Goal: Information Seeking & Learning: Learn about a topic

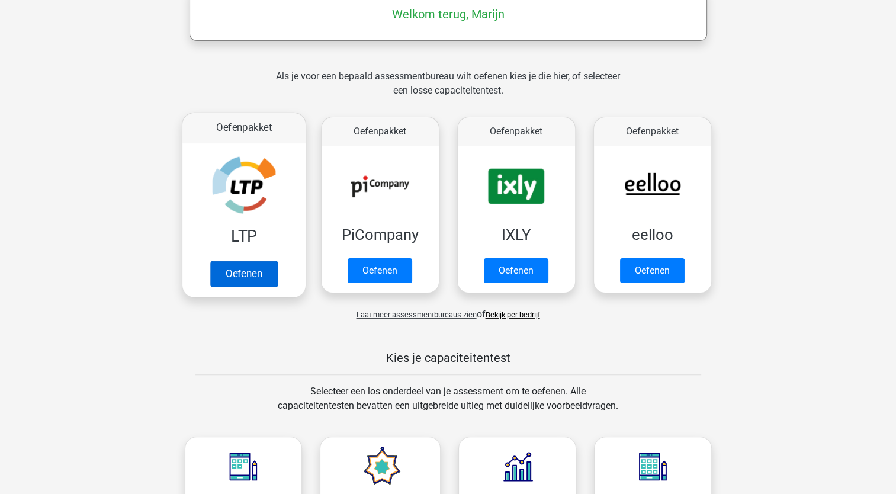
scroll to position [201, 0]
click at [264, 271] on link "Oefenen" at bounding box center [244, 273] width 68 height 26
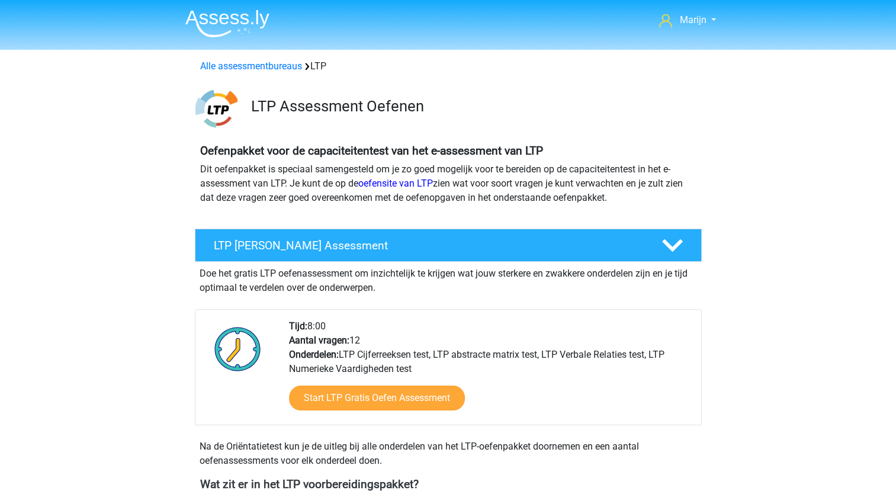
click at [264, 271] on div "Doe het gratis LTP oefenassessment om inzichtelijk te krijgen wat jouw sterkere…" at bounding box center [448, 278] width 507 height 33
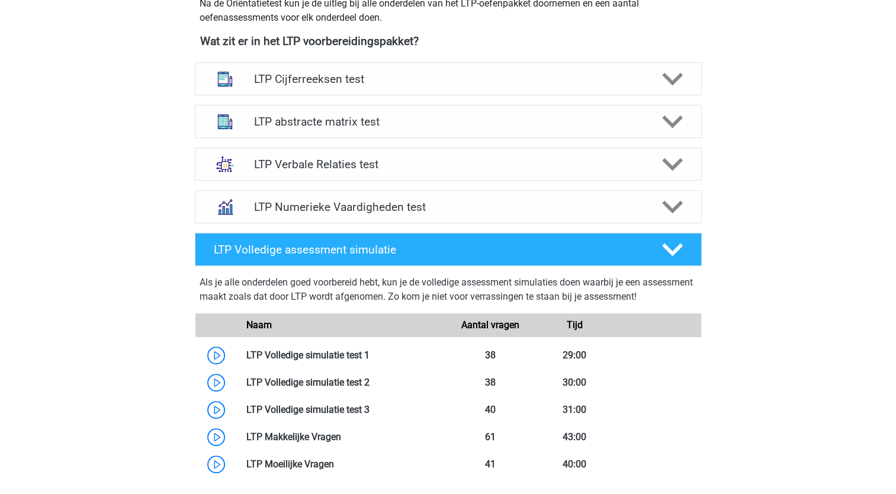
scroll to position [416, 0]
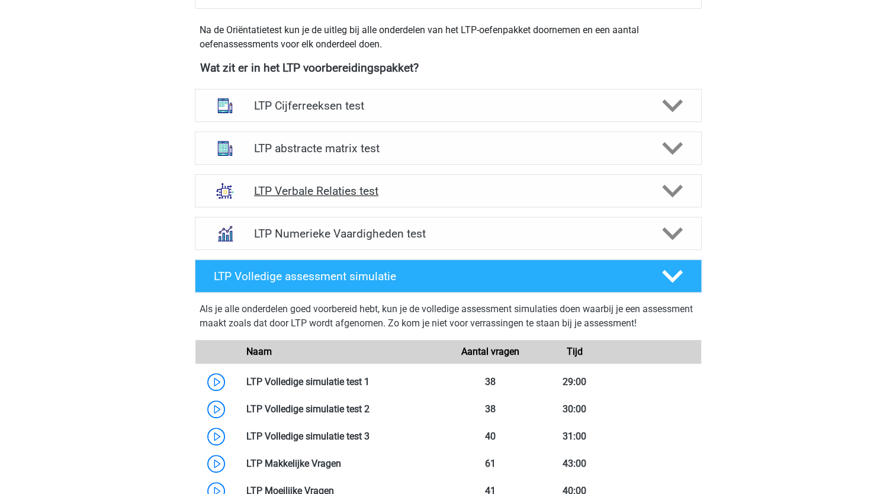
click at [382, 194] on h4 "LTP Verbale Relaties test" at bounding box center [448, 191] width 388 height 14
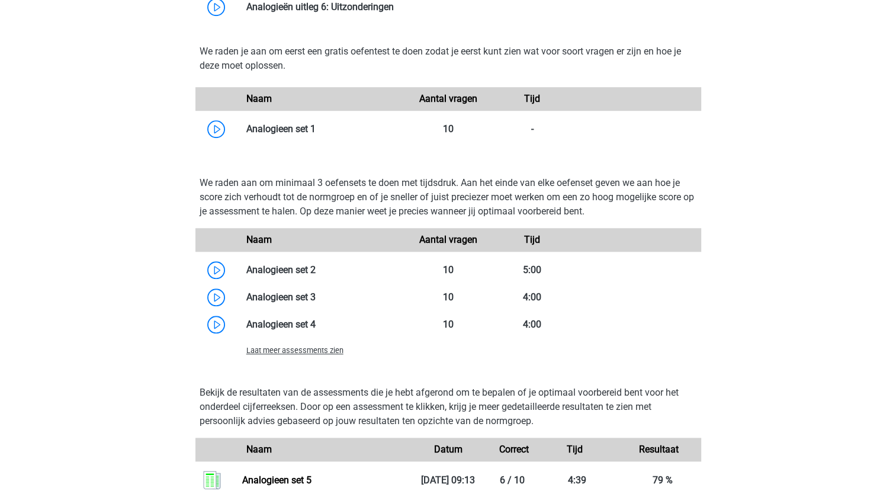
scroll to position [953, 0]
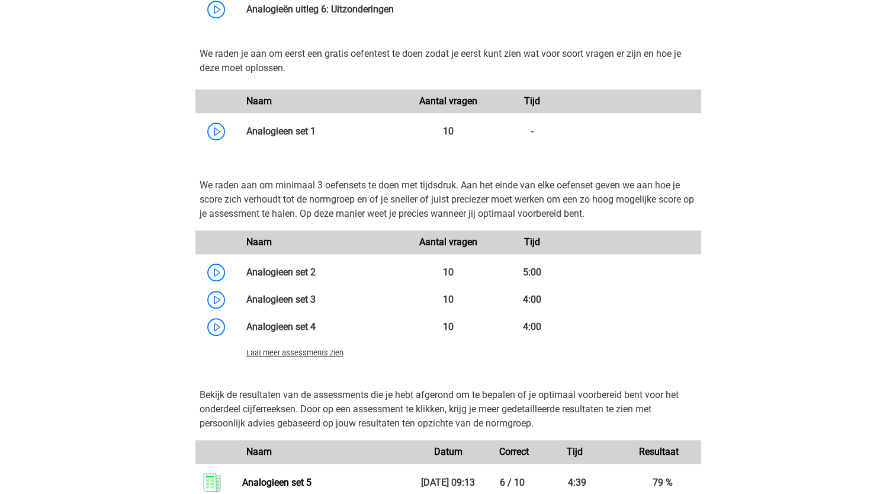
click at [324, 353] on span "Laat meer assessments zien" at bounding box center [294, 352] width 97 height 9
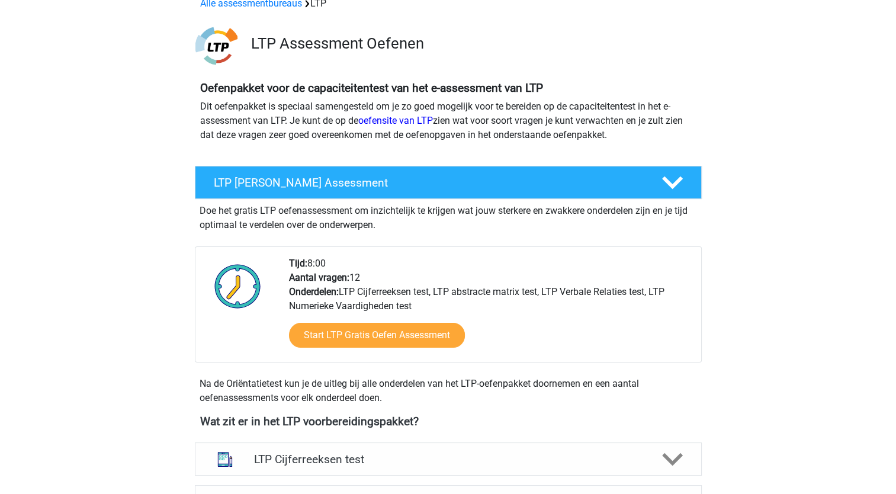
scroll to position [68, 0]
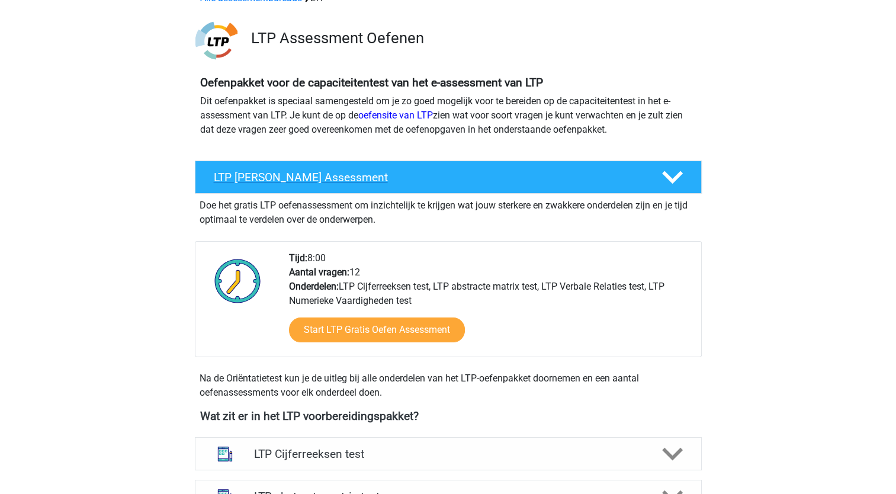
click at [672, 176] on icon at bounding box center [672, 177] width 21 height 21
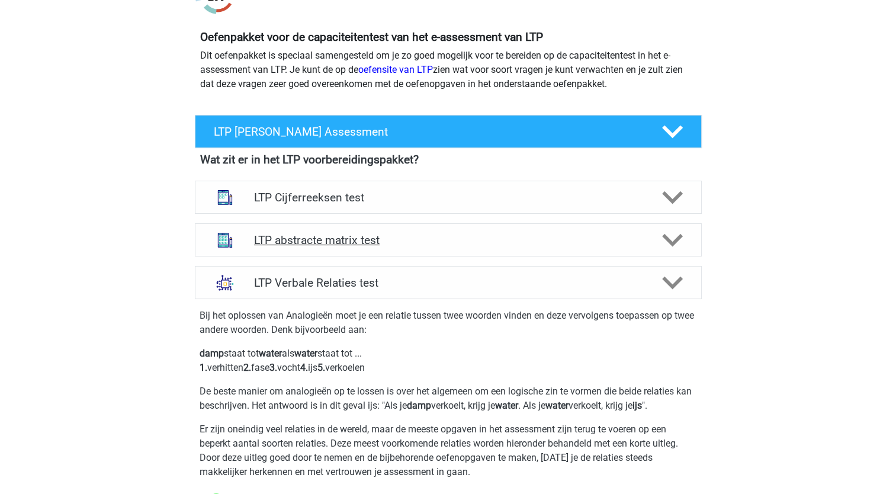
scroll to position [115, 0]
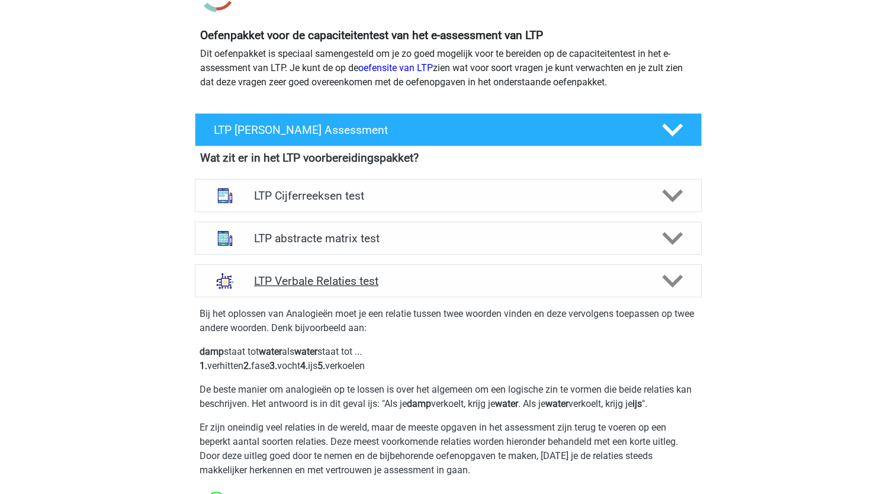
click at [674, 288] on icon at bounding box center [672, 281] width 21 height 21
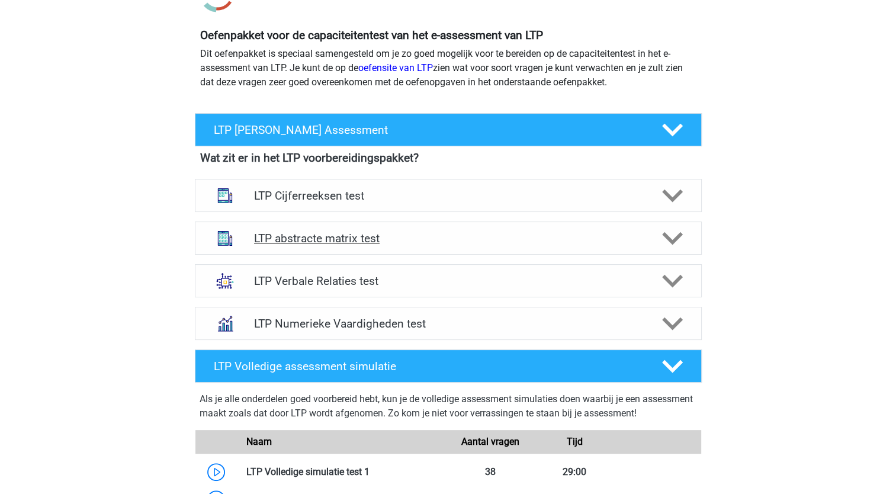
click at [673, 245] on icon at bounding box center [672, 238] width 21 height 21
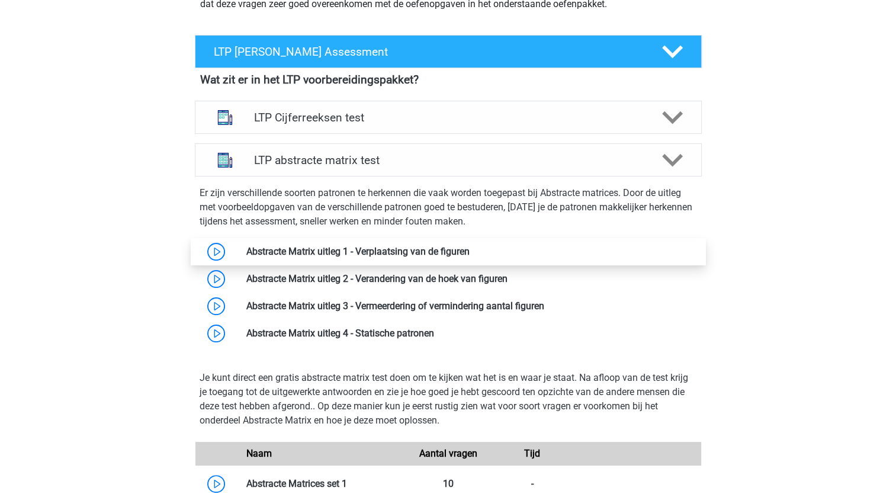
scroll to position [196, 0]
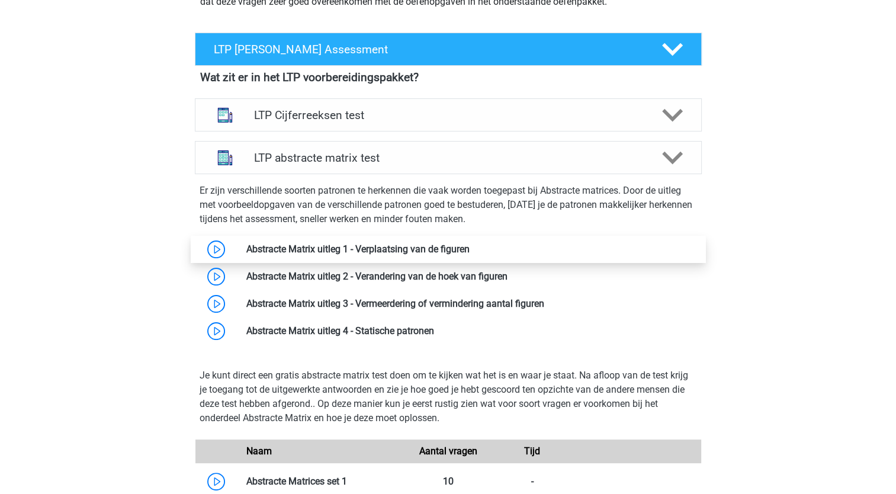
click at [470, 251] on link at bounding box center [470, 248] width 0 height 11
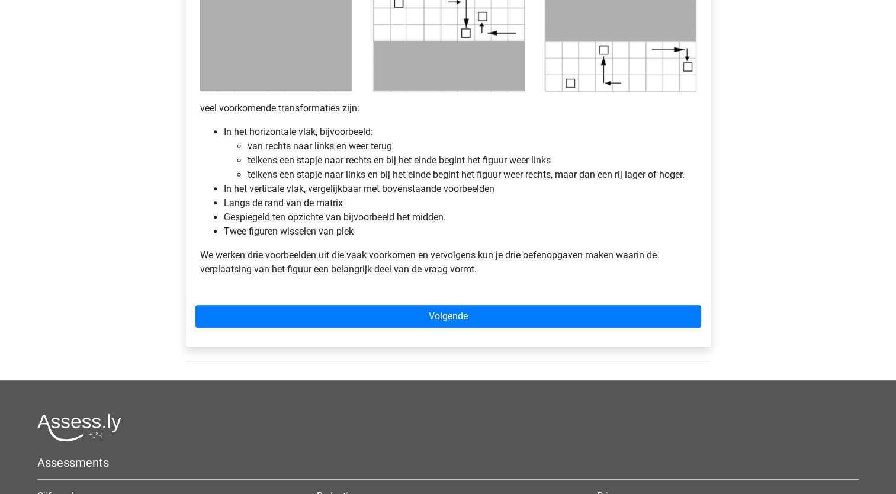
scroll to position [679, 0]
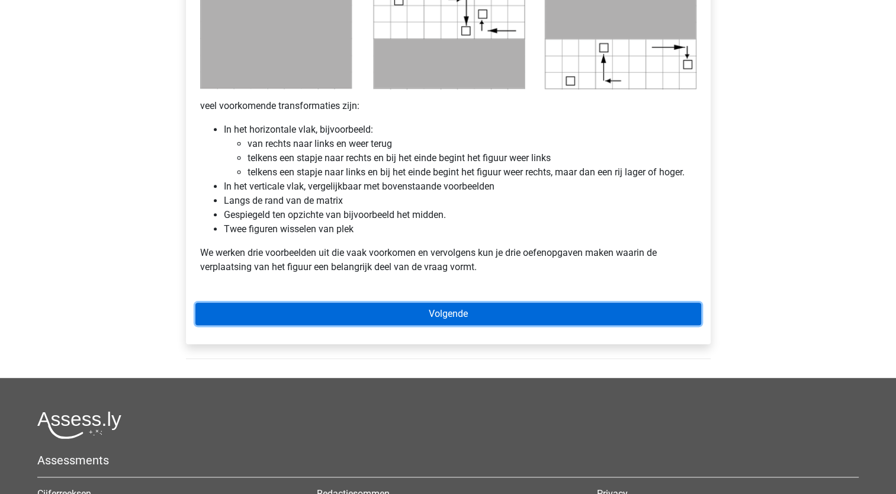
click at [474, 309] on link "Volgende" at bounding box center [448, 314] width 506 height 23
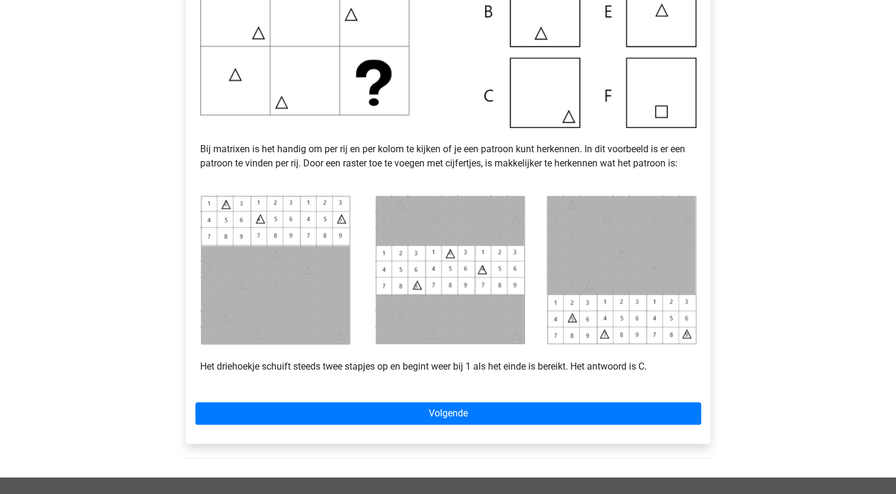
scroll to position [390, 0]
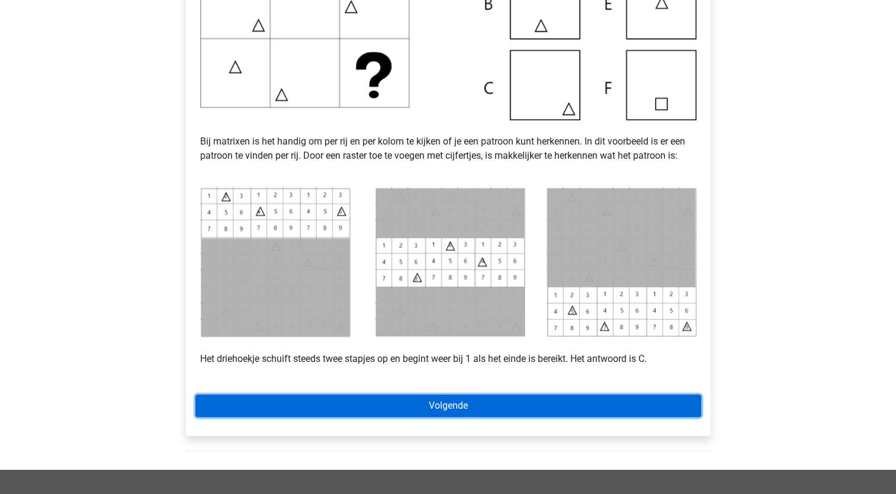
click at [608, 408] on link "Volgende" at bounding box center [448, 405] width 506 height 23
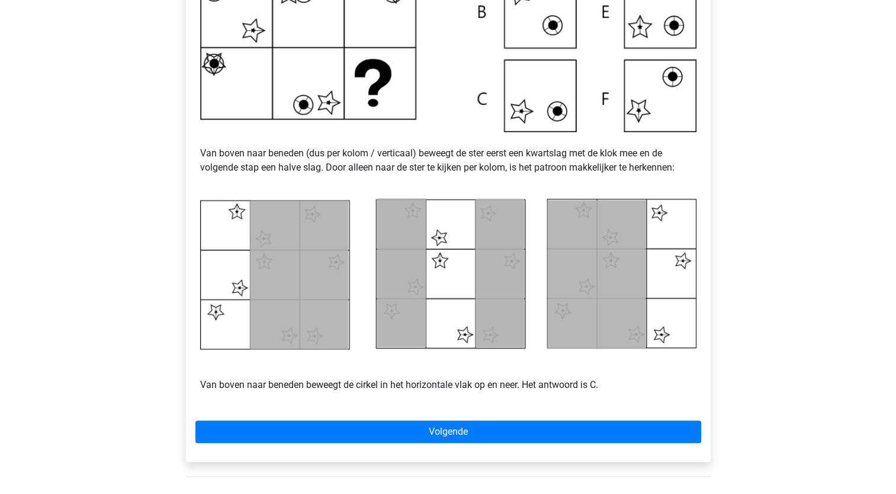
scroll to position [410, 0]
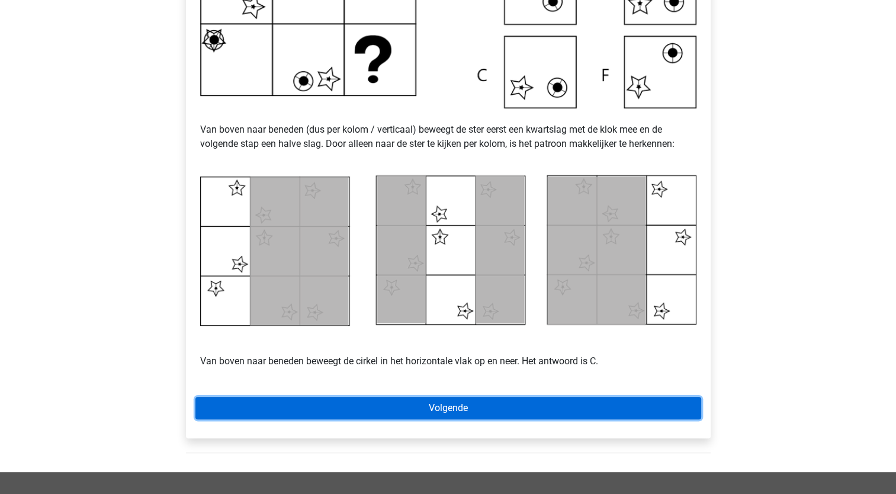
click at [440, 406] on link "Volgende" at bounding box center [448, 408] width 506 height 23
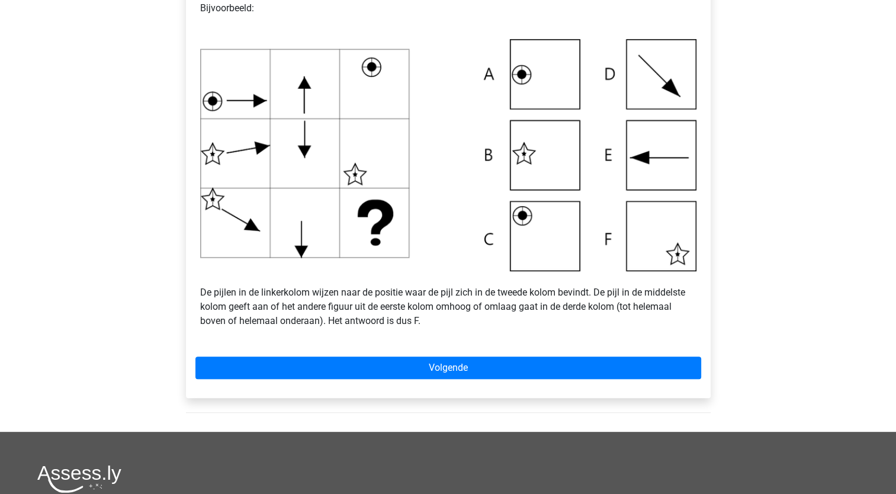
scroll to position [384, 0]
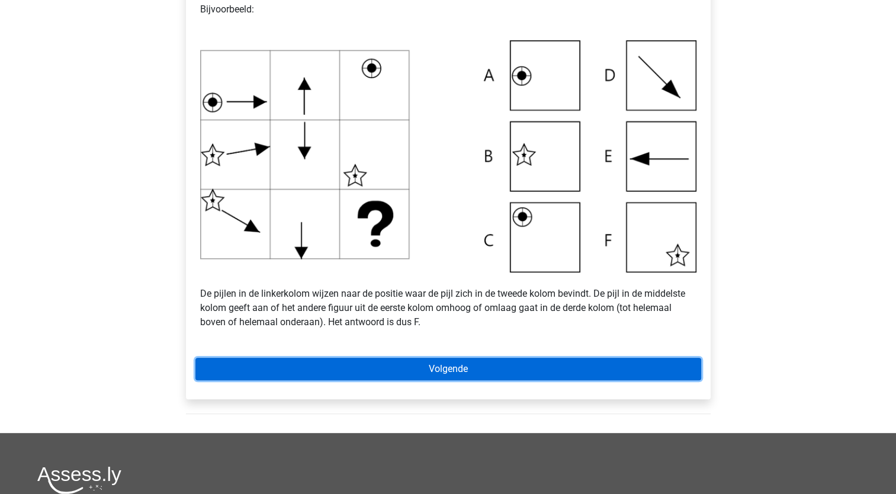
click at [478, 377] on link "Volgende" at bounding box center [448, 369] width 506 height 23
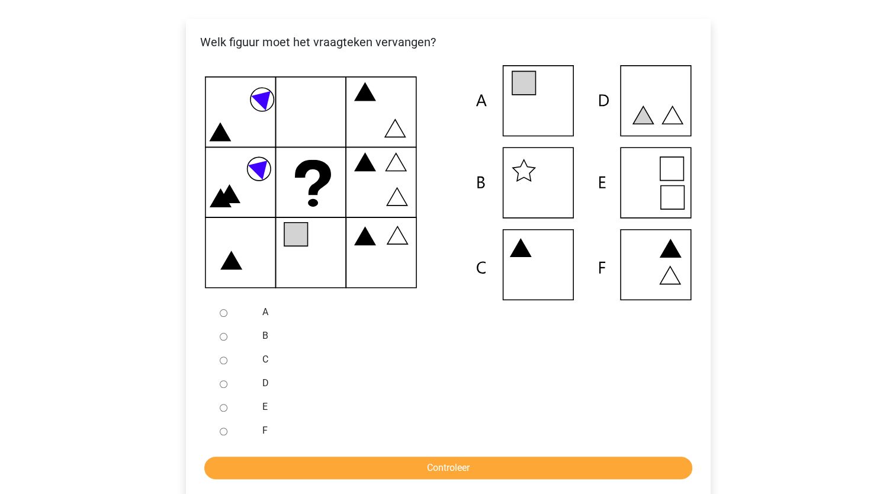
scroll to position [213, 0]
click at [223, 312] on input "A" at bounding box center [224, 314] width 8 height 8
radio input "true"
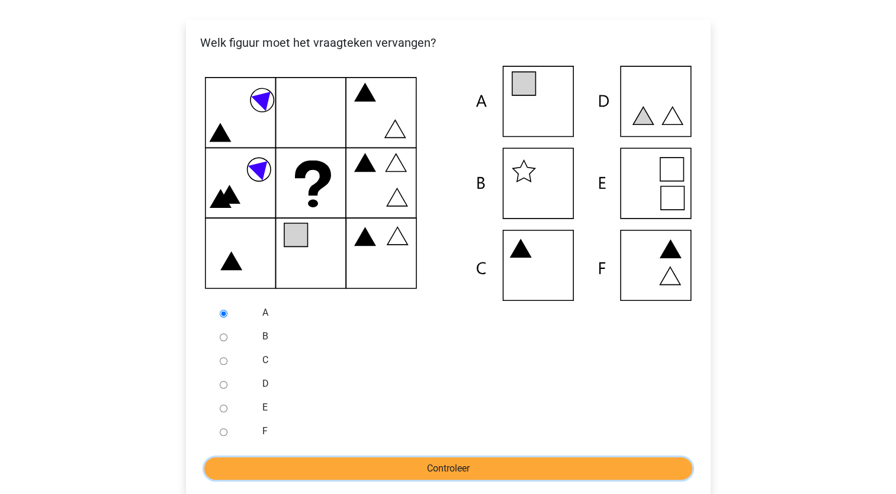
click at [444, 470] on input "Controleer" at bounding box center [448, 468] width 488 height 23
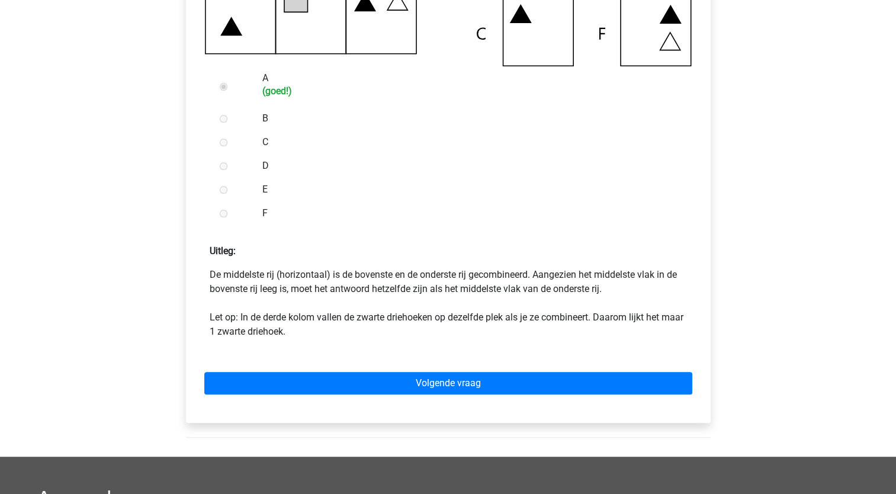
scroll to position [455, 0]
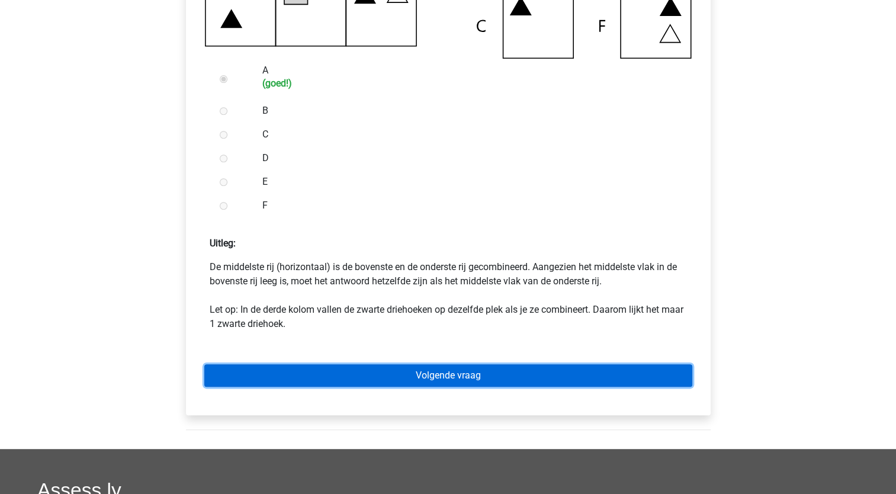
click at [452, 378] on link "Volgende vraag" at bounding box center [448, 375] width 488 height 23
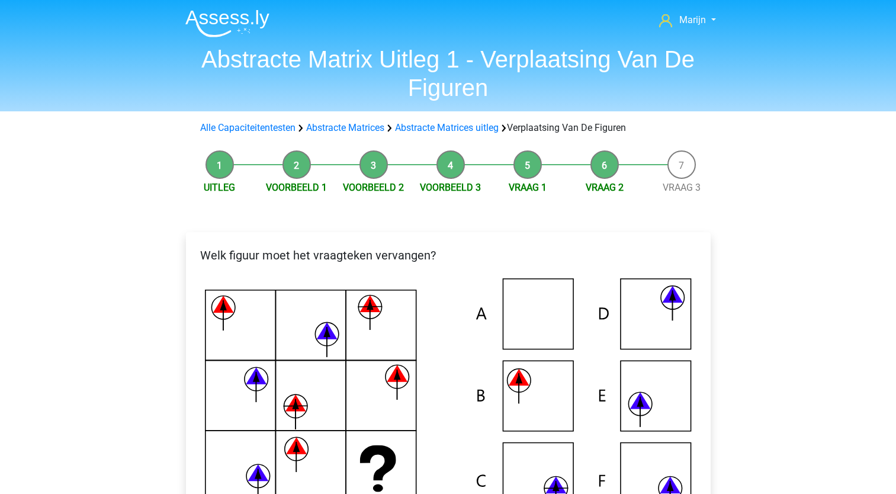
scroll to position [192, 0]
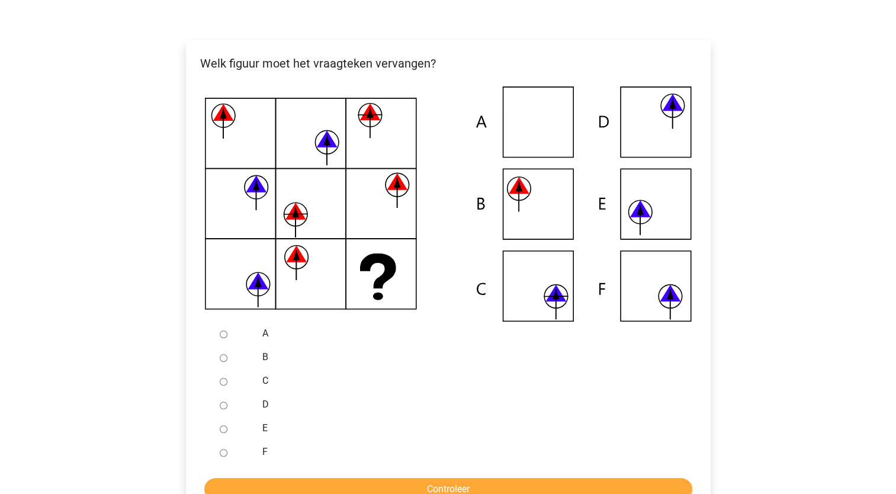
drag, startPoint x: 0, startPoint y: 0, endPoint x: 441, endPoint y: 323, distance: 547.0
click at [441, 323] on div "Welk figuur moet het vraagteken vervangen?" at bounding box center [448, 279] width 525 height 479
drag, startPoint x: 441, startPoint y: 323, endPoint x: 433, endPoint y: 346, distance: 23.8
click at [433, 346] on div "B" at bounding box center [467, 357] width 428 height 24
click at [222, 356] on input "B" at bounding box center [224, 358] width 8 height 8
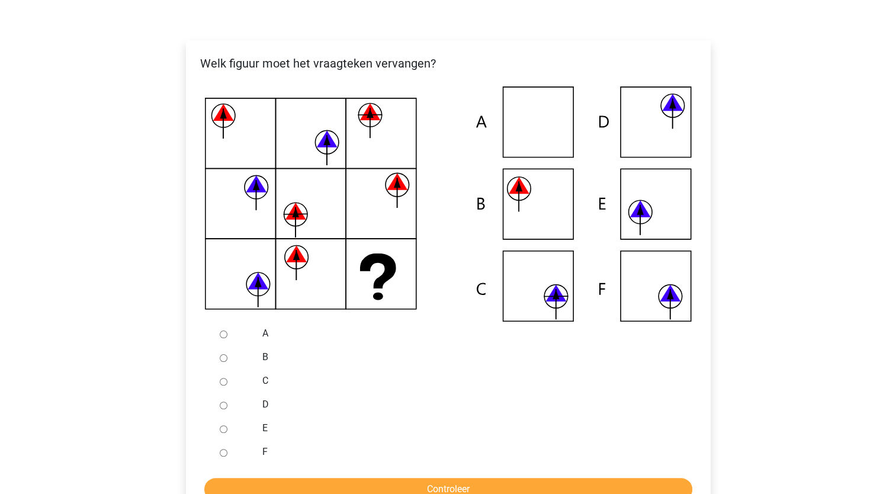
radio input "true"
click at [221, 380] on input "C" at bounding box center [224, 382] width 8 height 8
radio input "true"
click at [438, 480] on input "Controleer" at bounding box center [448, 489] width 488 height 23
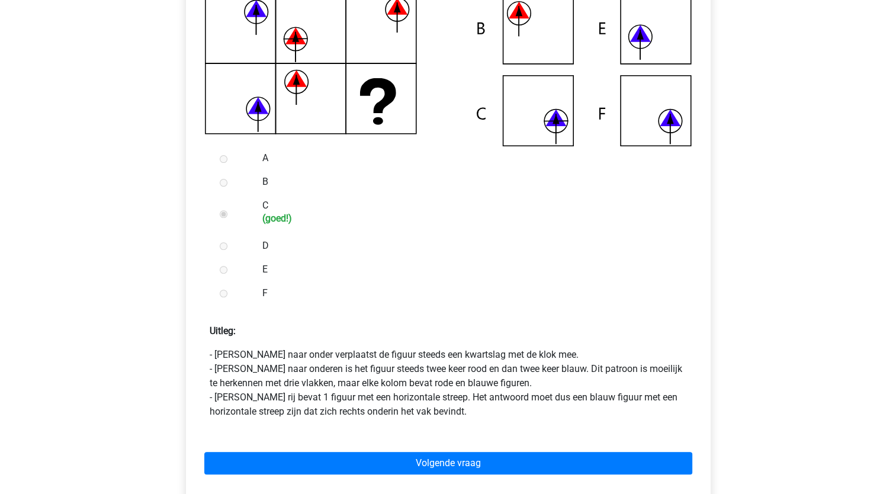
scroll to position [450, 0]
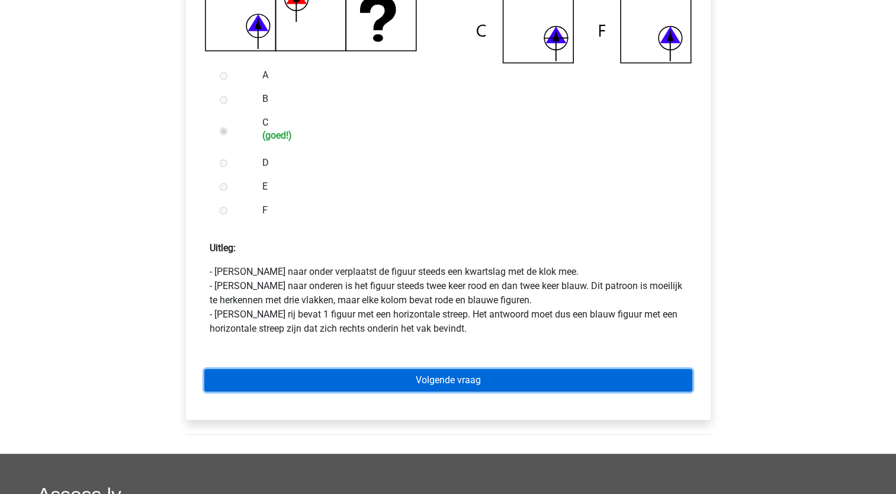
click at [502, 382] on link "Volgende vraag" at bounding box center [448, 380] width 488 height 23
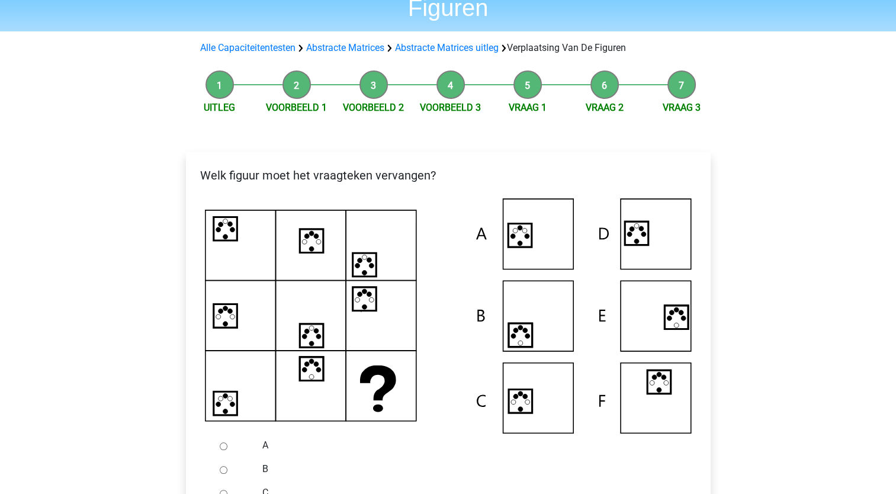
scroll to position [86, 0]
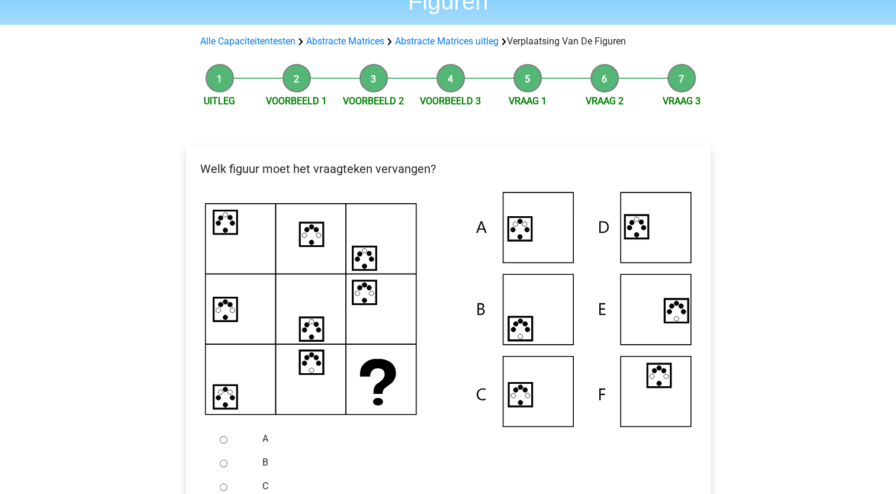
click at [225, 439] on input "A" at bounding box center [224, 440] width 8 height 8
radio input "true"
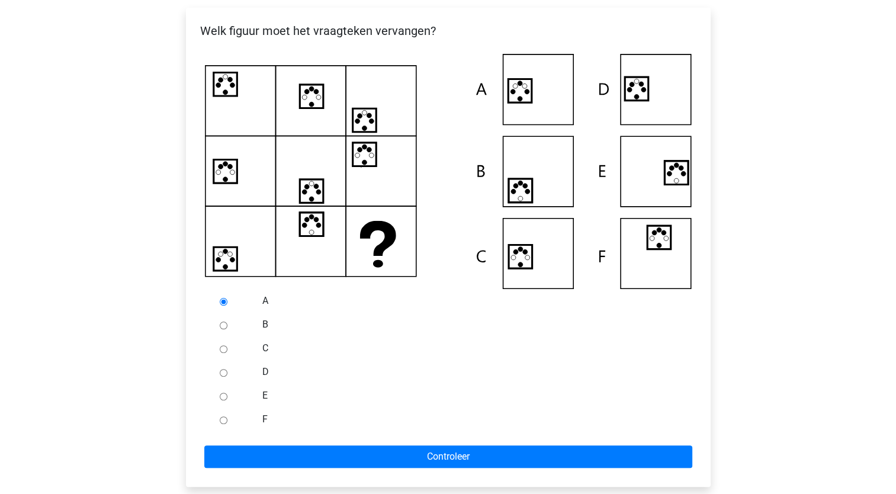
scroll to position [227, 0]
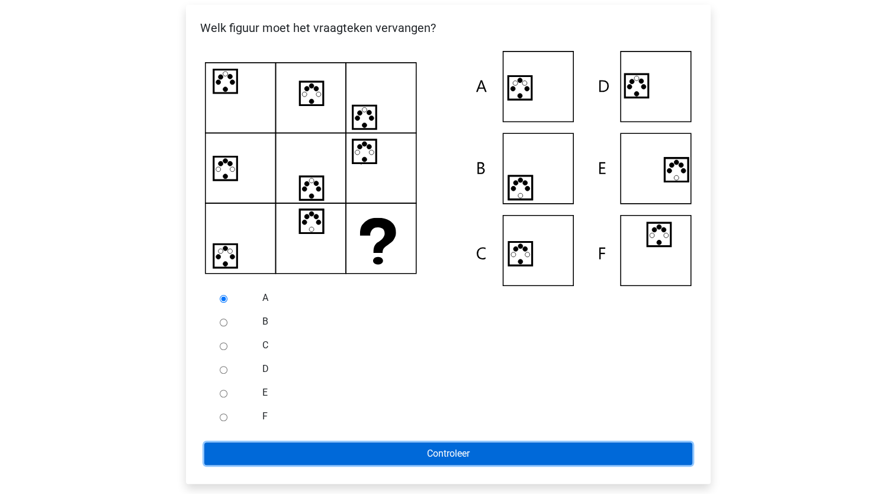
click at [393, 452] on input "Controleer" at bounding box center [448, 453] width 488 height 23
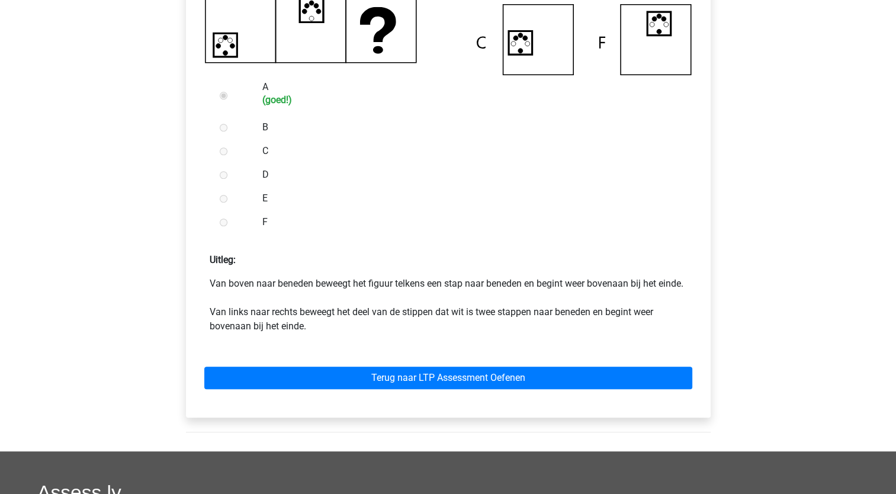
scroll to position [462, 0]
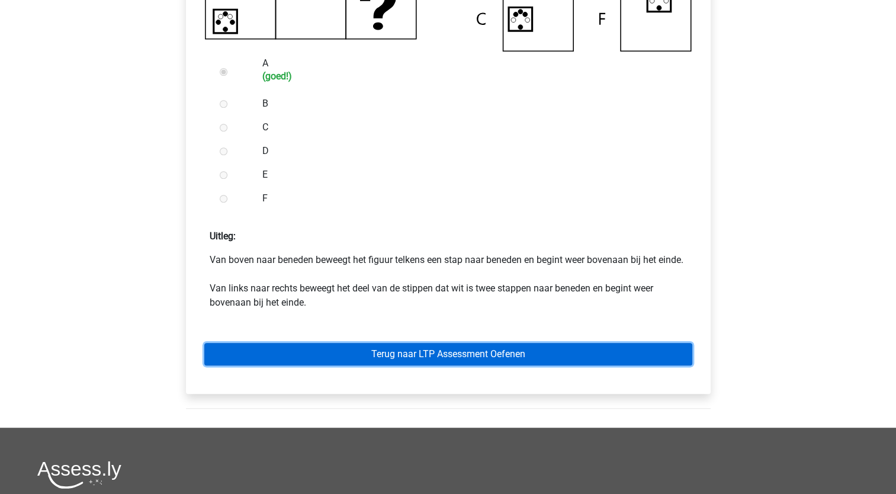
click at [445, 362] on link "Terug naar LTP Assessment Oefenen" at bounding box center [448, 354] width 488 height 23
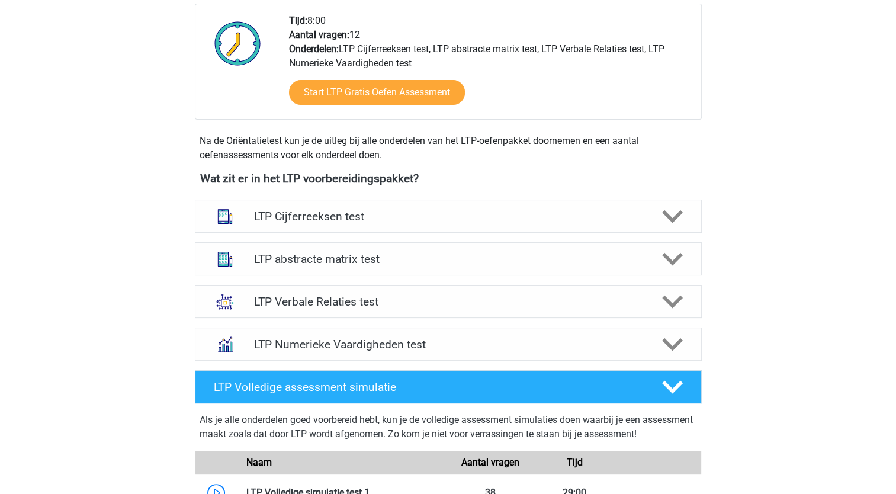
scroll to position [317, 0]
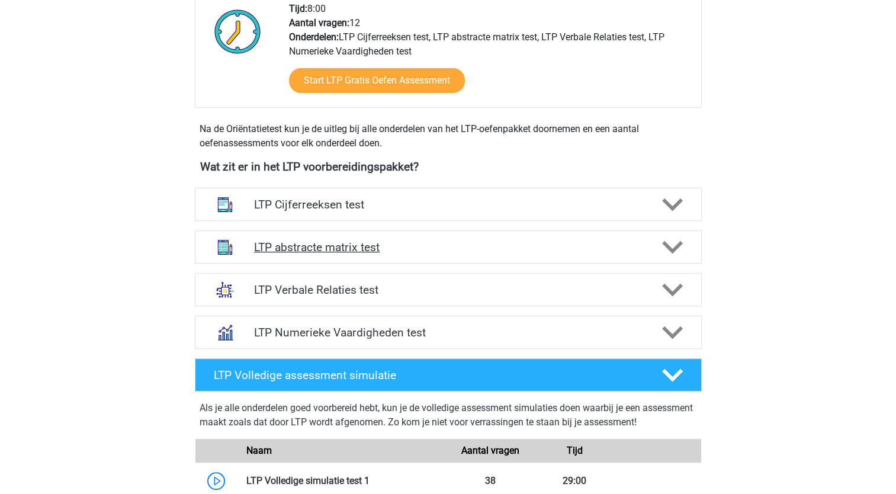
click at [669, 241] on icon at bounding box center [672, 247] width 21 height 21
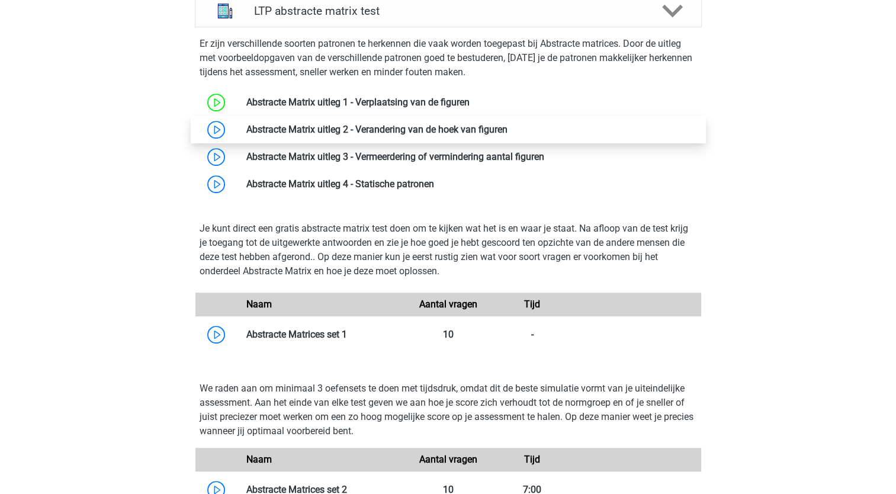
scroll to position [584, 0]
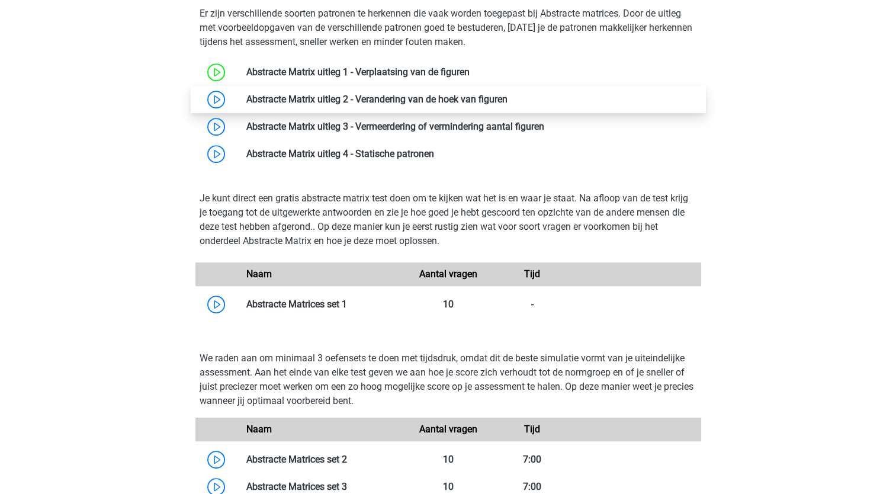
click at [507, 97] on link at bounding box center [507, 99] width 0 height 11
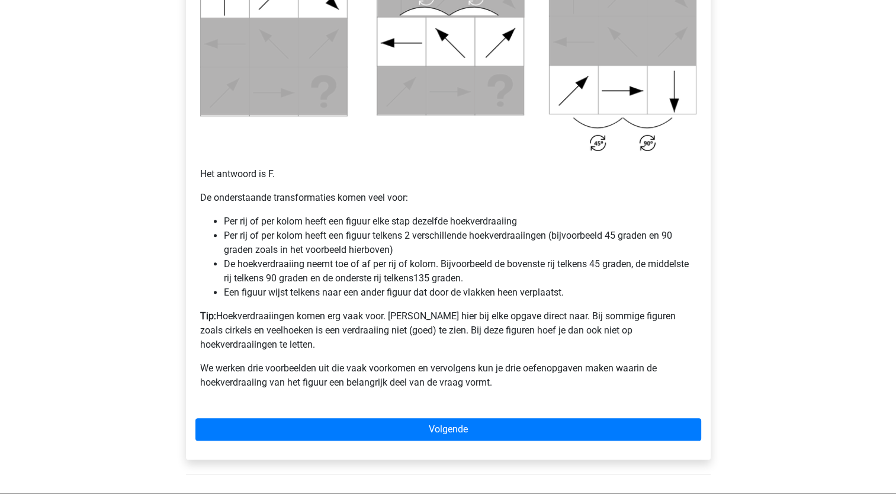
scroll to position [673, 0]
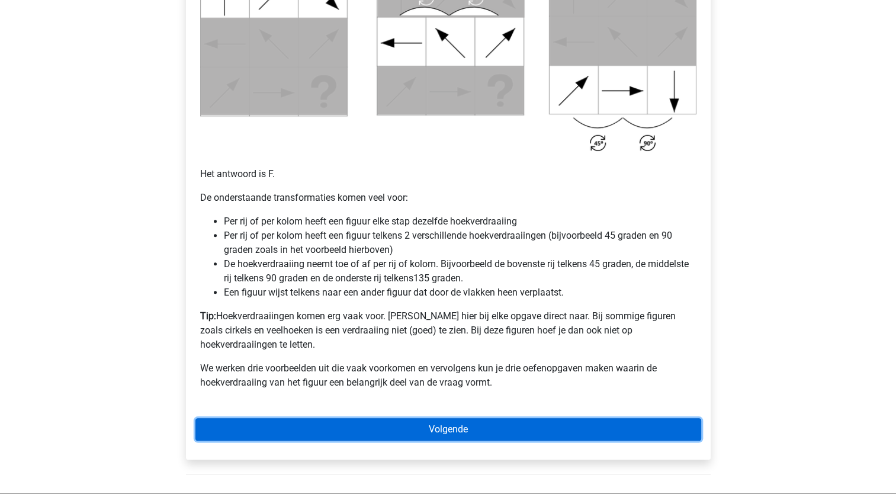
click at [492, 420] on link "Volgende" at bounding box center [448, 429] width 506 height 23
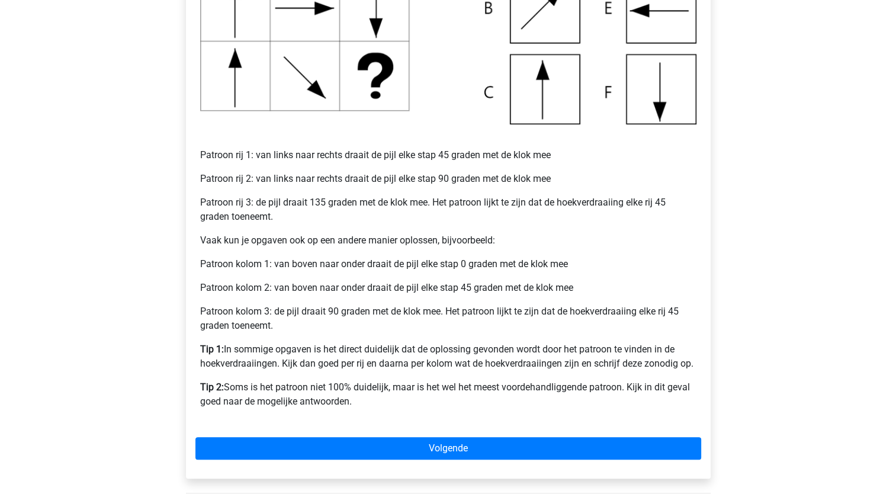
scroll to position [397, 0]
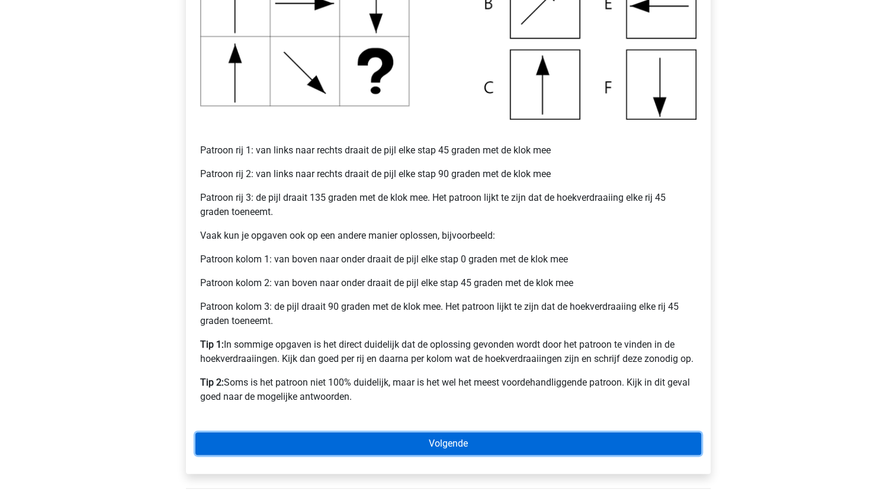
click at [489, 448] on link "Volgende" at bounding box center [448, 443] width 506 height 23
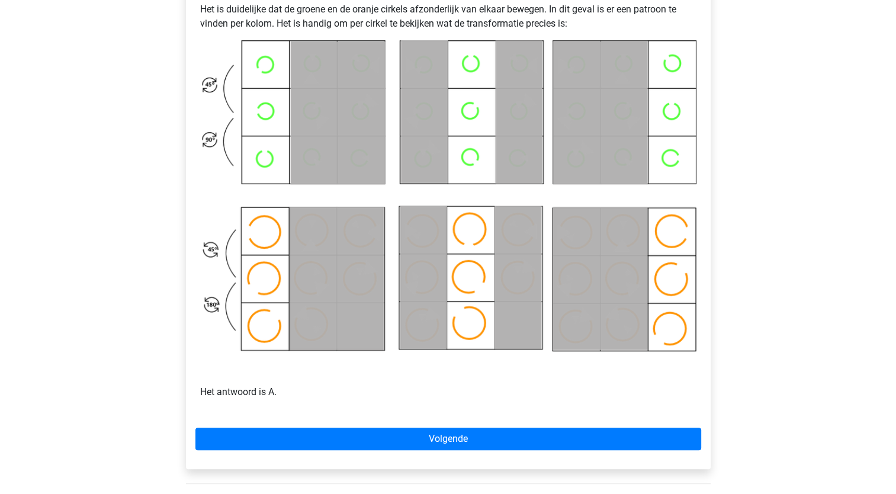
scroll to position [549, 0]
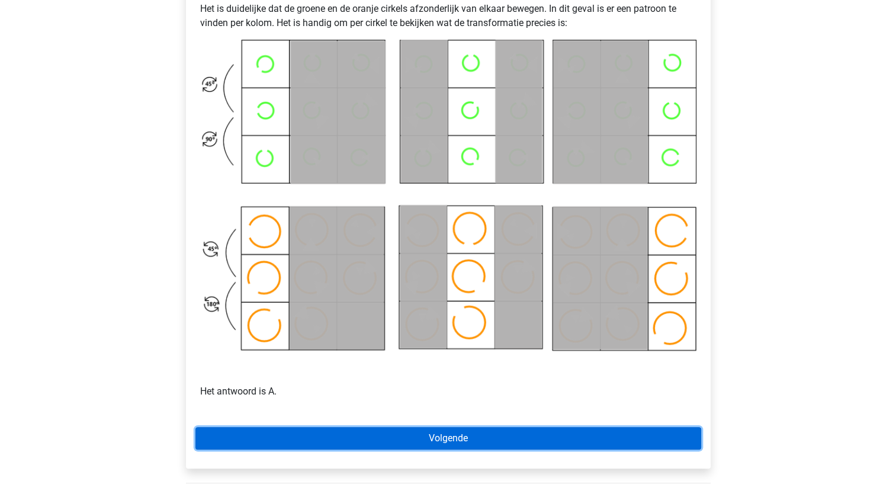
click at [518, 445] on link "Volgende" at bounding box center [448, 438] width 506 height 23
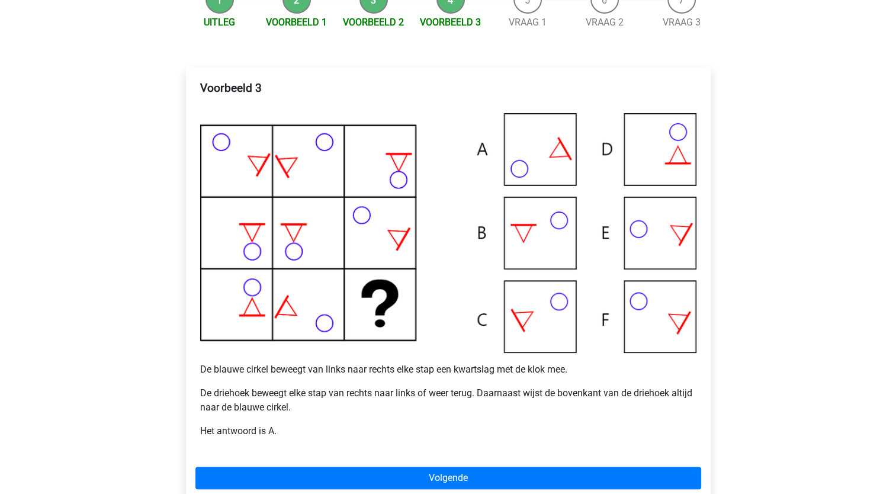
scroll to position [166, 0]
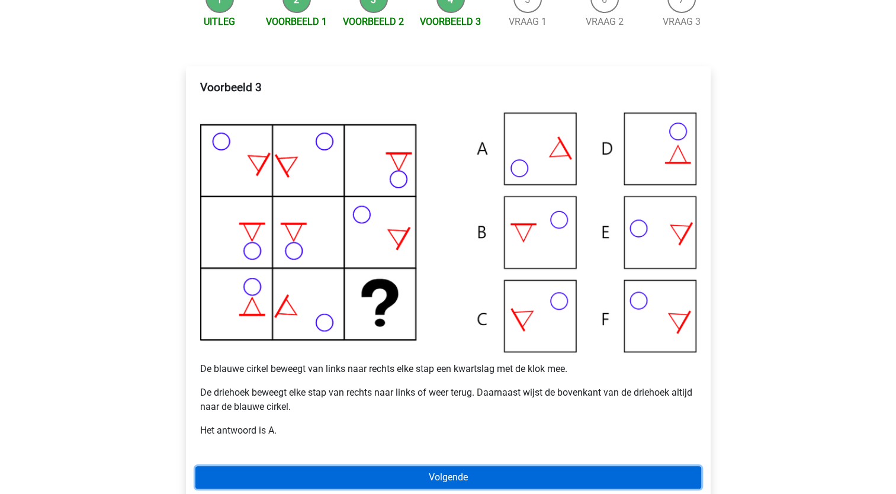
click at [455, 475] on link "Volgende" at bounding box center [448, 477] width 506 height 23
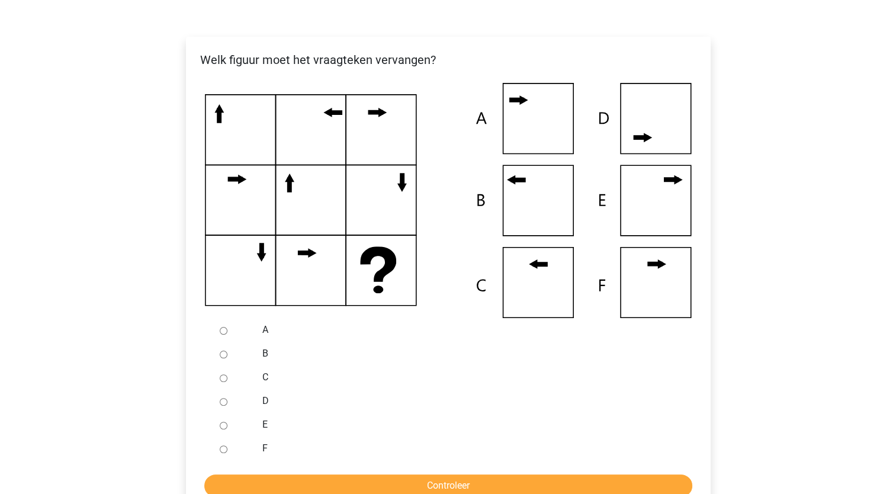
scroll to position [197, 0]
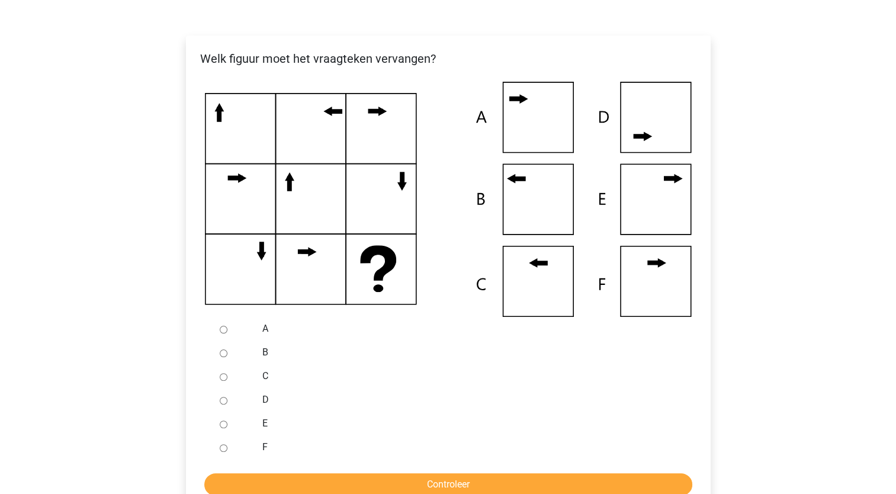
click at [224, 354] on input "B" at bounding box center [224, 353] width 8 height 8
radio input "true"
drag, startPoint x: 459, startPoint y: 478, endPoint x: 401, endPoint y: 477, distance: 57.5
click at [401, 477] on input "Controleer" at bounding box center [448, 484] width 488 height 23
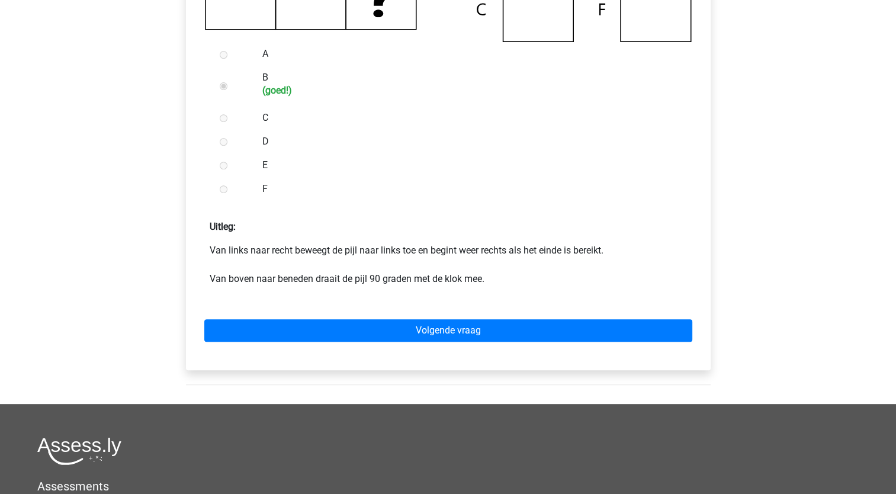
scroll to position [471, 0]
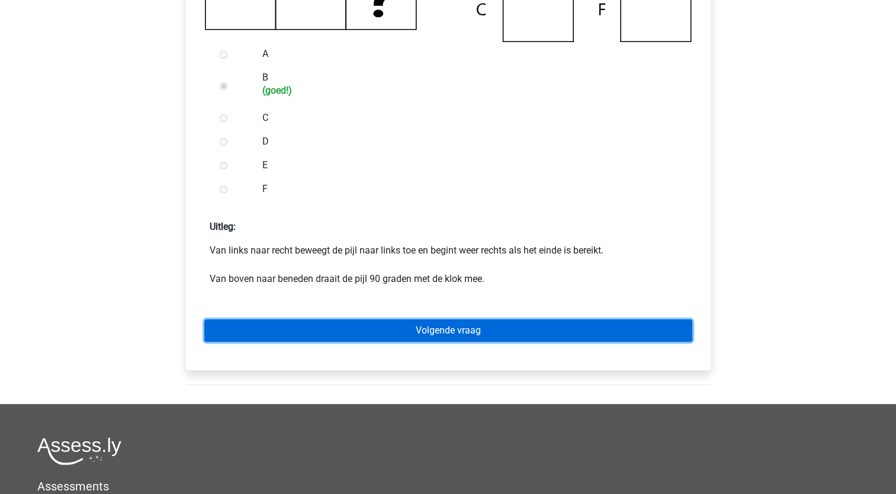
click at [451, 333] on link "Volgende vraag" at bounding box center [448, 330] width 488 height 23
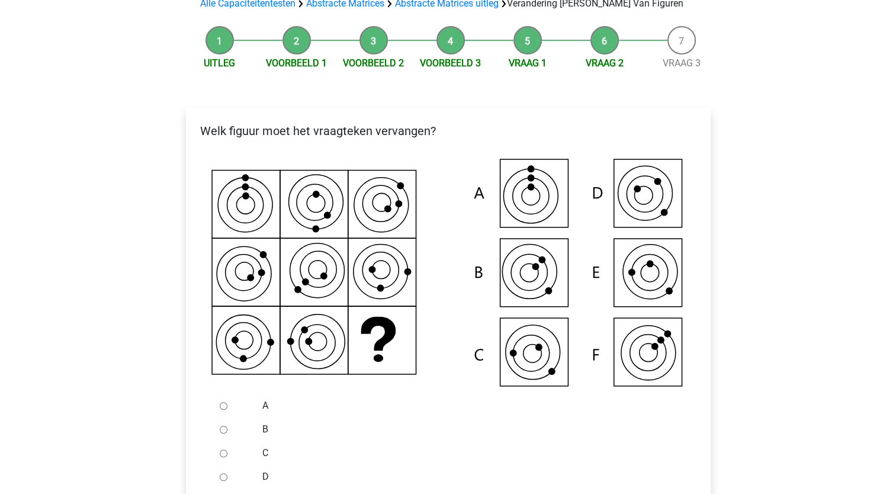
scroll to position [128, 0]
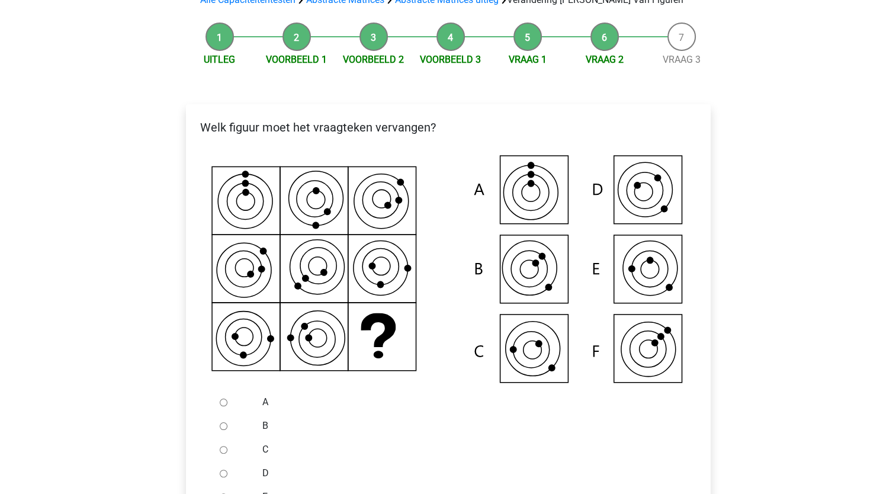
click at [220, 447] on input "C" at bounding box center [224, 450] width 8 height 8
radio input "true"
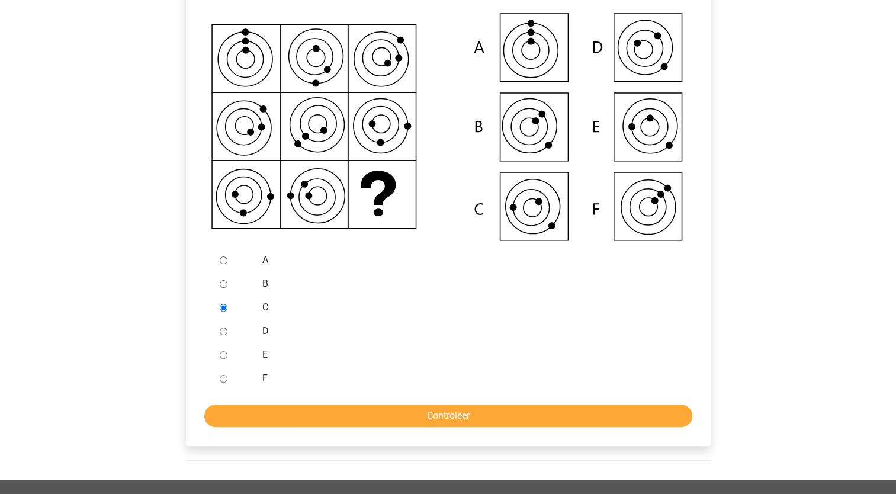
scroll to position [272, 0]
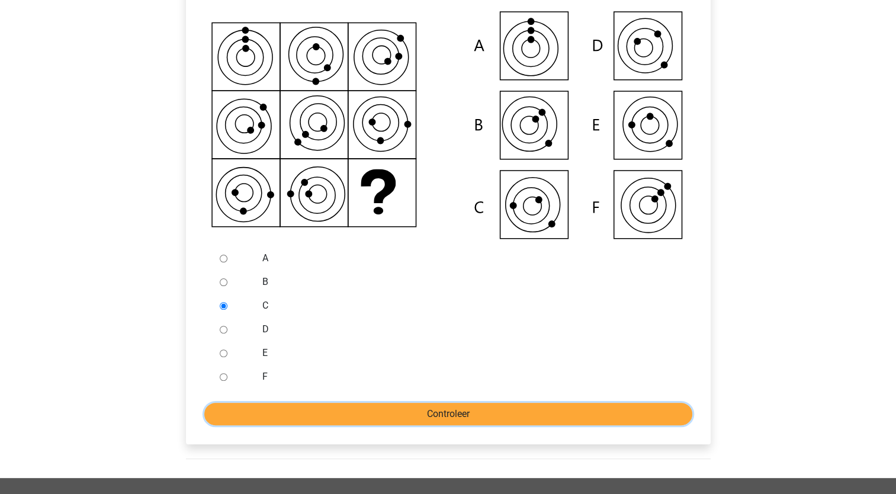
click at [438, 413] on input "Controleer" at bounding box center [448, 414] width 488 height 23
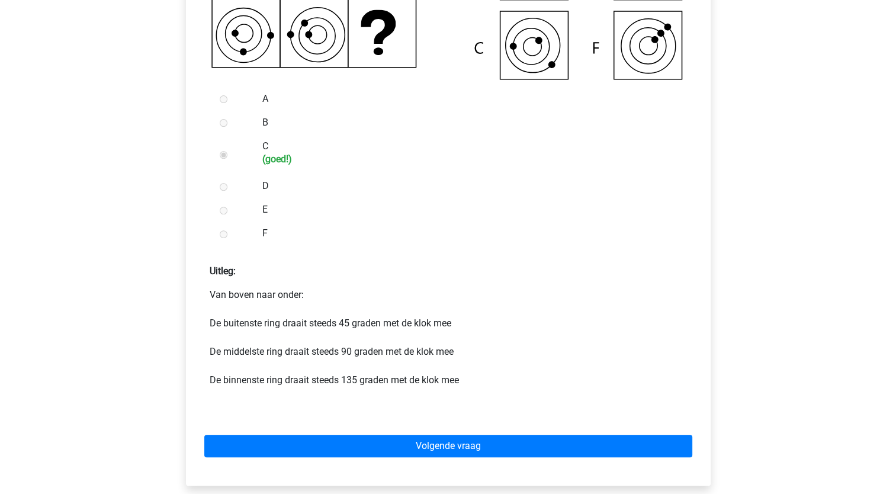
scroll to position [432, 0]
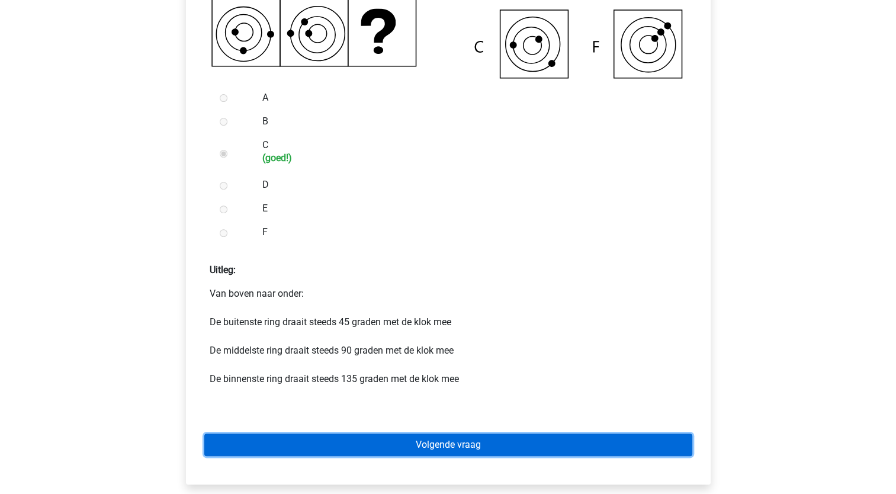
click at [439, 439] on link "Volgende vraag" at bounding box center [448, 444] width 488 height 23
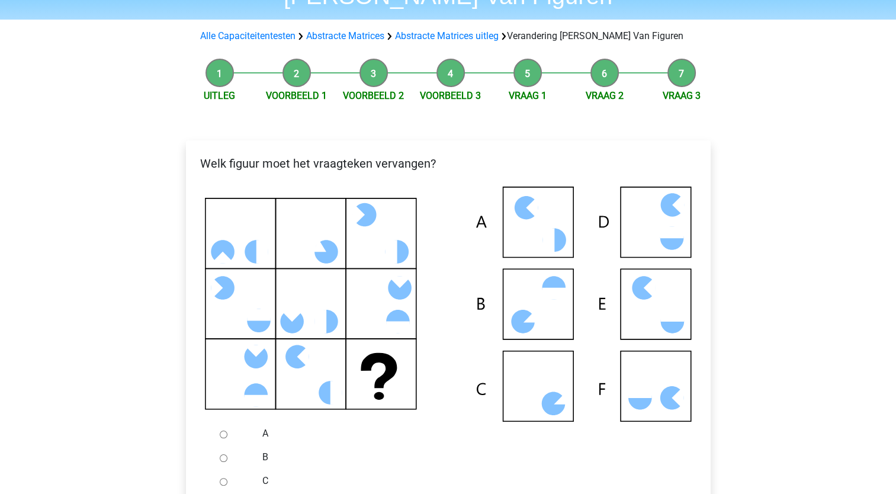
scroll to position [92, 0]
click at [222, 477] on input "C" at bounding box center [224, 481] width 8 height 8
radio input "true"
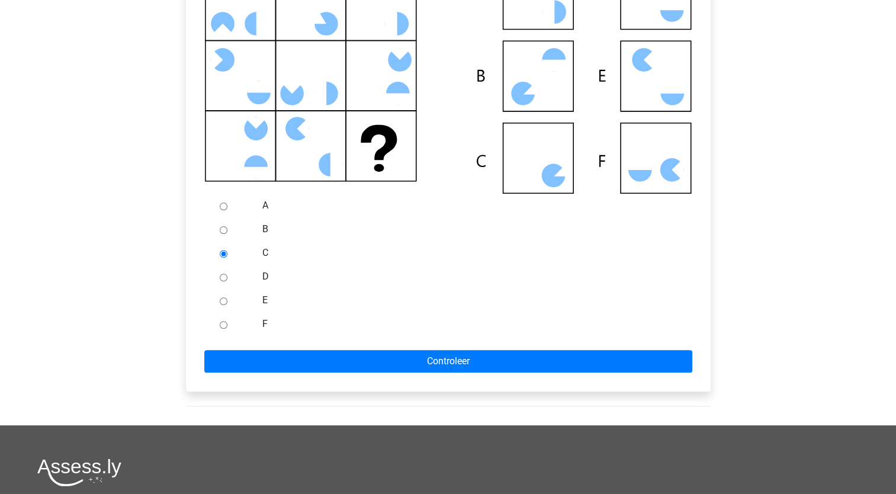
scroll to position [320, 0]
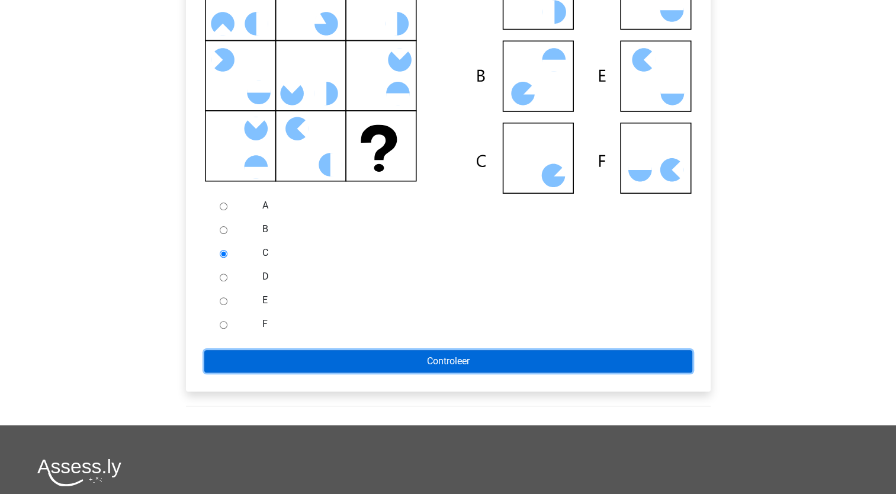
click at [420, 361] on input "Controleer" at bounding box center [448, 361] width 488 height 23
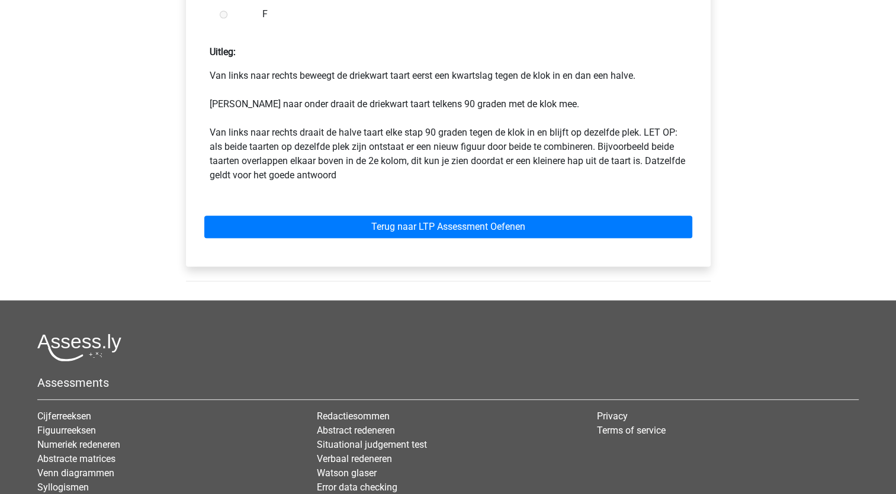
scroll to position [647, 0]
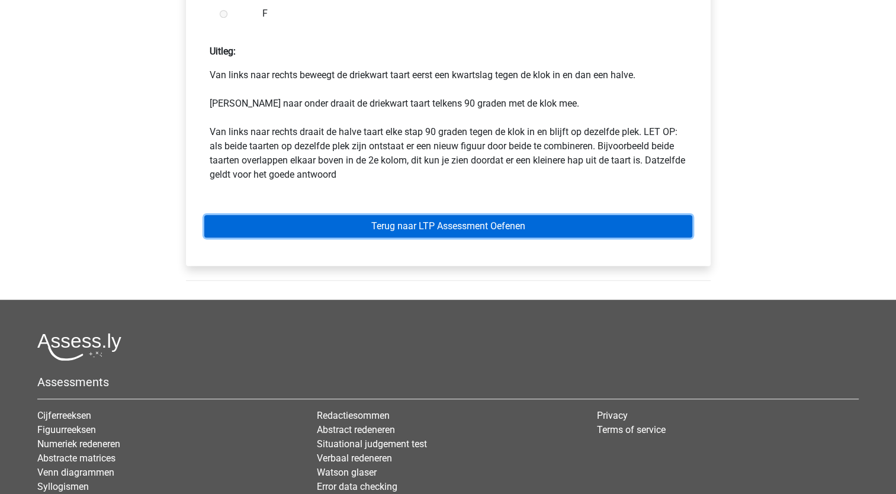
click at [490, 219] on link "Terug naar LTP Assessment Oefenen" at bounding box center [448, 226] width 488 height 23
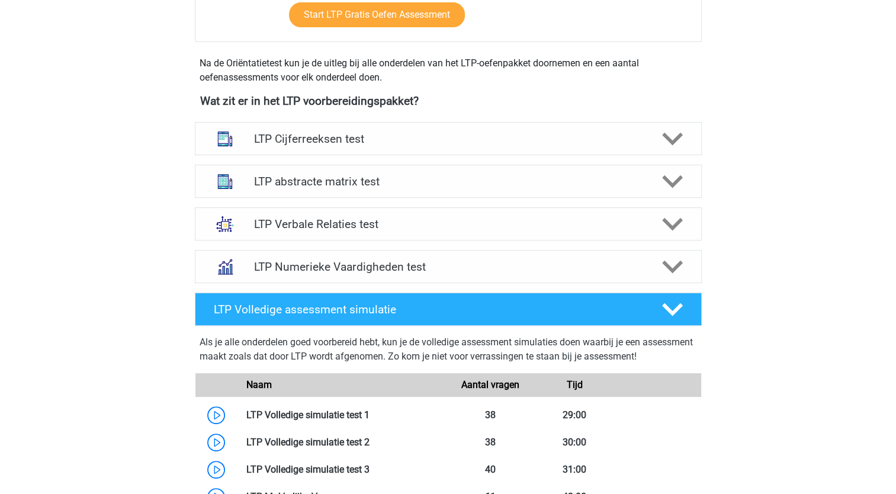
scroll to position [365, 0]
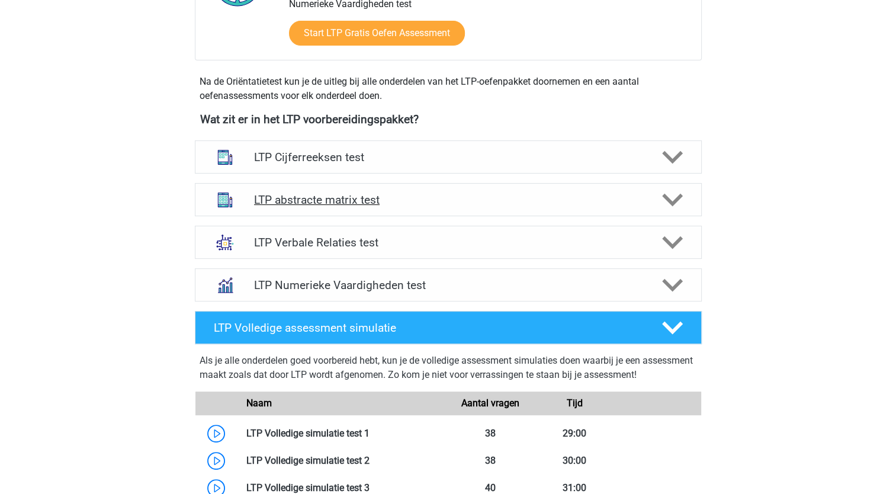
click at [552, 194] on h4 "LTP abstracte matrix test" at bounding box center [448, 200] width 388 height 14
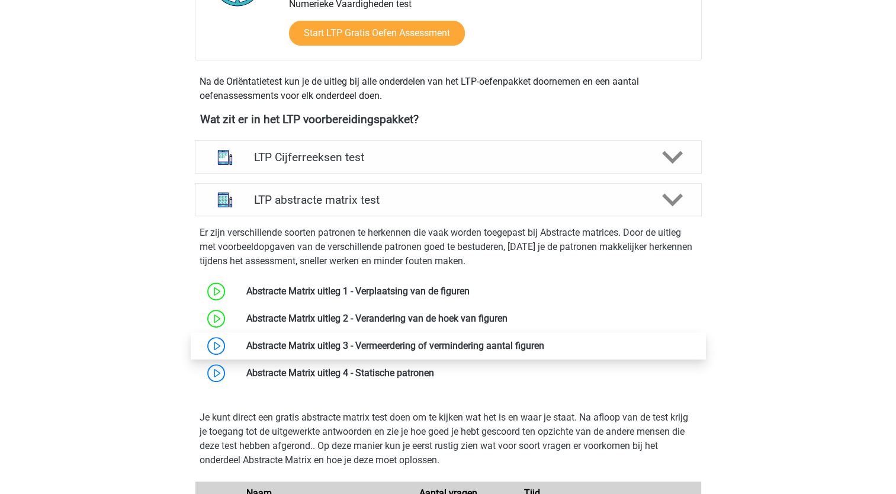
click at [544, 349] on link at bounding box center [544, 345] width 0 height 11
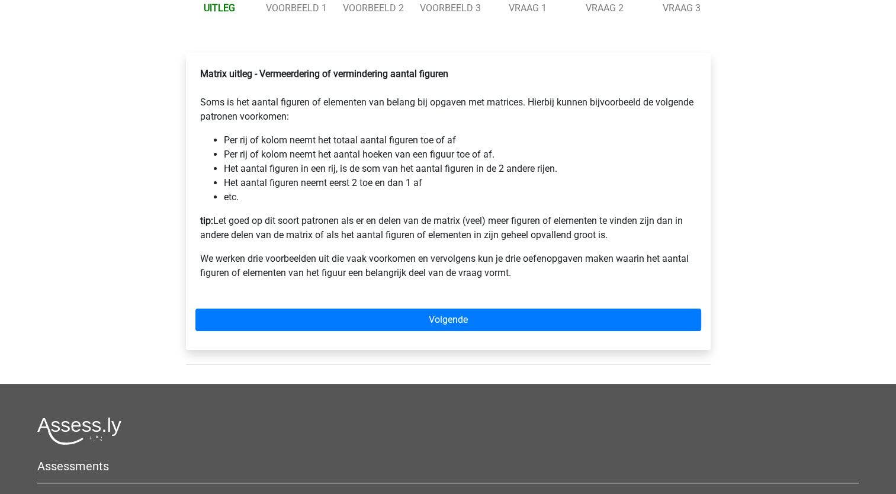
scroll to position [180, 0]
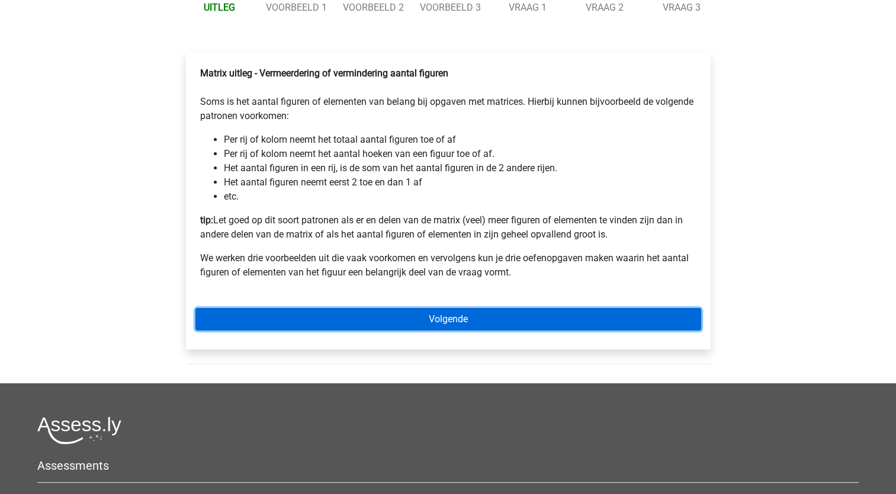
click at [416, 330] on link "Volgende" at bounding box center [448, 319] width 506 height 23
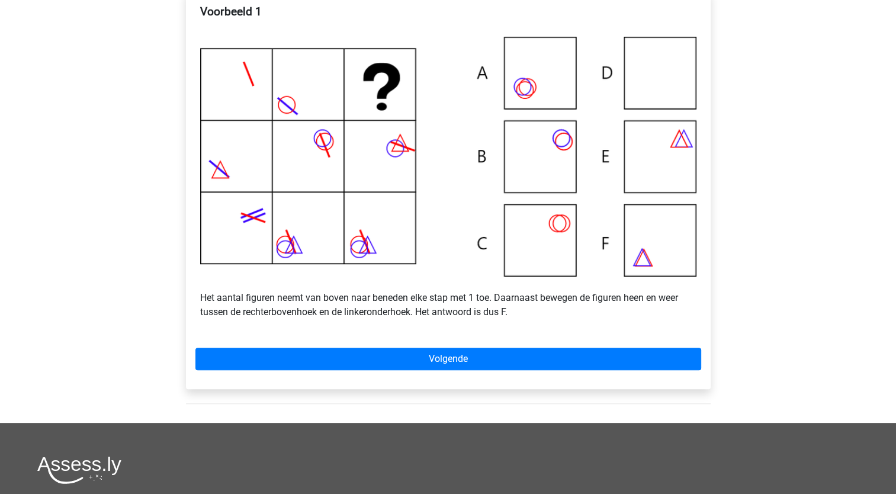
scroll to position [243, 0]
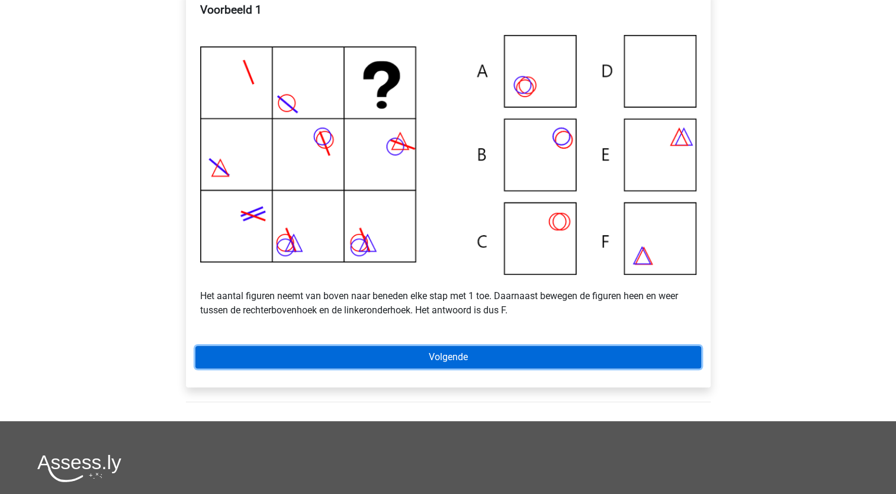
click at [442, 368] on link "Volgende" at bounding box center [448, 357] width 506 height 23
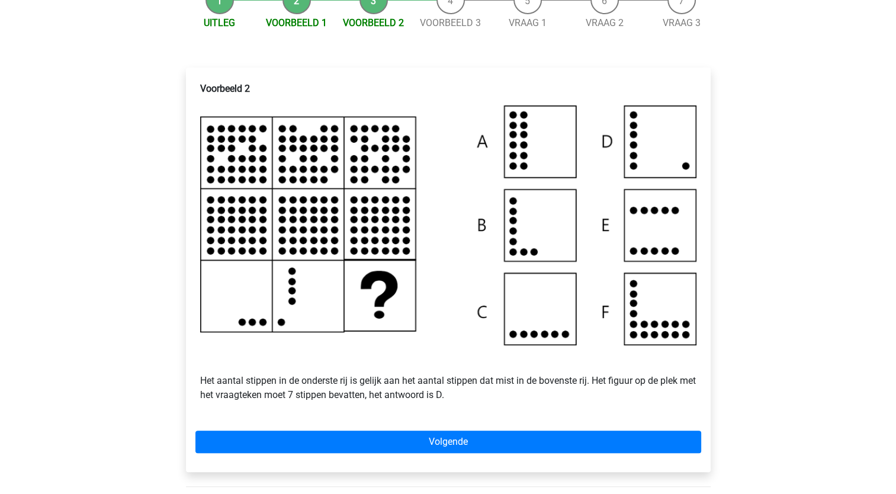
scroll to position [165, 0]
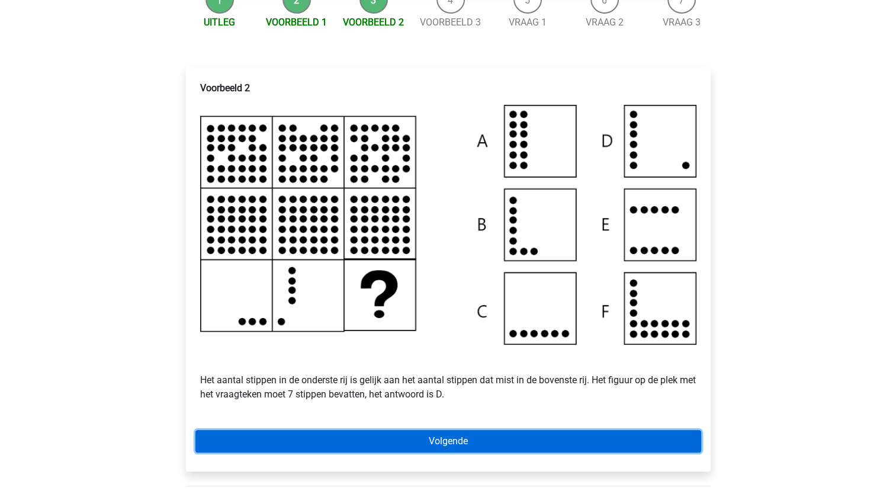
click at [466, 452] on link "Volgende" at bounding box center [448, 441] width 506 height 23
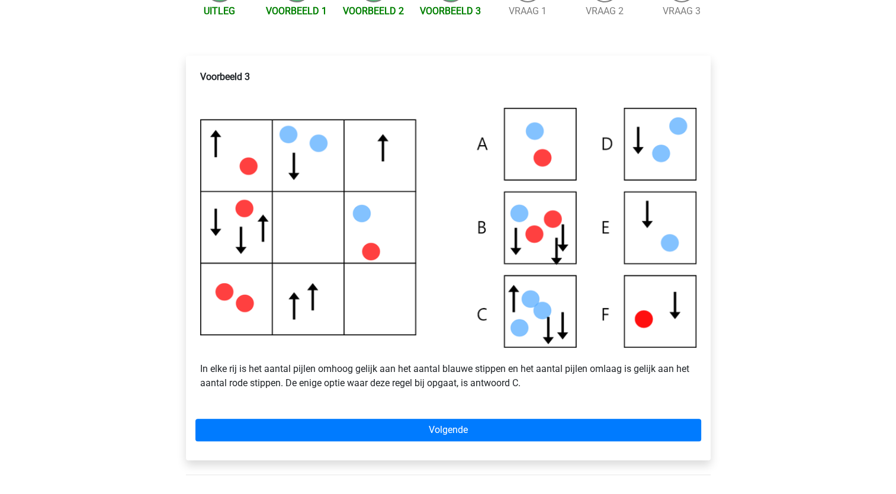
scroll to position [178, 0]
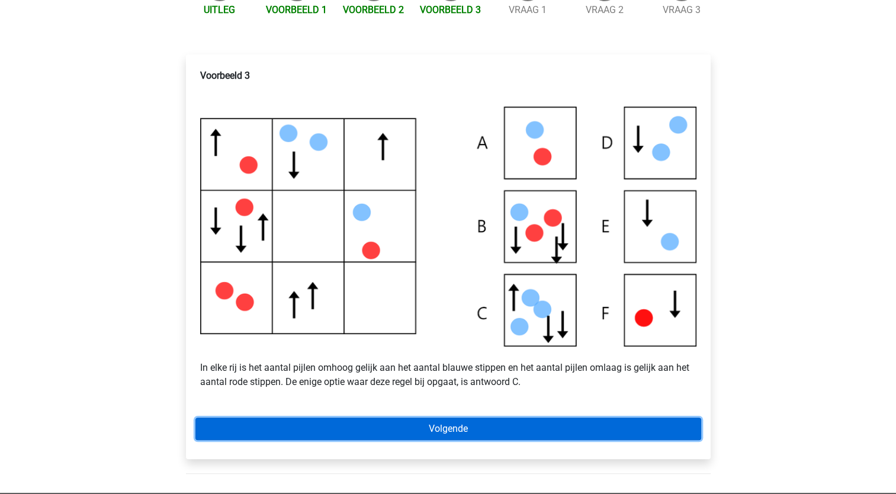
click at [450, 440] on link "Volgende" at bounding box center [448, 428] width 506 height 23
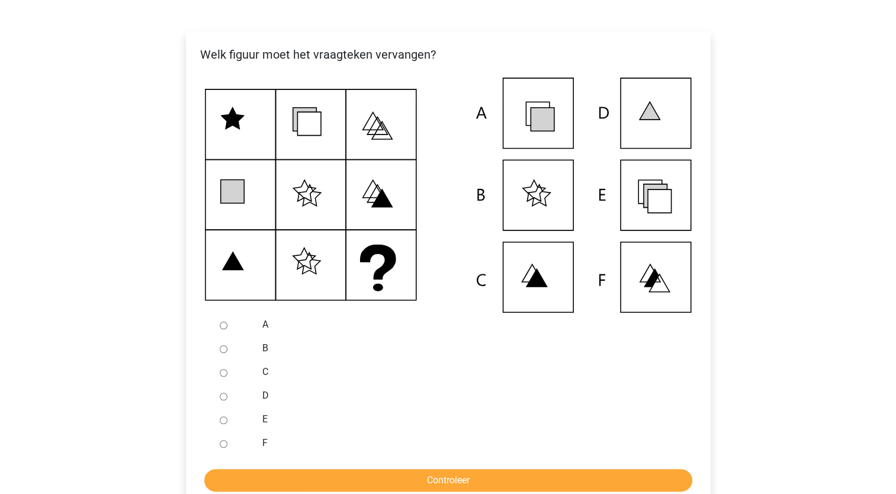
scroll to position [208, 0]
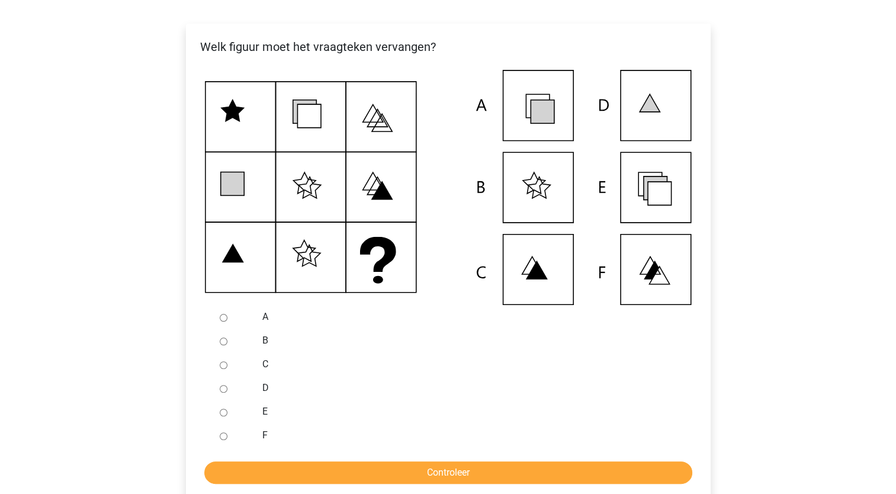
click at [224, 416] on input "E" at bounding box center [224, 413] width 8 height 8
radio input "true"
click at [379, 484] on input "Controleer" at bounding box center [448, 472] width 488 height 23
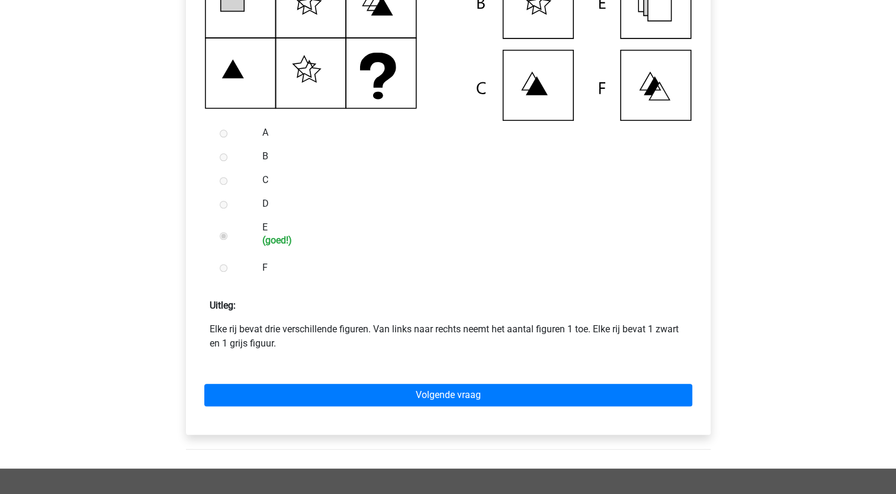
scroll to position [393, 0]
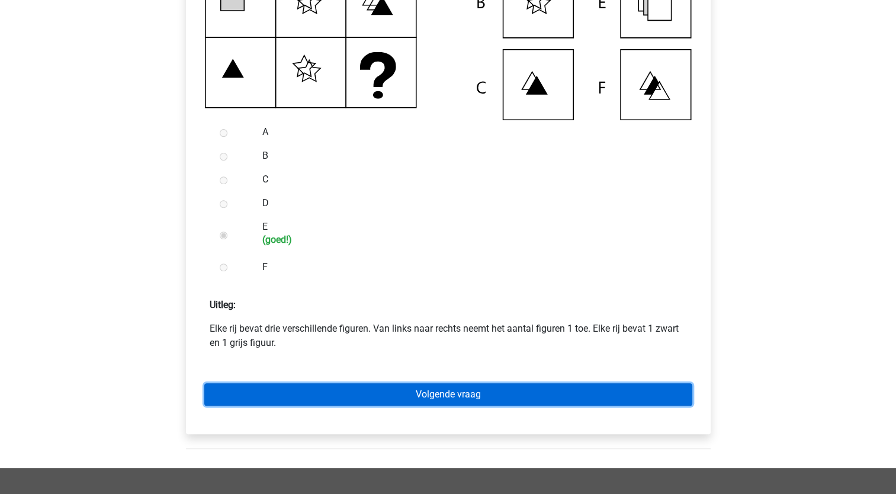
click at [416, 406] on link "Volgende vraag" at bounding box center [448, 394] width 488 height 23
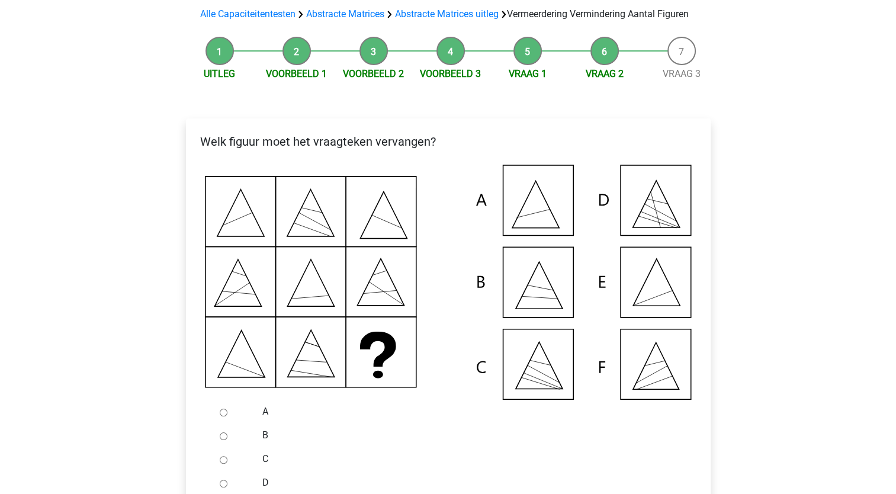
scroll to position [154, 0]
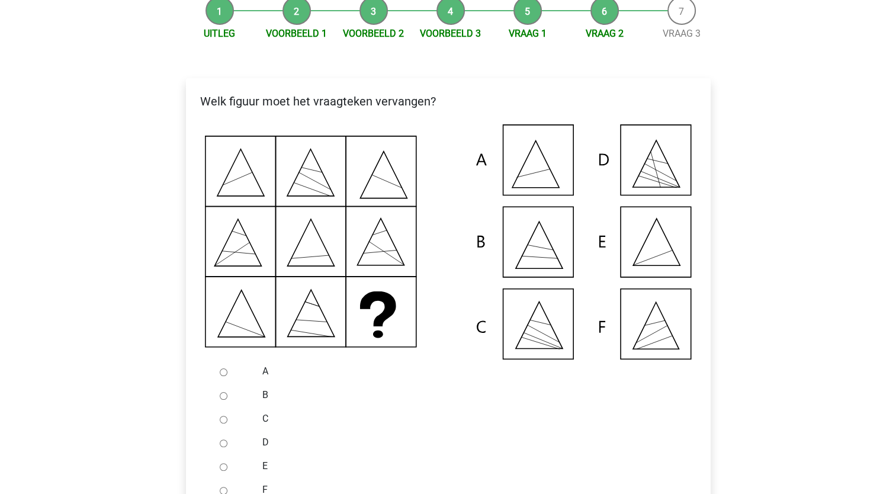
click at [221, 471] on input "E" at bounding box center [224, 467] width 8 height 8
radio input "true"
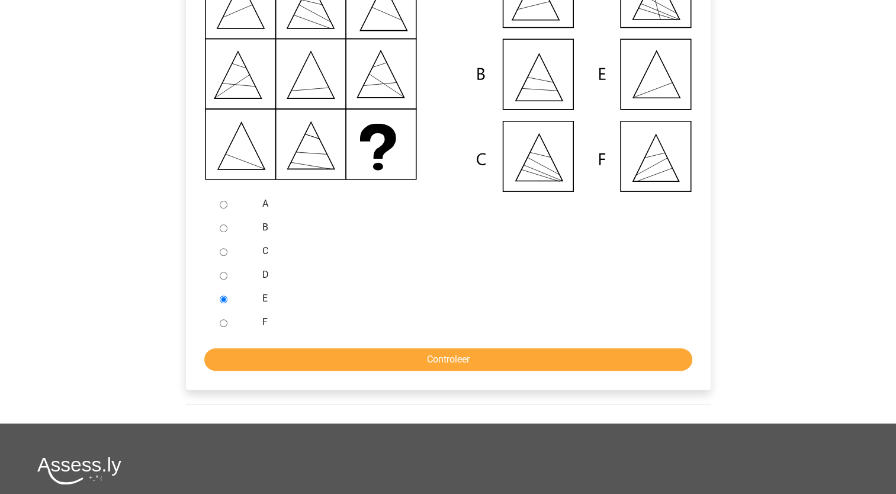
scroll to position [322, 0]
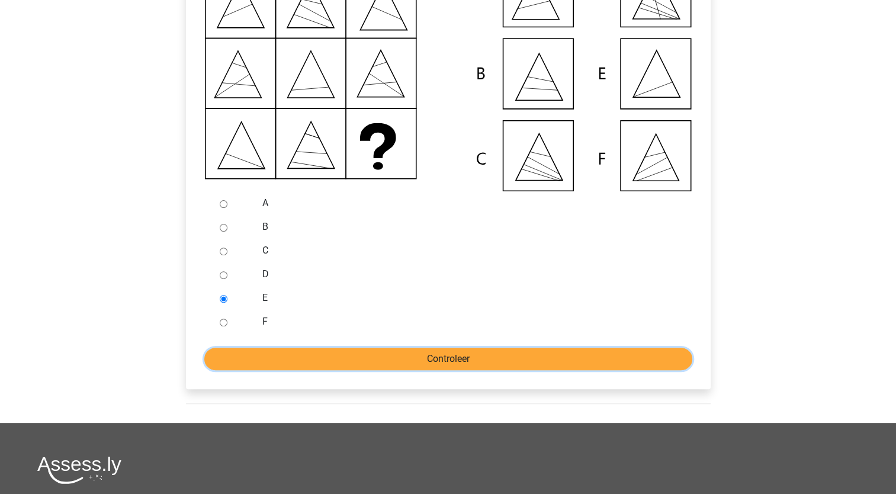
click at [417, 370] on input "Controleer" at bounding box center [448, 359] width 488 height 23
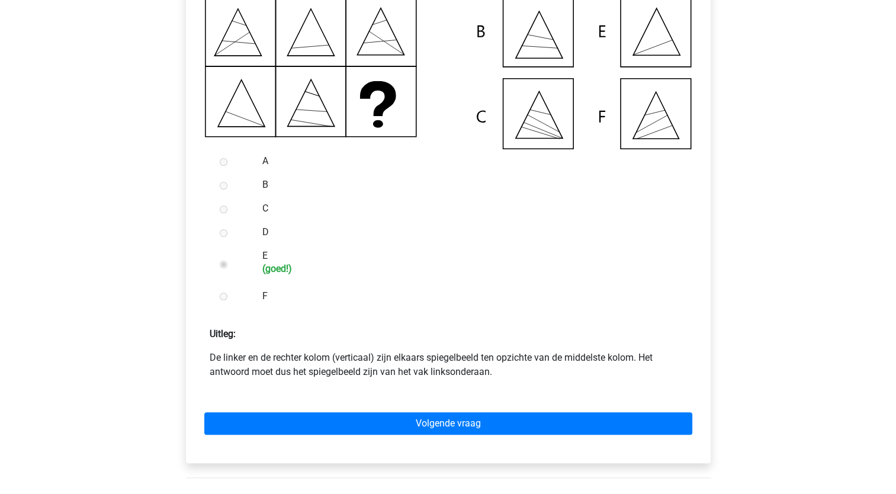
scroll to position [366, 0]
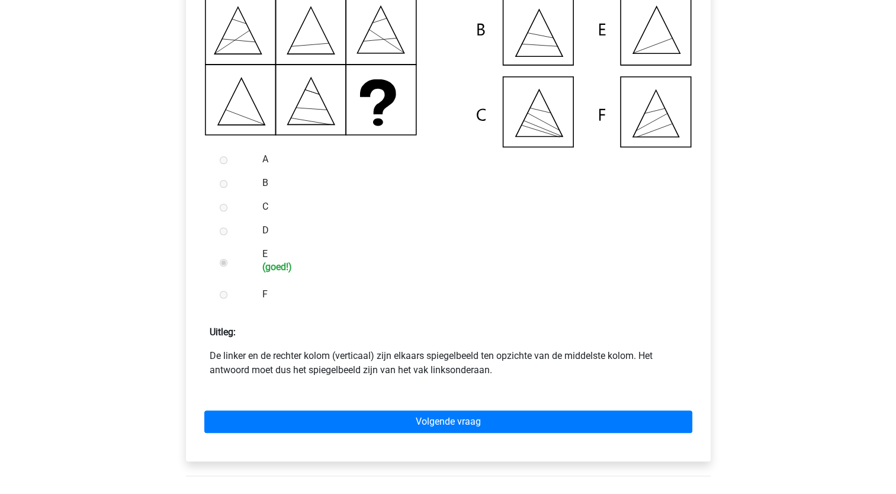
click at [433, 423] on div "Volgende vraag" at bounding box center [448, 419] width 506 height 65
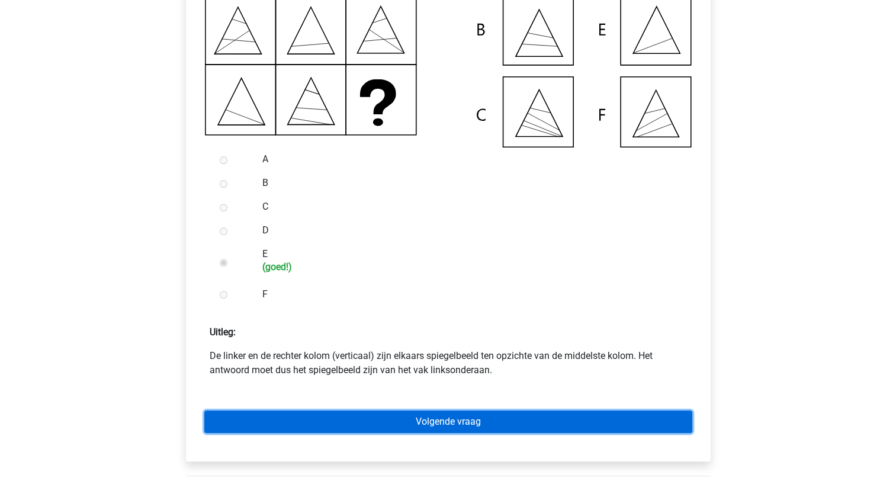
click at [436, 433] on link "Volgende vraag" at bounding box center [448, 421] width 488 height 23
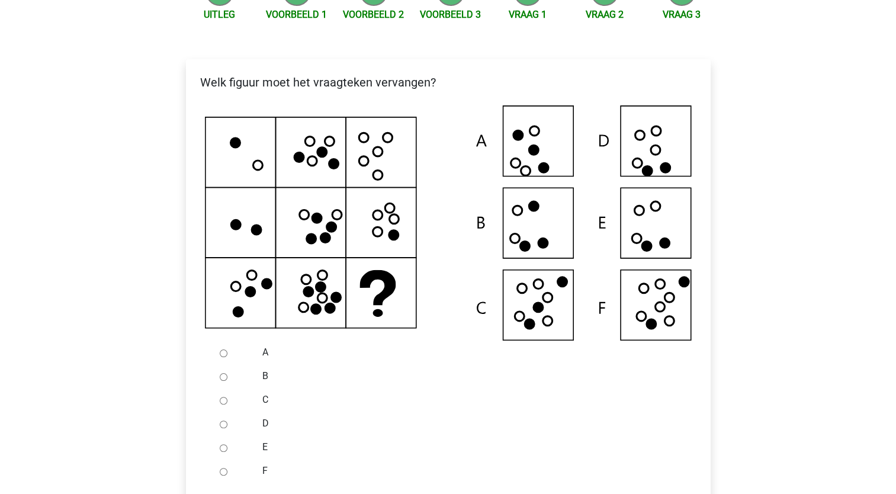
scroll to position [218, 0]
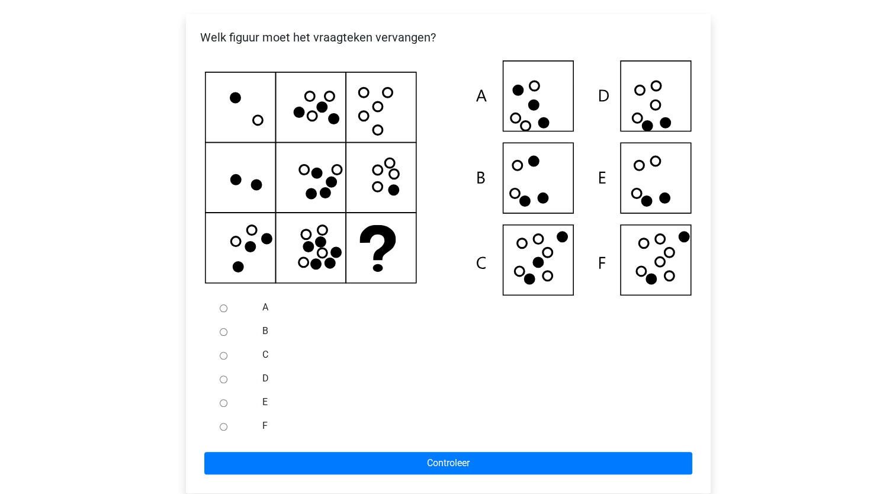
click at [221, 431] on input "F" at bounding box center [224, 427] width 8 height 8
radio input "true"
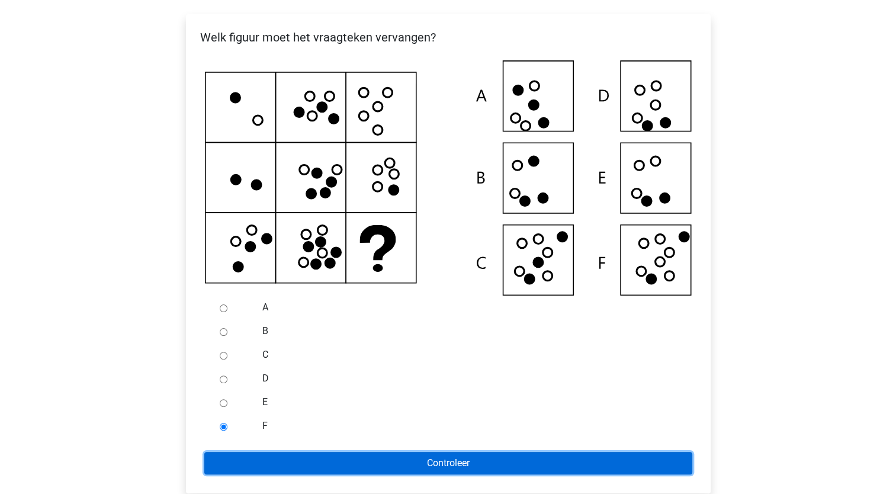
click at [295, 470] on input "Controleer" at bounding box center [448, 463] width 488 height 23
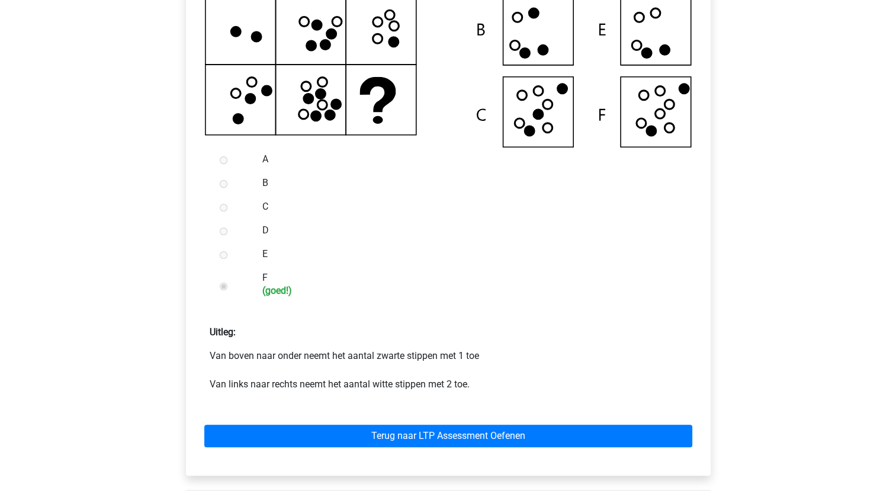
scroll to position [391, 0]
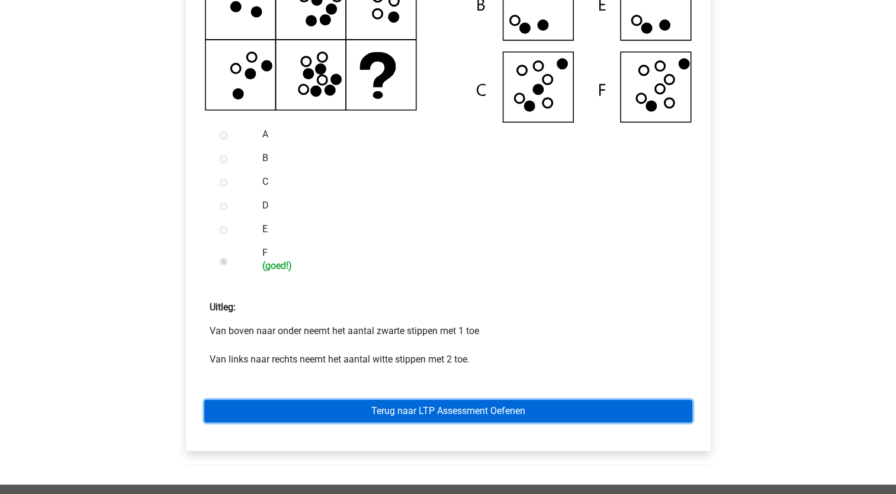
click at [393, 422] on link "Terug naar LTP Assessment Oefenen" at bounding box center [448, 411] width 488 height 23
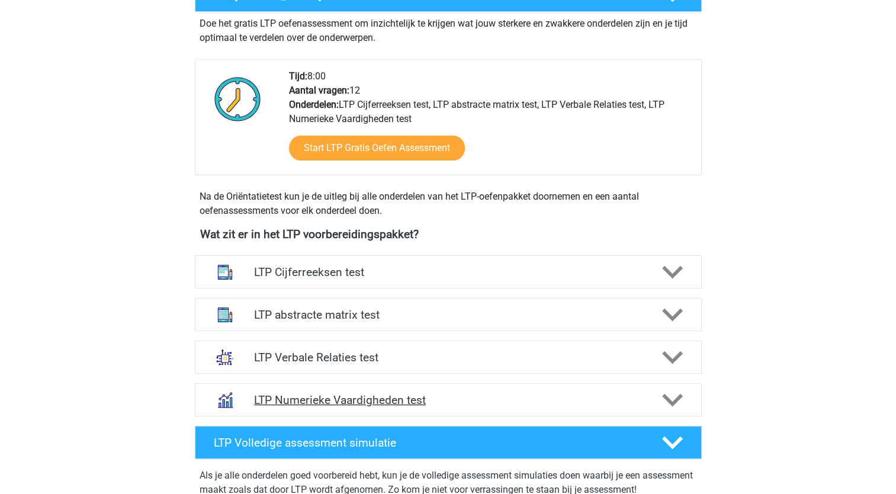
scroll to position [252, 0]
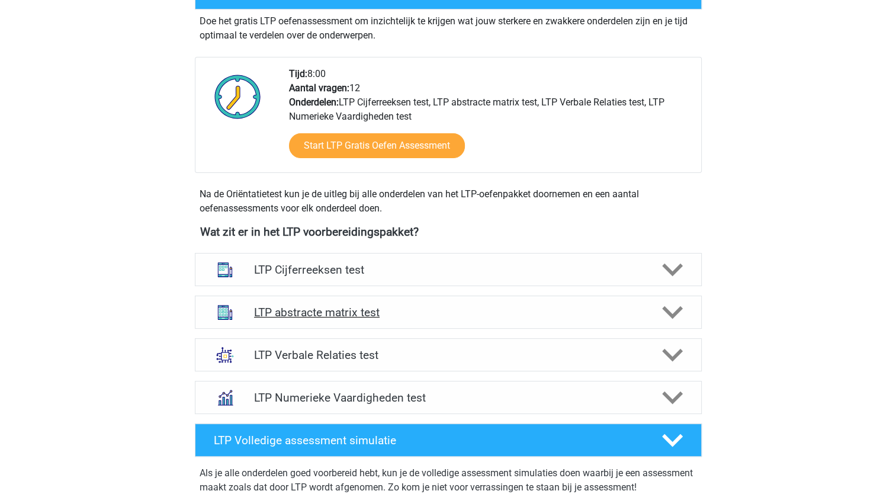
click at [467, 313] on h4 "LTP abstracte matrix test" at bounding box center [448, 313] width 388 height 14
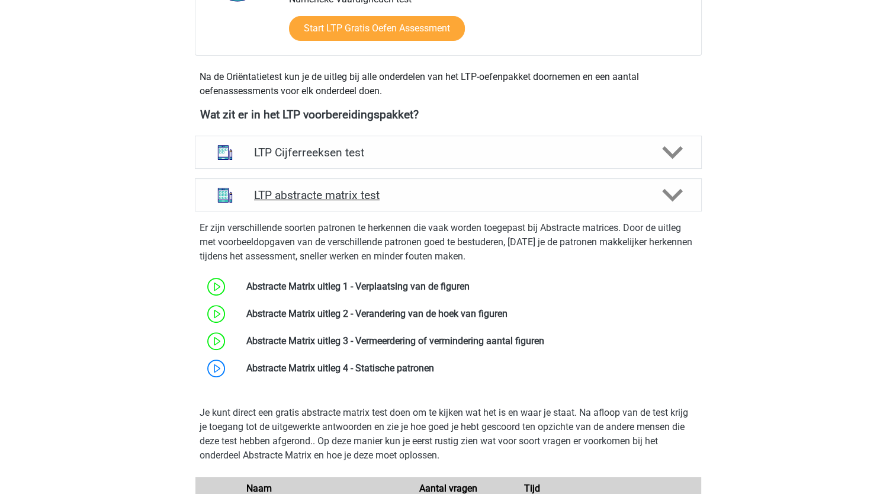
scroll to position [374, 0]
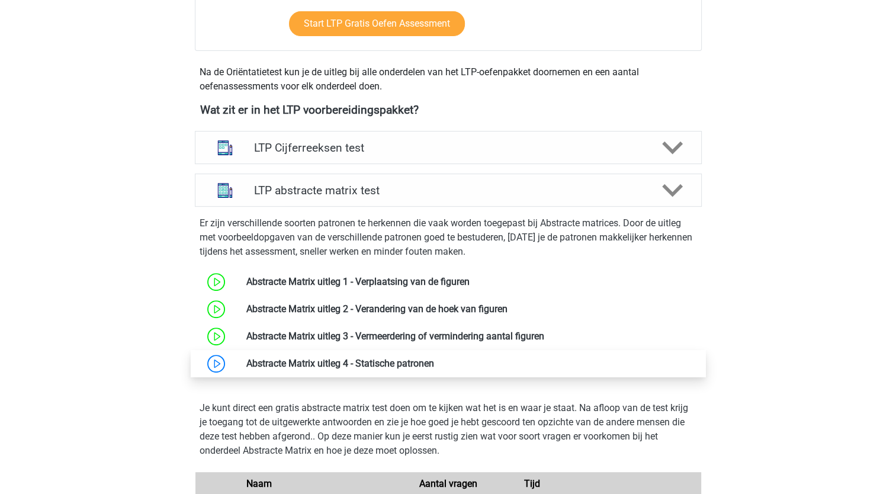
click at [434, 361] on link at bounding box center [434, 363] width 0 height 11
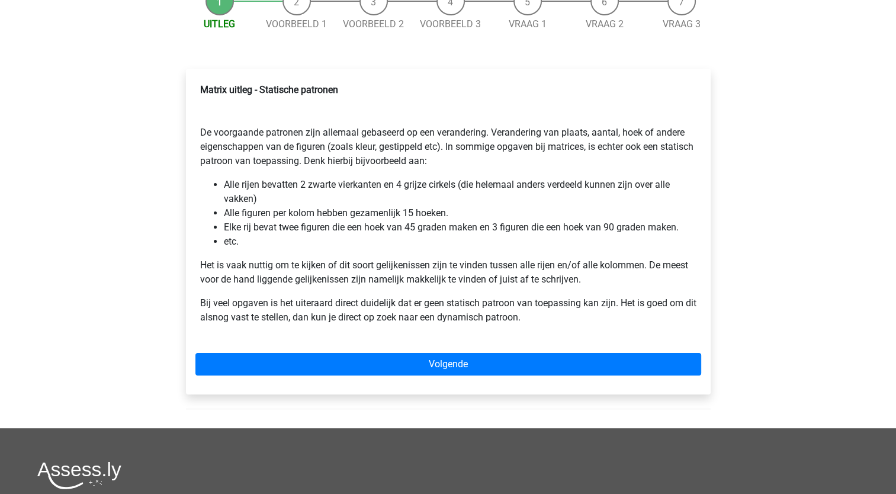
scroll to position [135, 0]
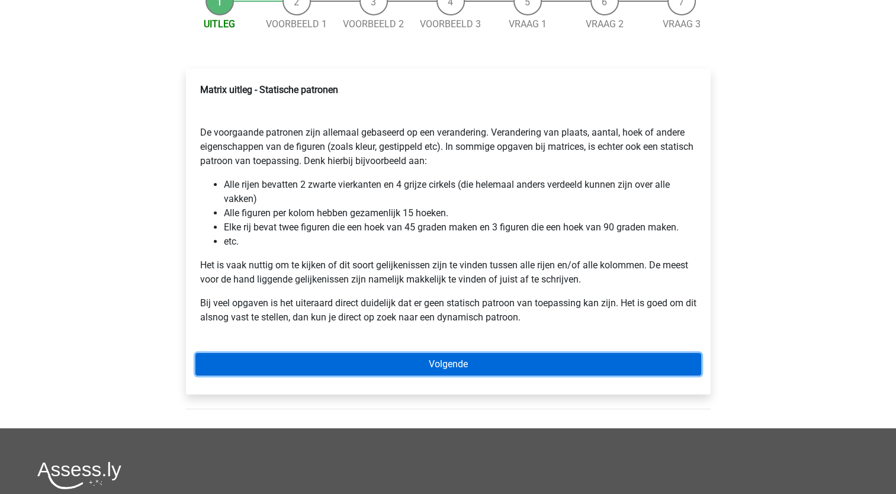
click at [423, 364] on link "Volgende" at bounding box center [448, 364] width 506 height 23
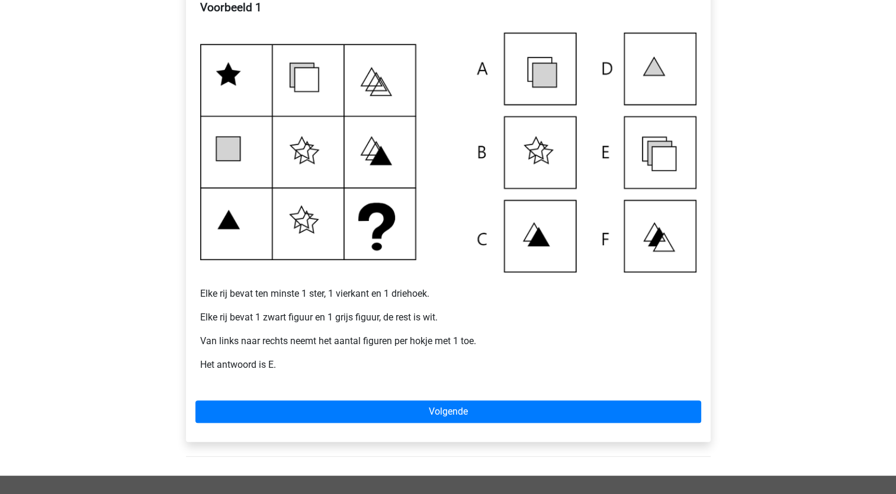
scroll to position [224, 0]
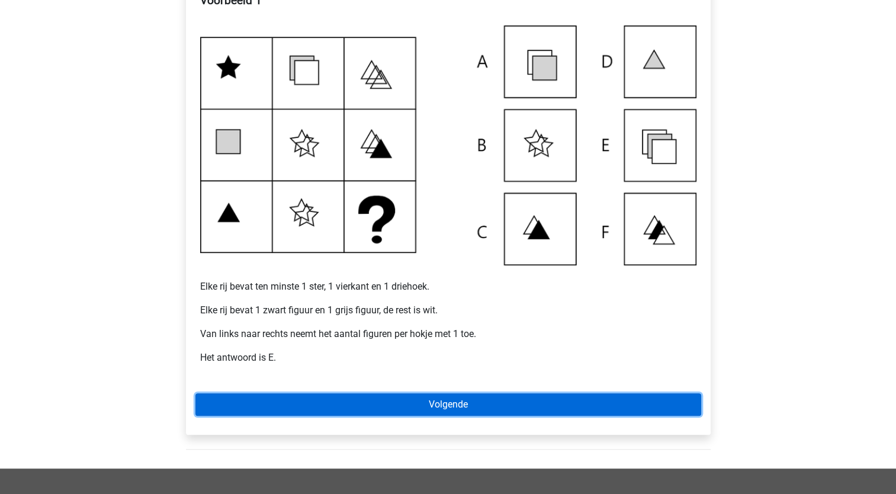
click at [442, 406] on link "Volgende" at bounding box center [448, 404] width 506 height 23
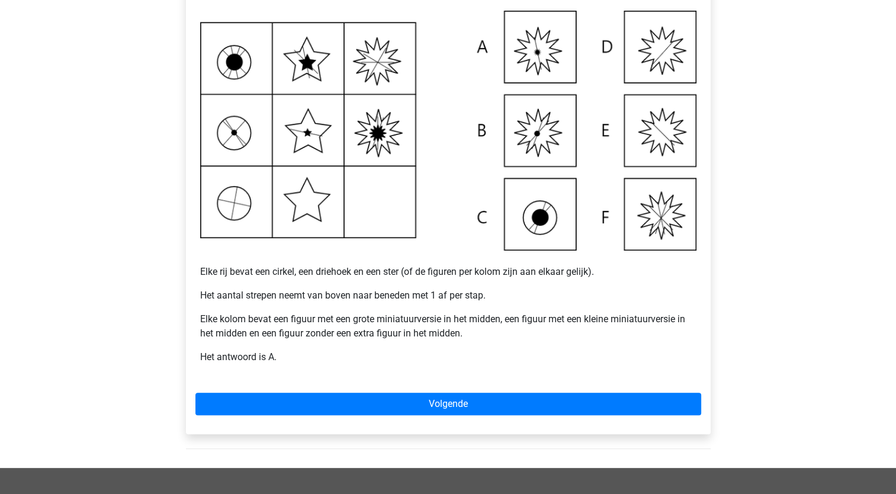
scroll to position [250, 0]
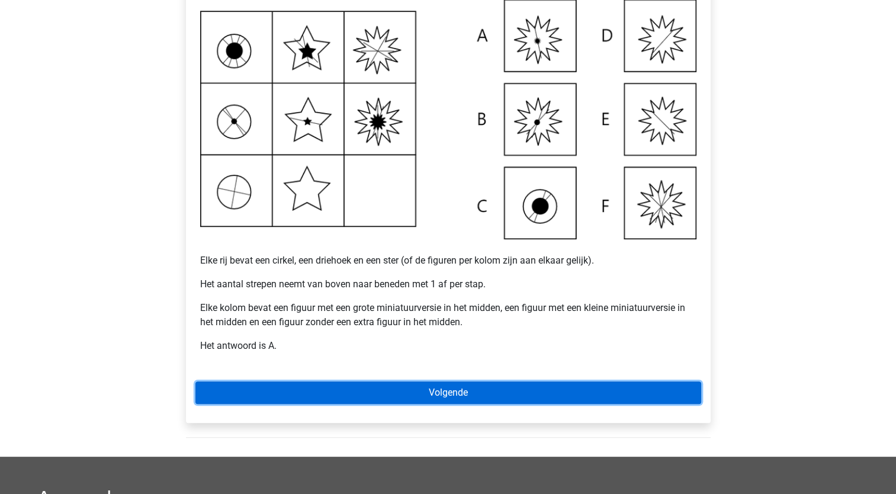
click at [415, 390] on link "Volgende" at bounding box center [448, 392] width 506 height 23
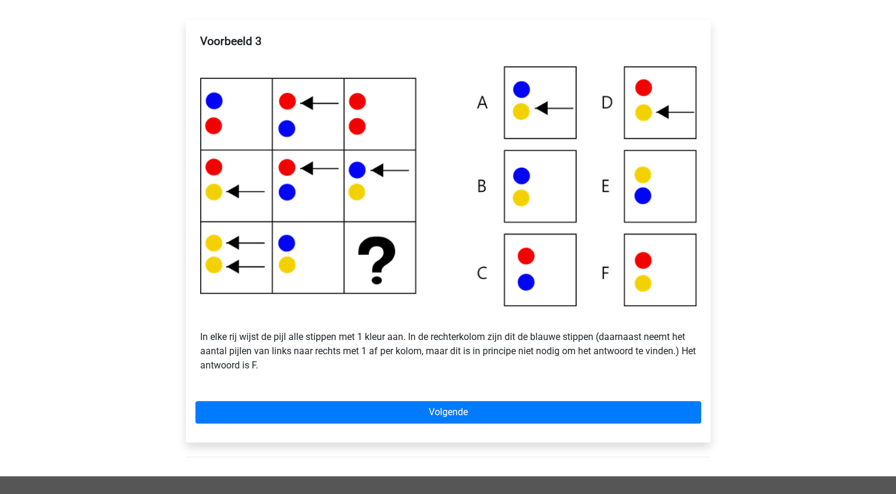
scroll to position [186, 0]
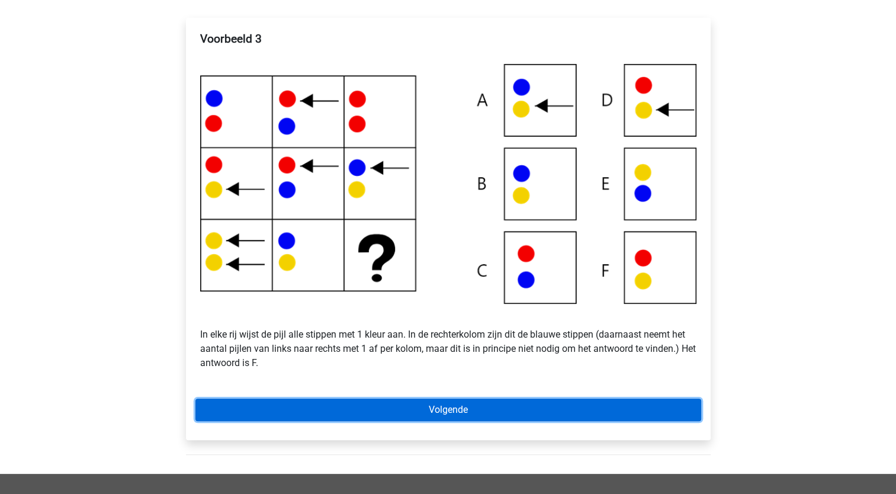
click at [477, 413] on link "Volgende" at bounding box center [448, 410] width 506 height 23
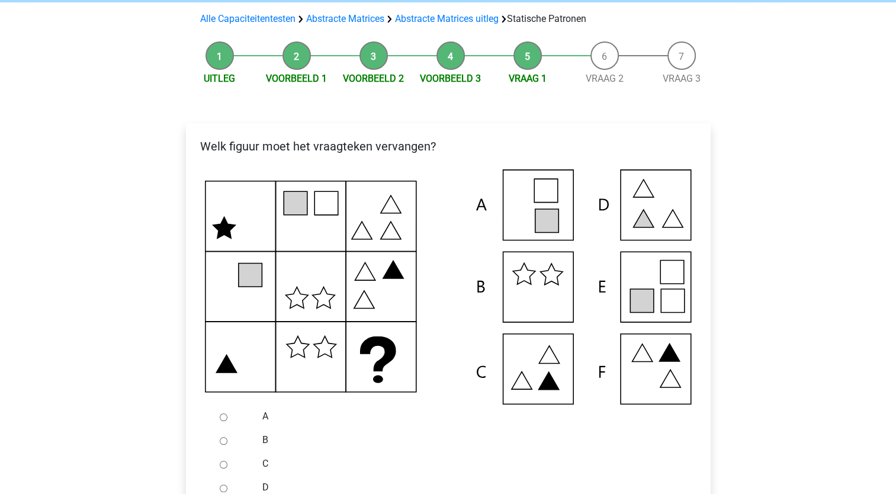
scroll to position [130, 0]
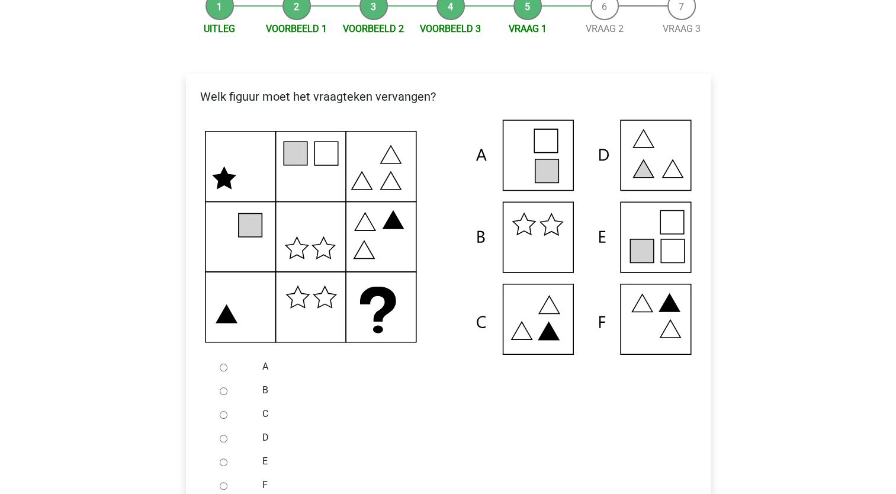
click at [220, 439] on input "D" at bounding box center [224, 439] width 8 height 8
radio input "true"
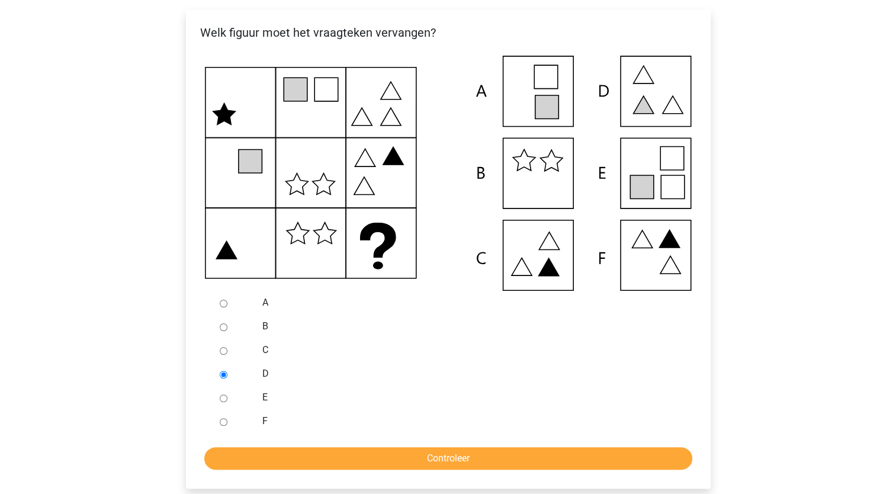
scroll to position [196, 0]
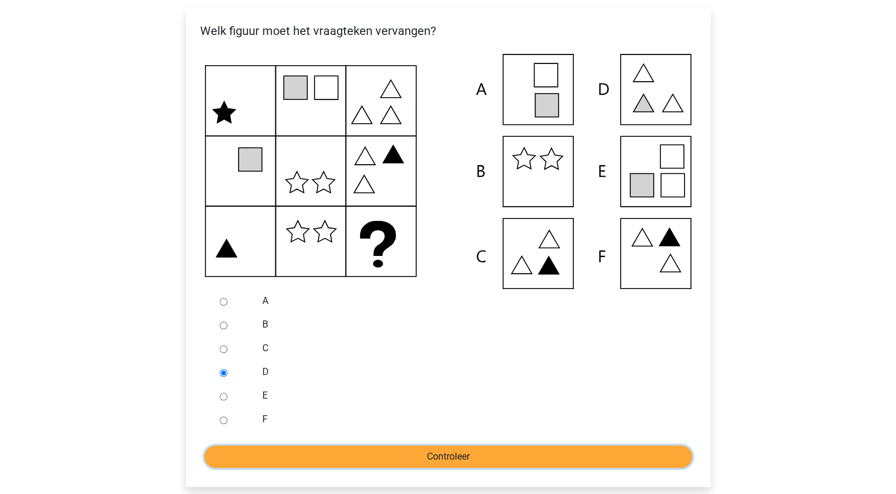
click at [442, 453] on input "Controleer" at bounding box center [448, 456] width 488 height 23
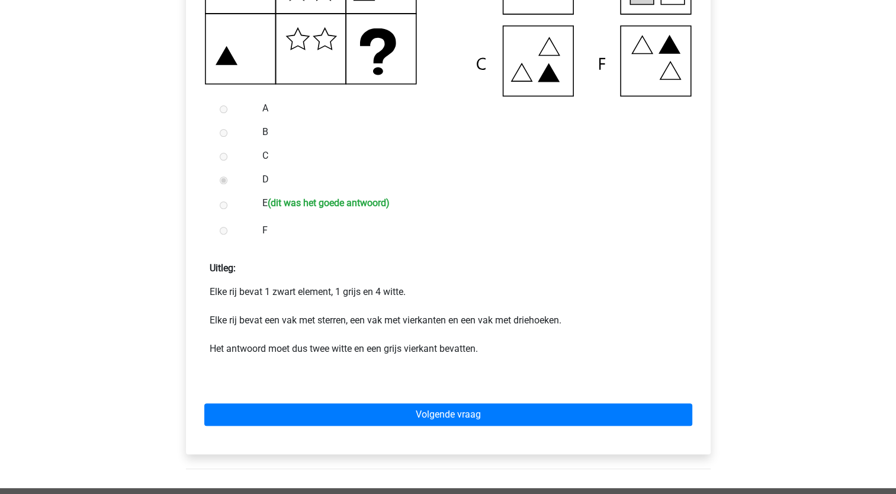
scroll to position [390, 0]
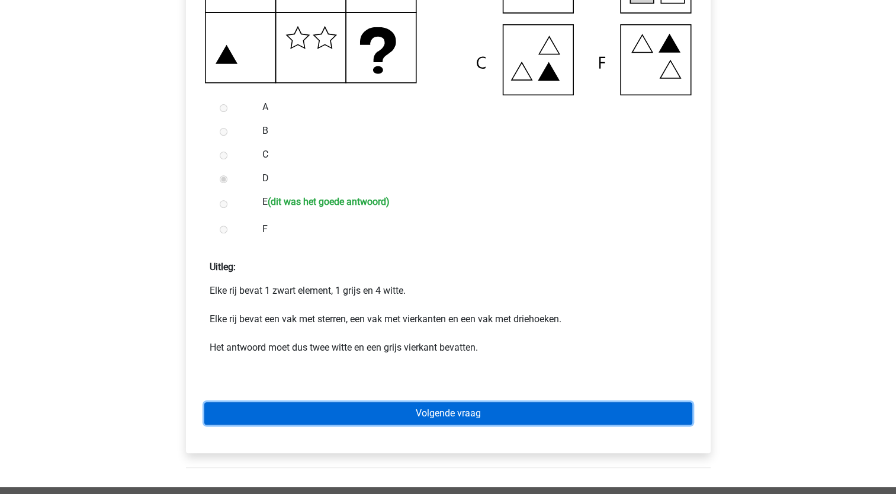
click at [527, 412] on link "Volgende vraag" at bounding box center [448, 413] width 488 height 23
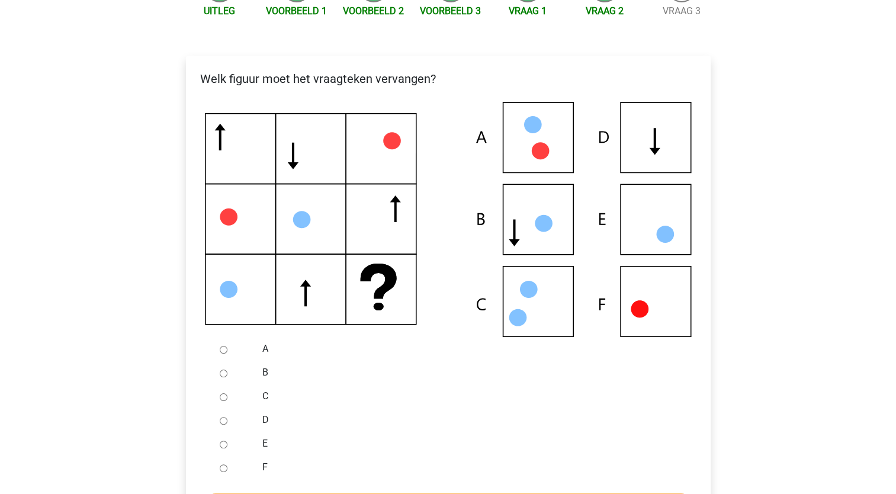
scroll to position [175, 0]
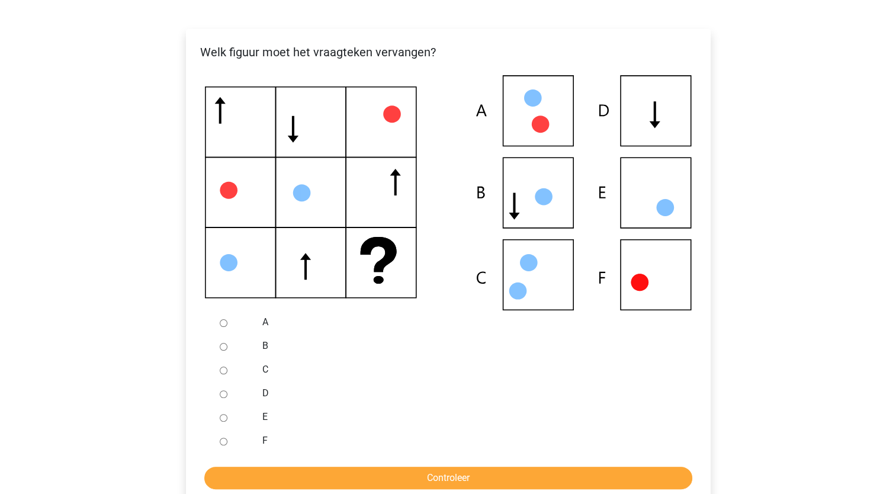
click at [224, 445] on div at bounding box center [234, 441] width 39 height 24
click at [223, 440] on input "F" at bounding box center [224, 442] width 8 height 8
radio input "true"
click at [341, 473] on input "Controleer" at bounding box center [448, 478] width 488 height 23
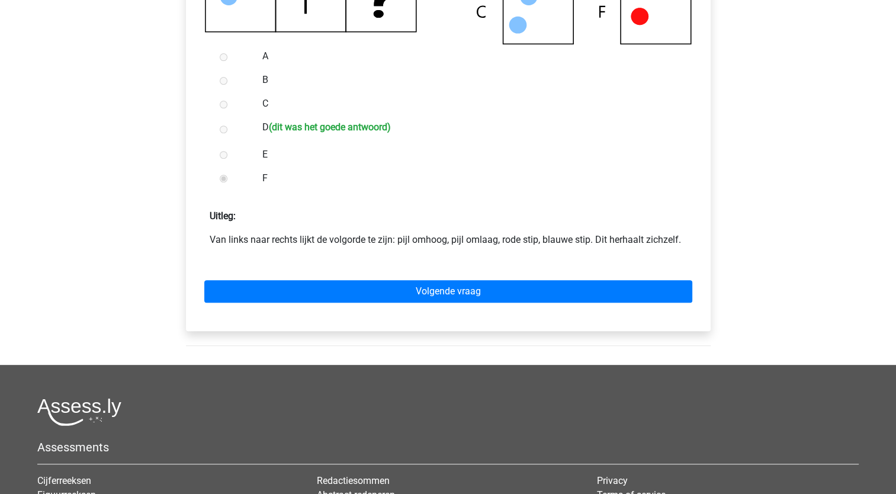
scroll to position [441, 0]
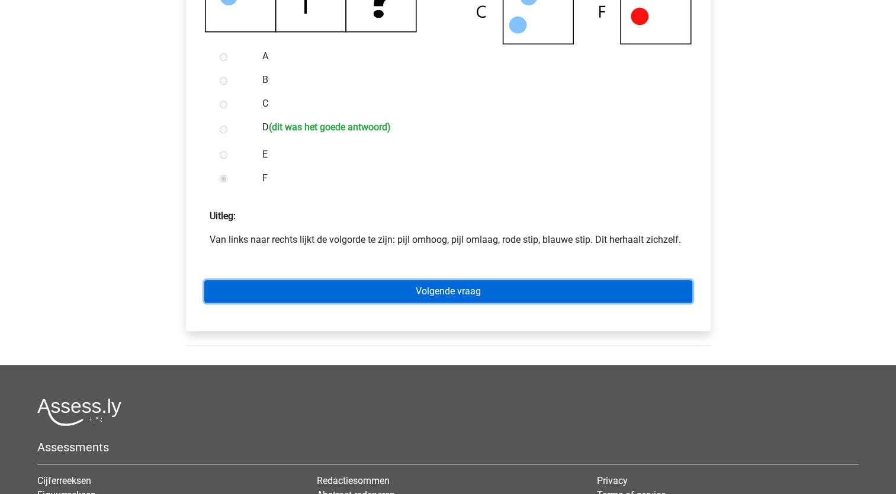
click at [484, 297] on link "Volgende vraag" at bounding box center [448, 291] width 488 height 23
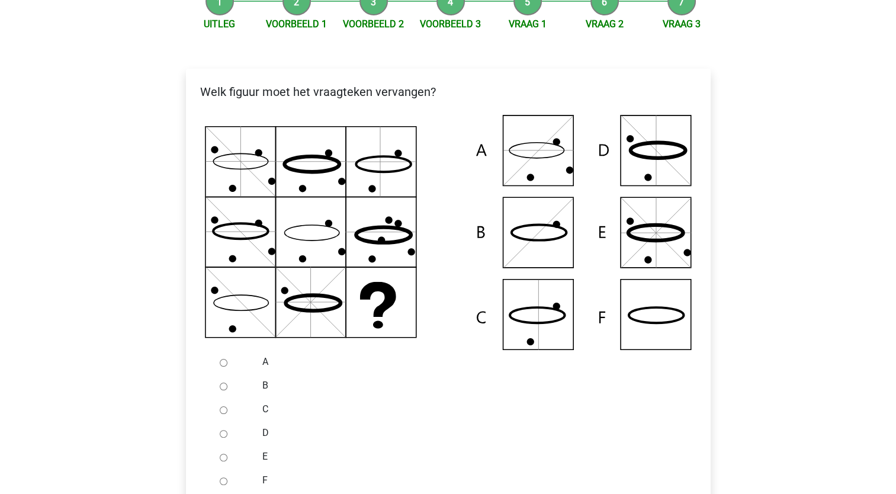
scroll to position [137, 0]
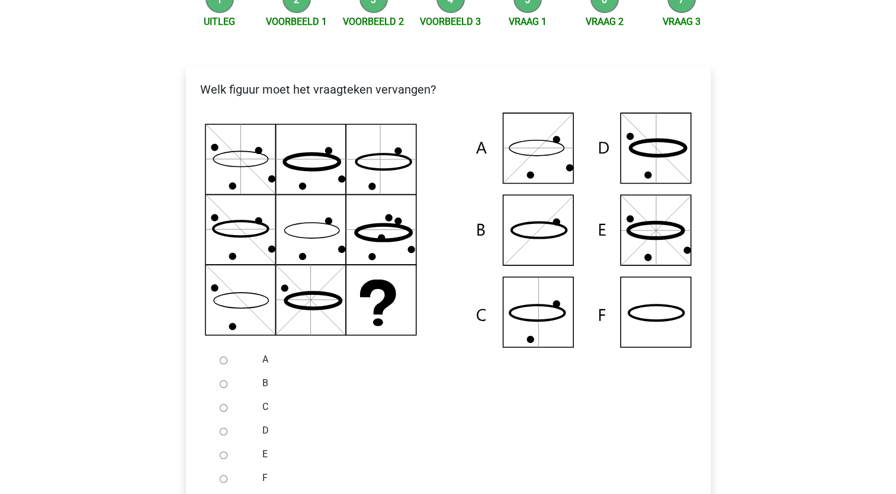
click at [220, 475] on input "F" at bounding box center [224, 479] width 8 height 8
radio input "true"
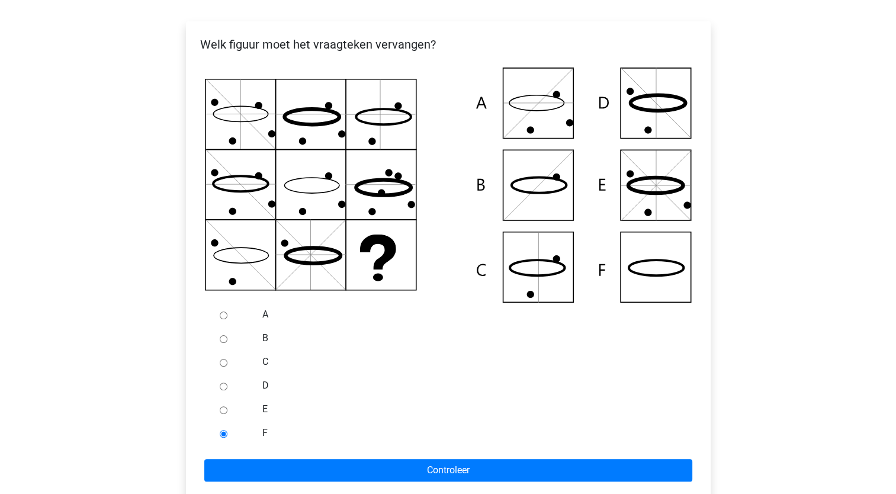
scroll to position [185, 0]
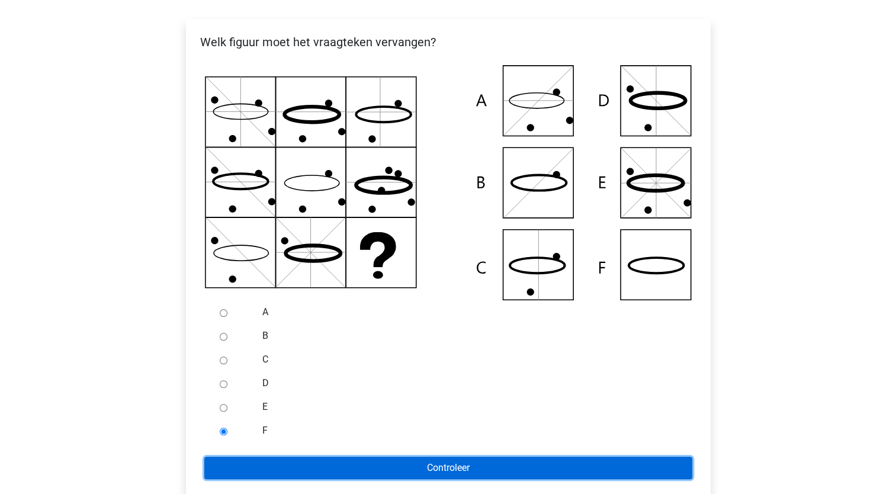
click at [374, 469] on input "Controleer" at bounding box center [448, 468] width 488 height 23
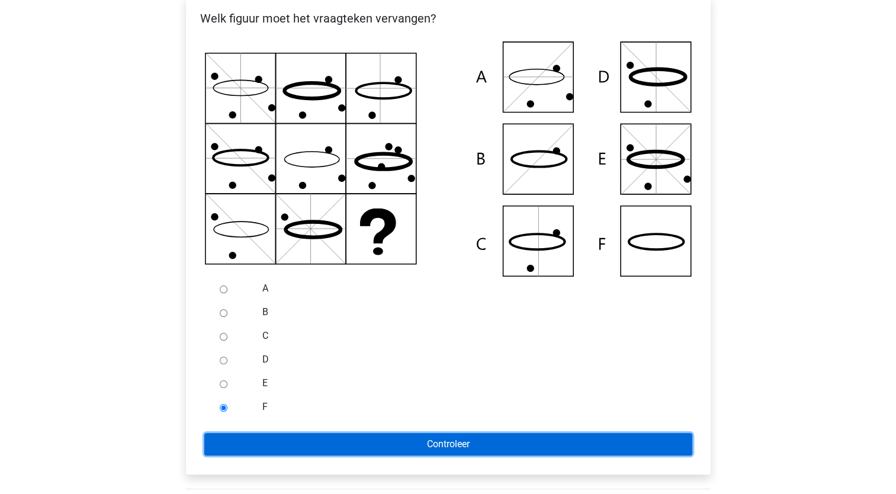
scroll to position [218, 0]
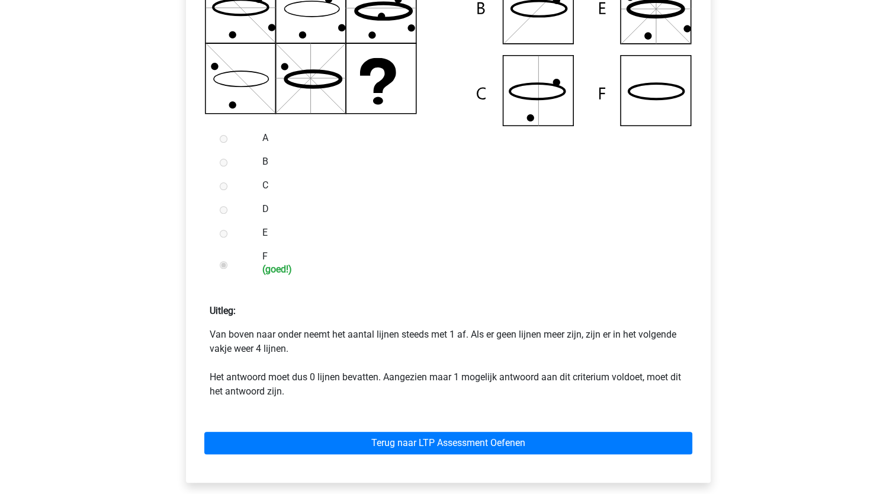
scroll to position [359, 0]
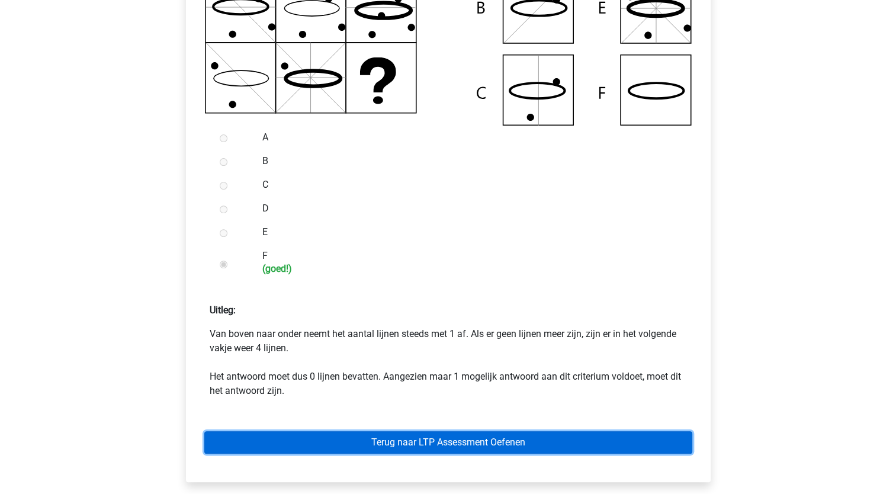
click at [429, 451] on link "Terug naar LTP Assessment Oefenen" at bounding box center [448, 442] width 488 height 23
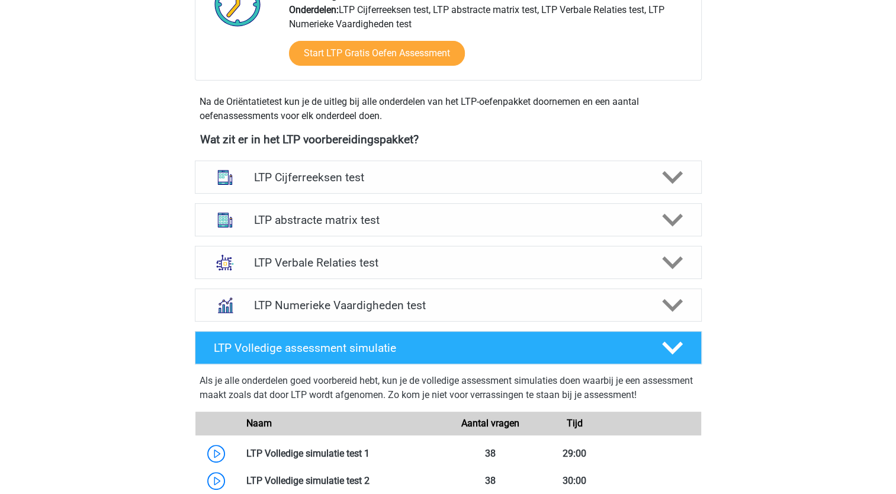
scroll to position [346, 0]
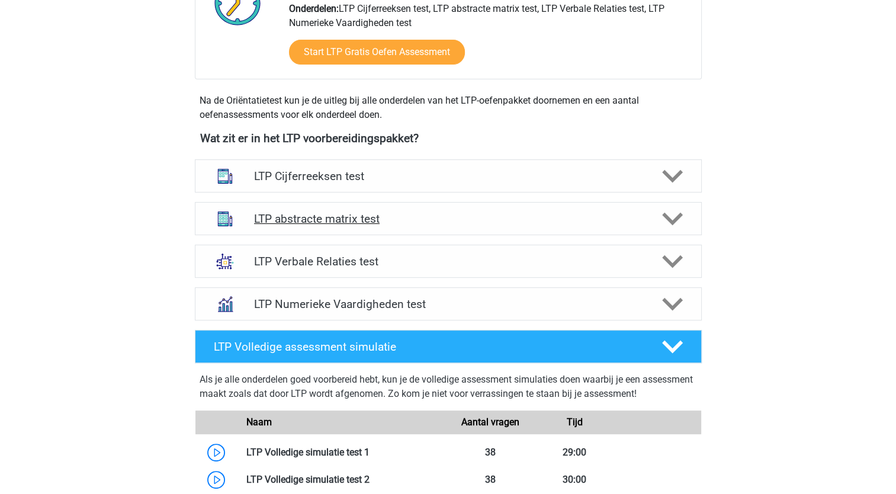
click at [490, 217] on h4 "LTP abstracte matrix test" at bounding box center [448, 219] width 388 height 14
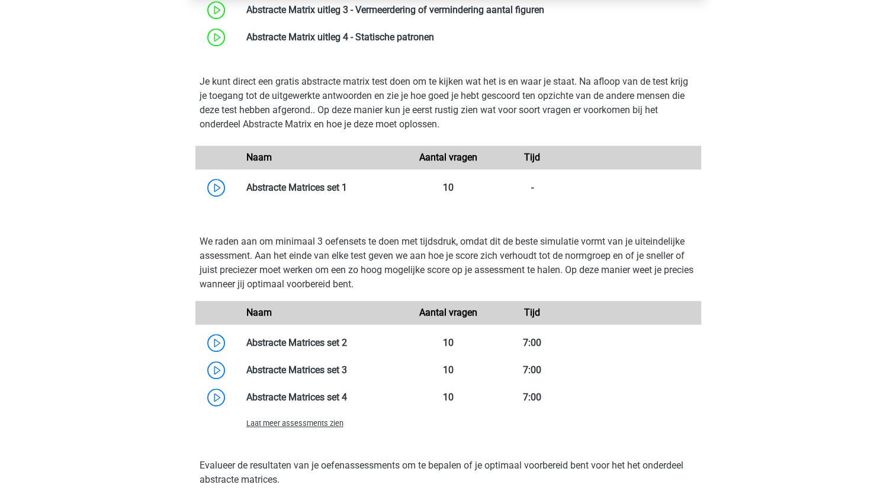
scroll to position [701, 0]
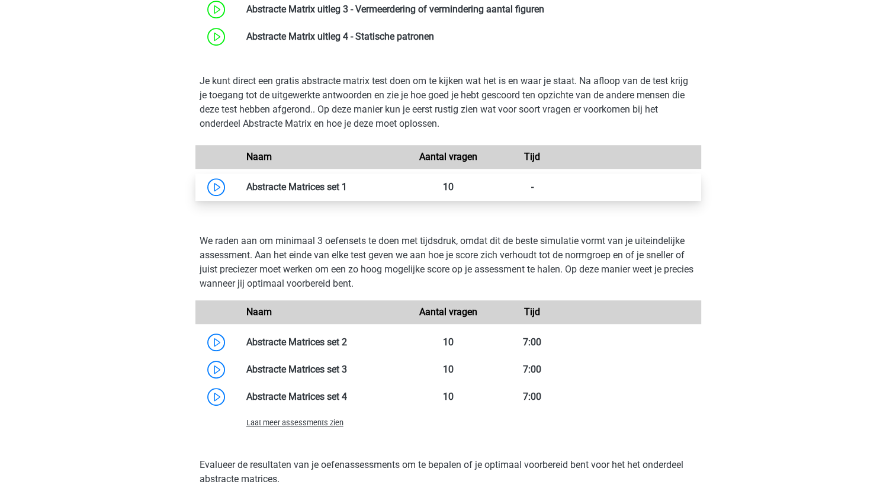
click at [347, 192] on link at bounding box center [347, 186] width 0 height 11
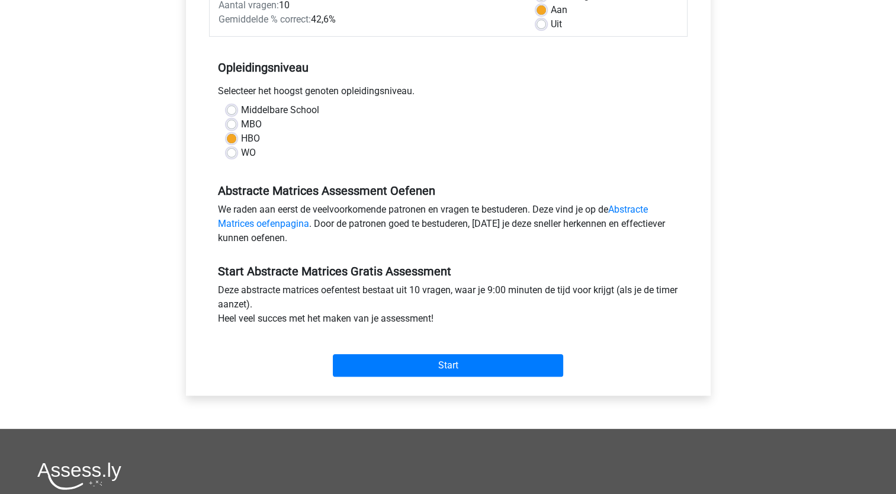
scroll to position [196, 0]
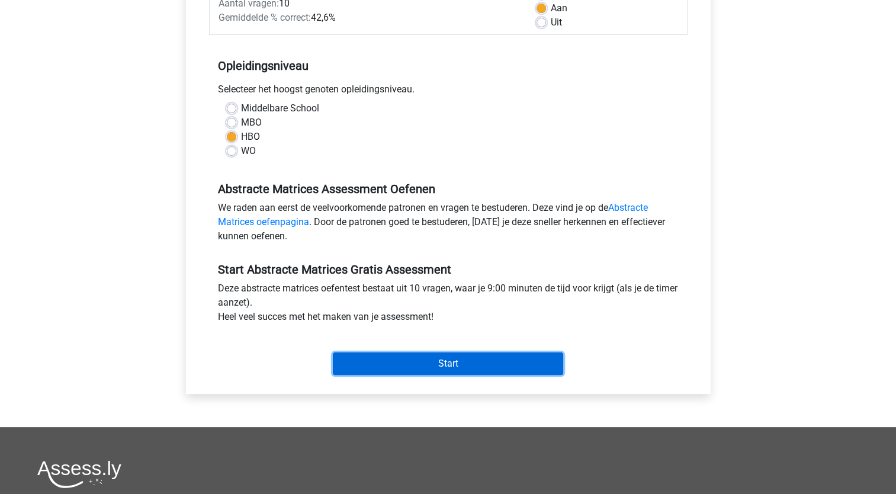
click at [448, 361] on input "Start" at bounding box center [448, 363] width 230 height 23
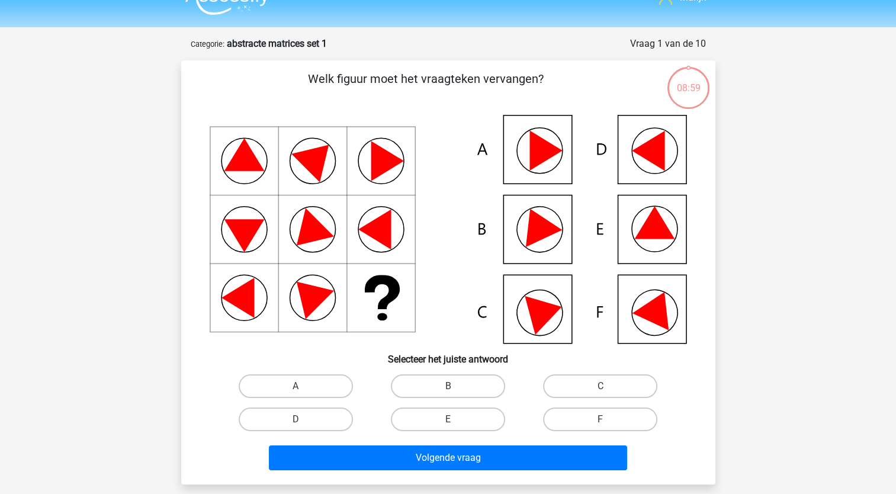
scroll to position [23, 0]
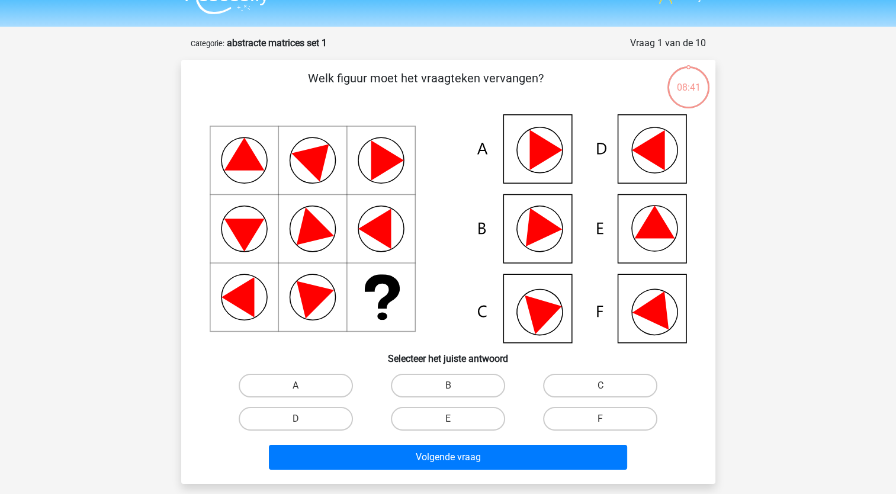
click at [455, 390] on input "B" at bounding box center [452, 390] width 8 height 8
radio input "true"
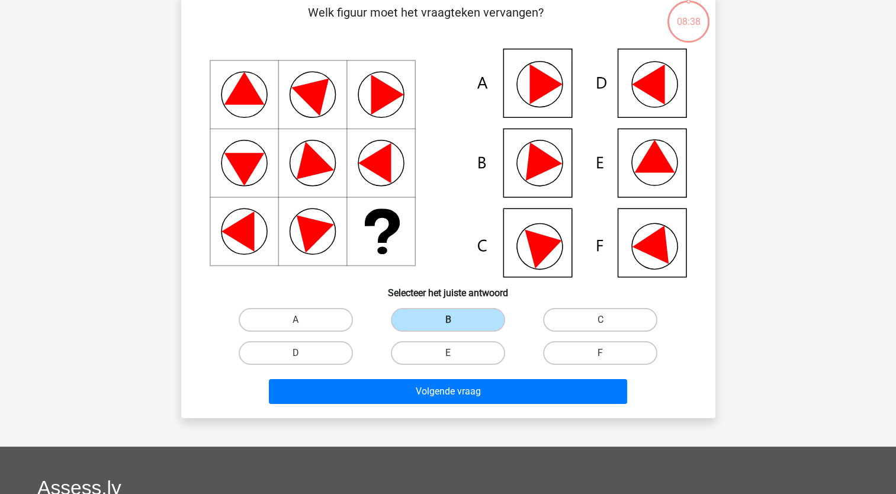
scroll to position [95, 0]
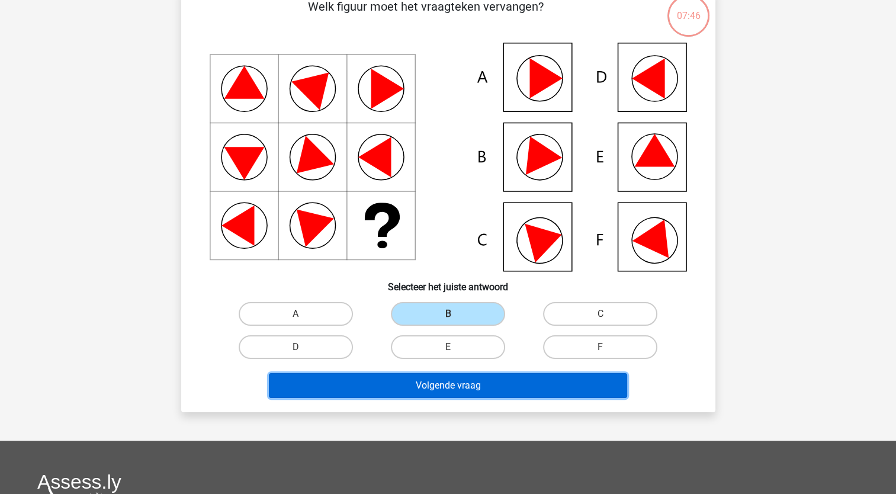
click at [509, 383] on button "Volgende vraag" at bounding box center [448, 385] width 358 height 25
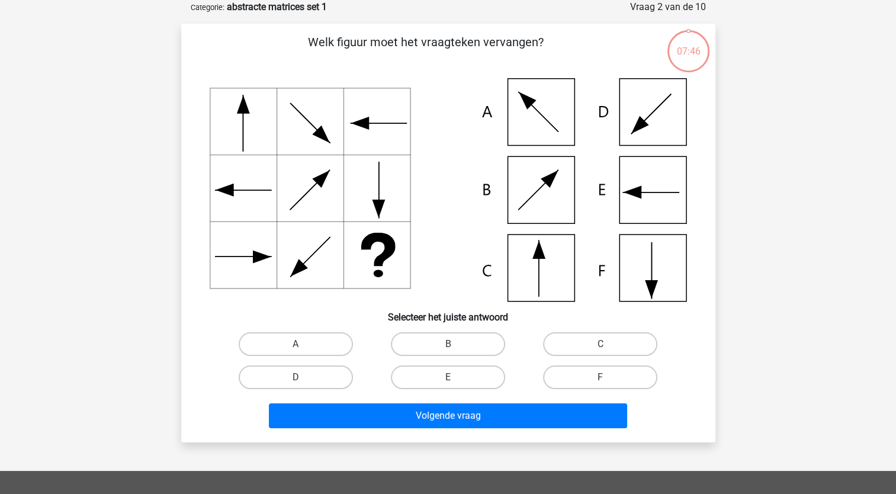
scroll to position [59, 0]
click at [582, 351] on label "C" at bounding box center [600, 344] width 114 height 24
click at [600, 351] on input "C" at bounding box center [604, 348] width 8 height 8
radio input "true"
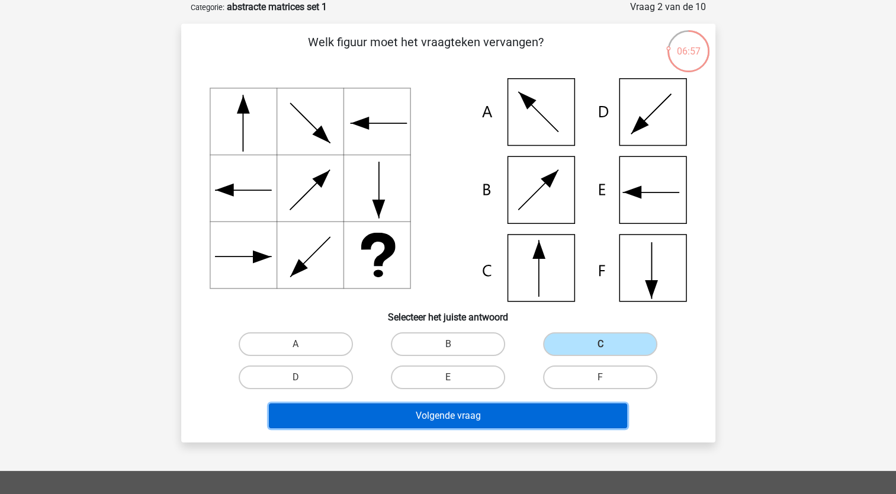
click at [493, 423] on button "Volgende vraag" at bounding box center [448, 415] width 358 height 25
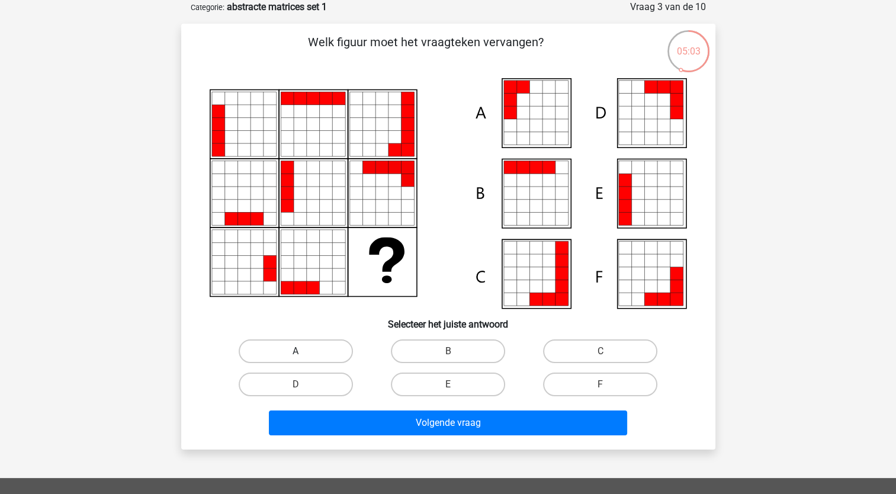
click at [319, 347] on label "A" at bounding box center [296, 351] width 114 height 24
click at [303, 351] on input "A" at bounding box center [299, 355] width 8 height 8
radio input "true"
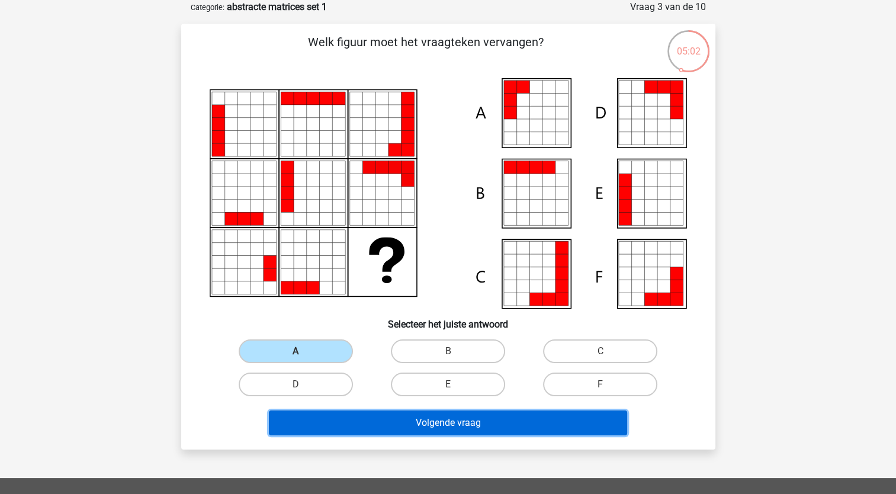
click at [423, 430] on button "Volgende vraag" at bounding box center [448, 422] width 358 height 25
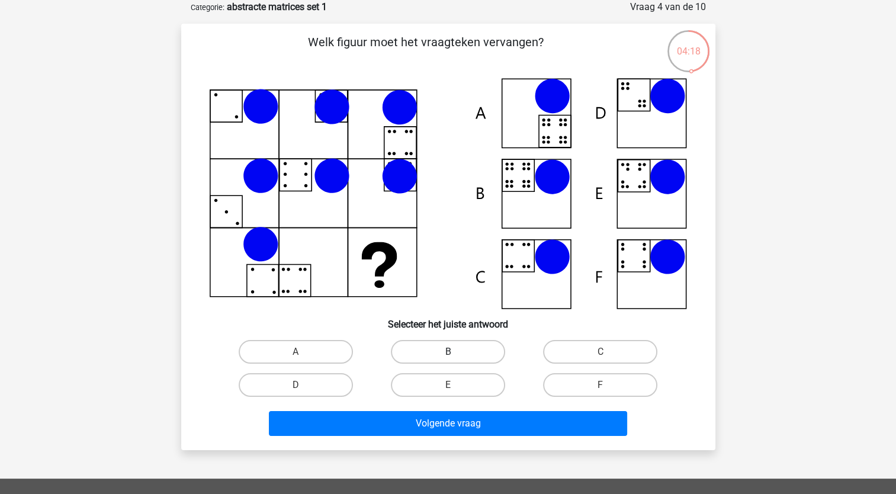
click at [474, 358] on label "B" at bounding box center [448, 352] width 114 height 24
click at [455, 358] on input "B" at bounding box center [452, 356] width 8 height 8
radio input "true"
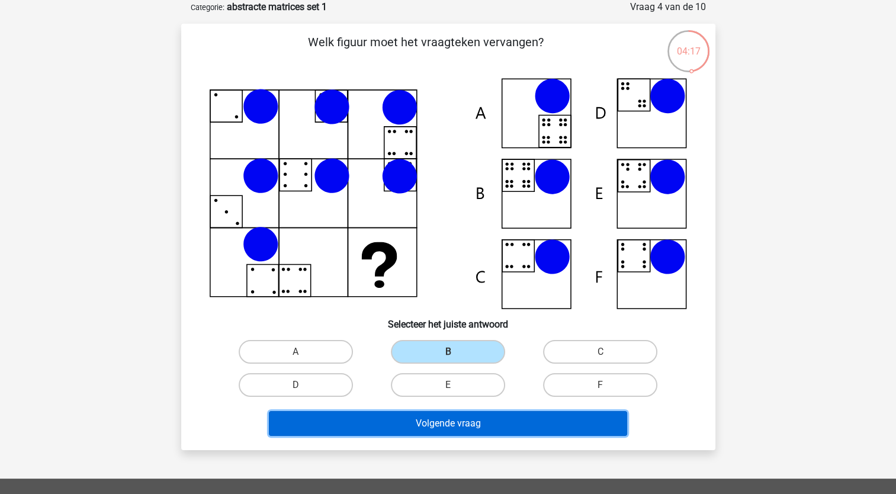
click at [481, 420] on button "Volgende vraag" at bounding box center [448, 423] width 358 height 25
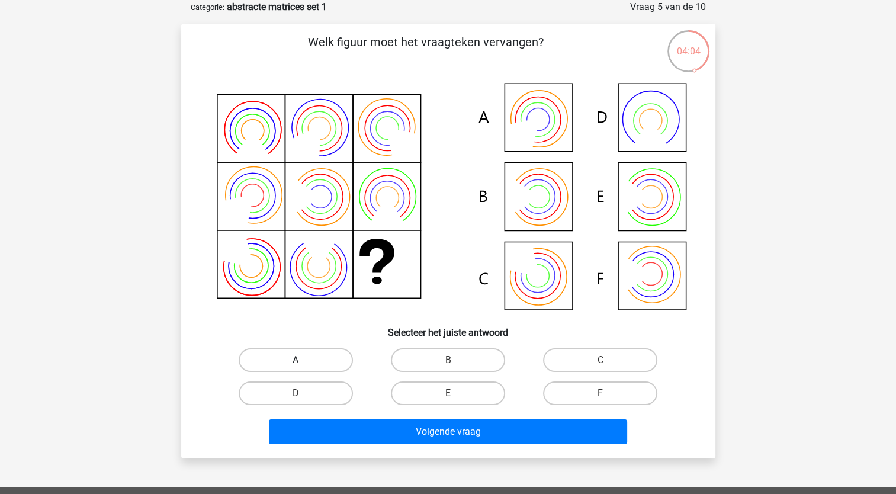
click at [320, 349] on label "A" at bounding box center [296, 360] width 114 height 24
click at [303, 360] on input "A" at bounding box center [299, 364] width 8 height 8
radio input "true"
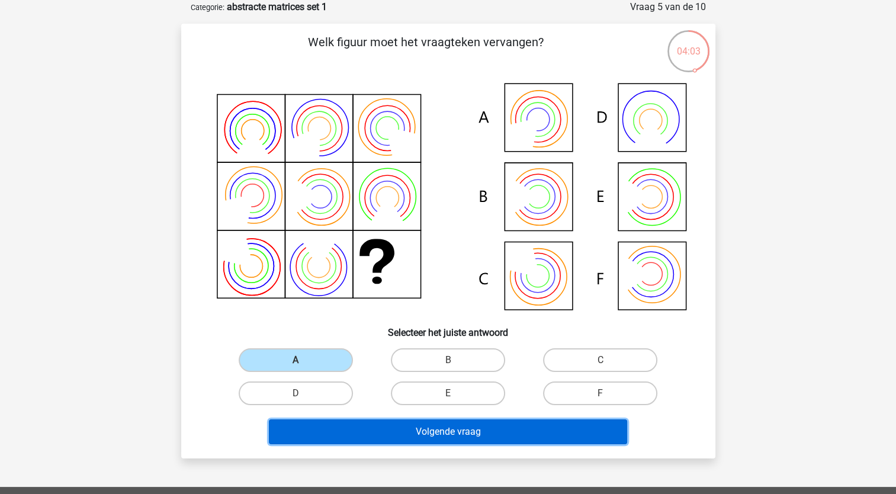
click at [444, 431] on button "Volgende vraag" at bounding box center [448, 431] width 358 height 25
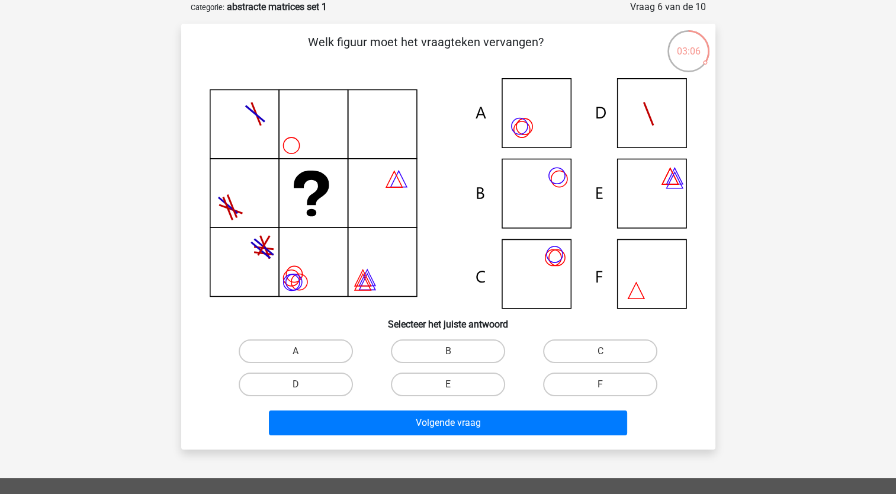
click at [554, 362] on div "C" at bounding box center [600, 351] width 152 height 33
click at [564, 359] on label "C" at bounding box center [600, 351] width 114 height 24
click at [600, 359] on input "C" at bounding box center [604, 355] width 8 height 8
radio input "true"
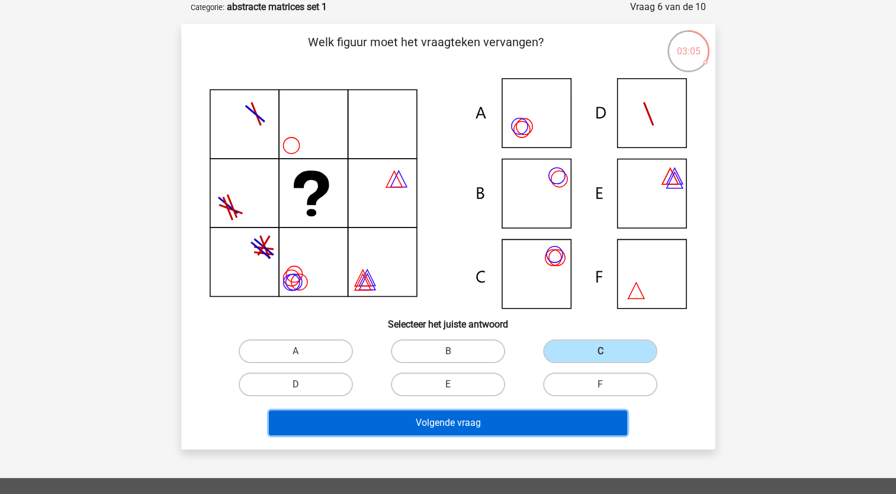
click at [523, 419] on button "Volgende vraag" at bounding box center [448, 422] width 358 height 25
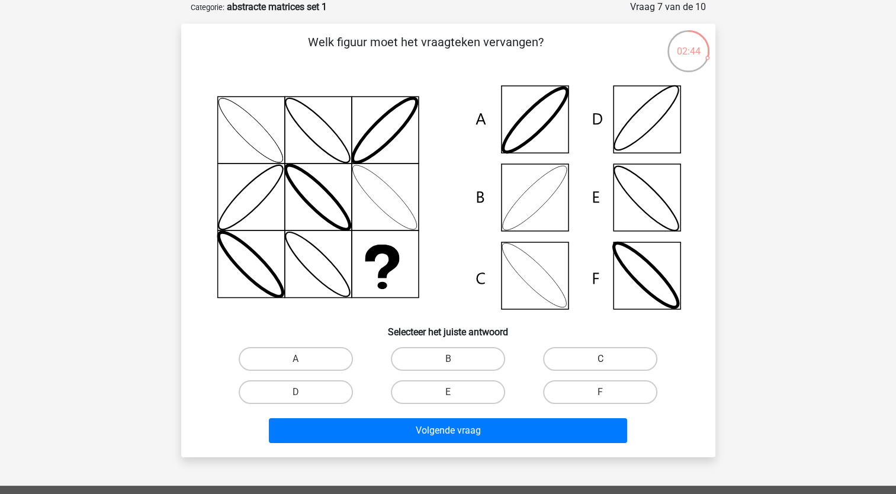
click at [568, 359] on label "C" at bounding box center [600, 359] width 114 height 24
click at [600, 359] on input "C" at bounding box center [604, 363] width 8 height 8
radio input "true"
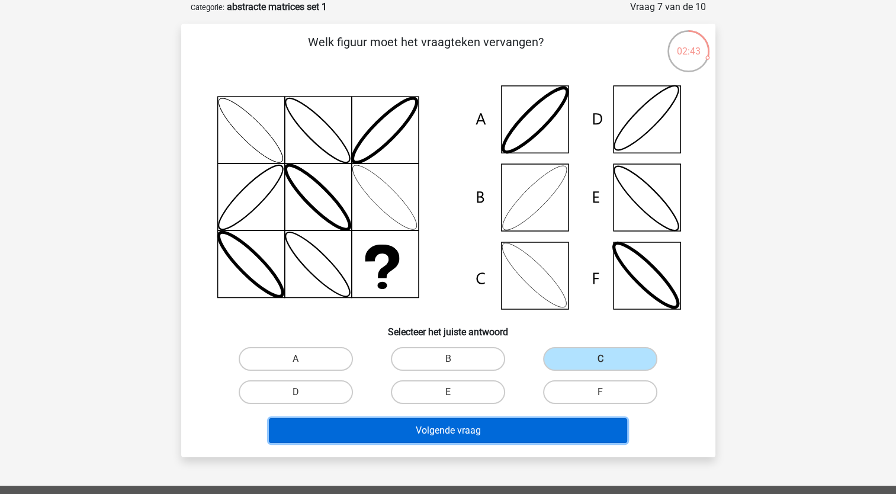
click at [519, 428] on button "Volgende vraag" at bounding box center [448, 430] width 358 height 25
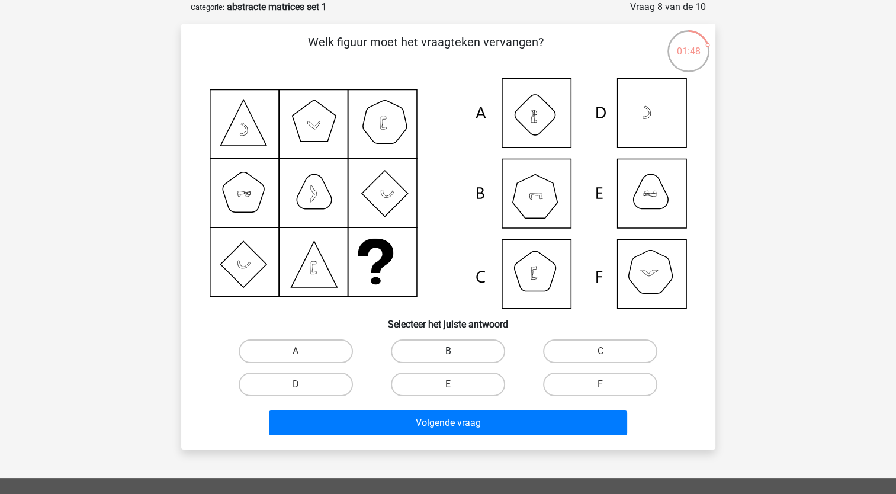
click at [473, 342] on label "B" at bounding box center [448, 351] width 114 height 24
click at [455, 351] on input "B" at bounding box center [452, 355] width 8 height 8
radio input "true"
drag, startPoint x: 471, startPoint y: 425, endPoint x: 426, endPoint y: 447, distance: 50.1
click at [426, 447] on div "Welk figuur moet het vraagteken vervangen?" at bounding box center [448, 237] width 534 height 426
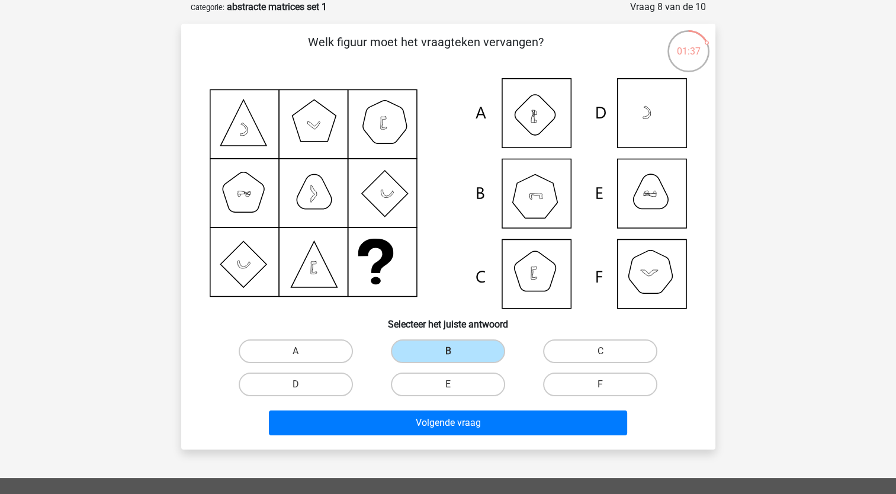
drag, startPoint x: 471, startPoint y: 424, endPoint x: 435, endPoint y: 446, distance: 42.2
click at [435, 446] on div "Welk figuur moet het vraagteken vervangen?" at bounding box center [448, 237] width 534 height 426
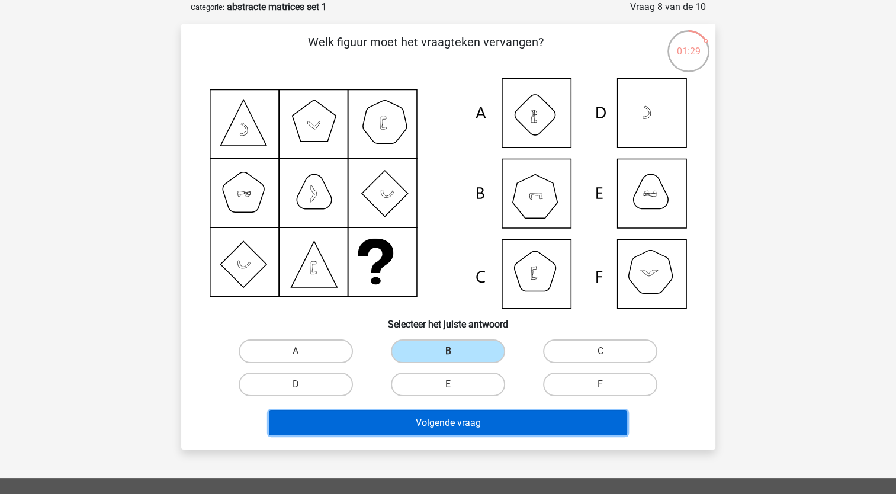
click at [443, 424] on button "Volgende vraag" at bounding box center [448, 422] width 358 height 25
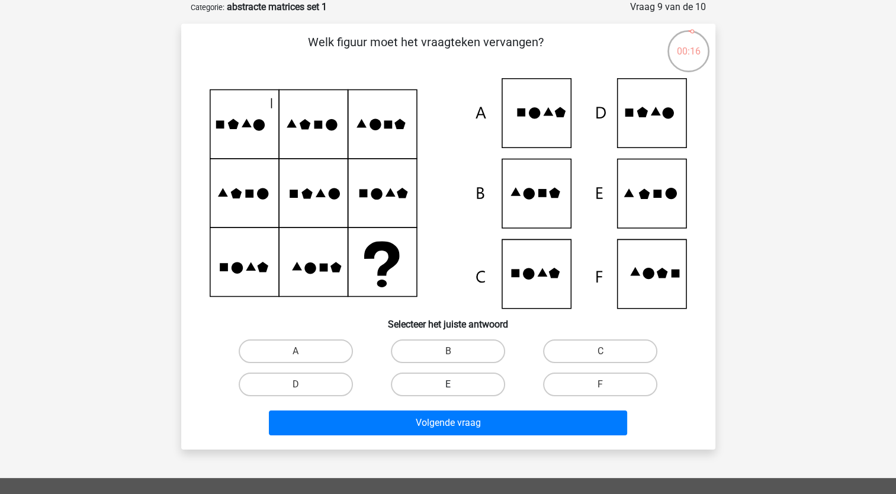
click at [478, 379] on label "E" at bounding box center [448, 384] width 114 height 24
click at [455, 384] on input "E" at bounding box center [452, 388] width 8 height 8
radio input "true"
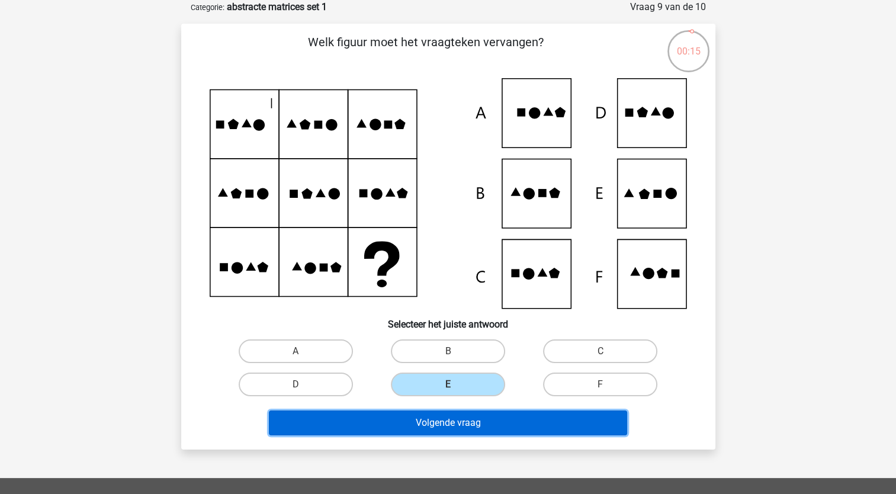
click at [476, 431] on button "Volgende vraag" at bounding box center [448, 422] width 358 height 25
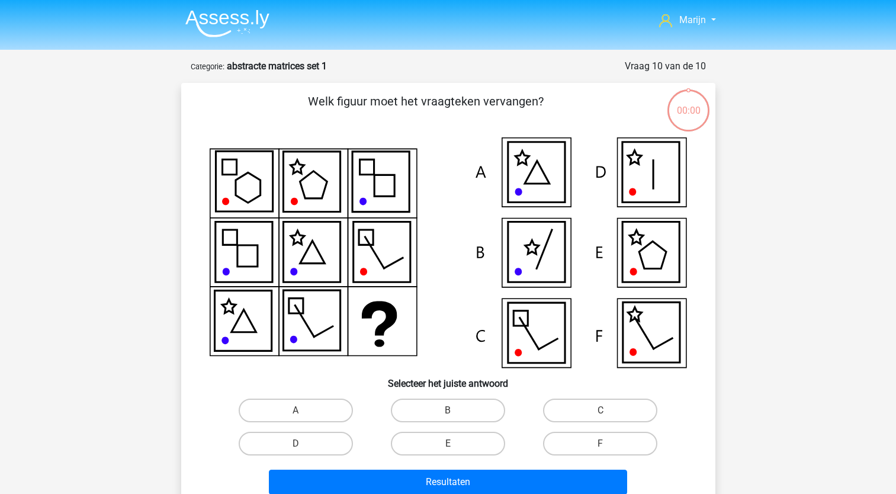
scroll to position [59, 0]
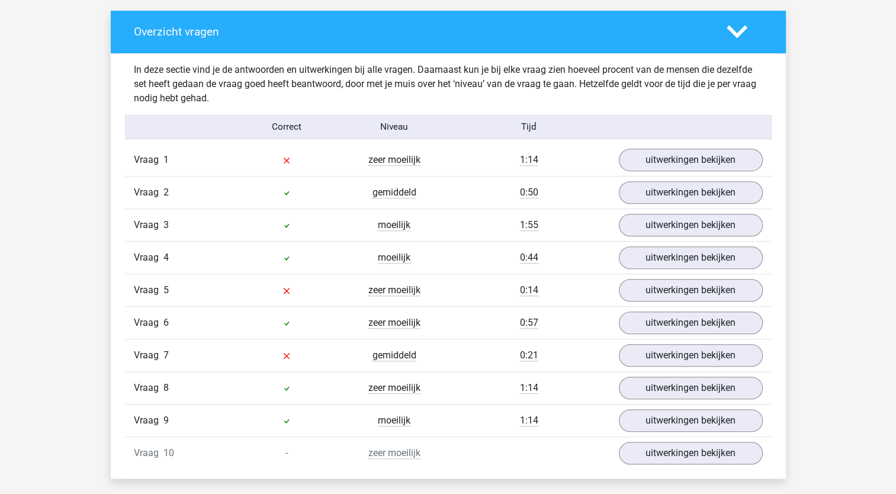
scroll to position [685, 0]
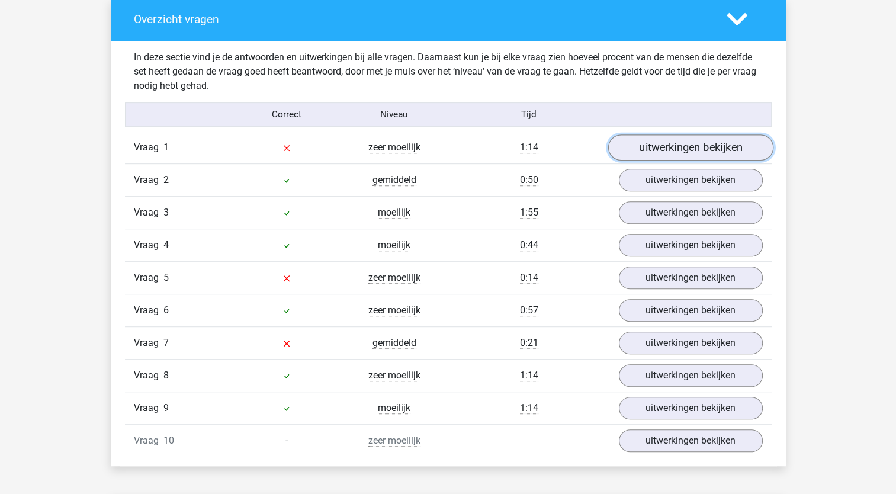
click at [655, 151] on link "uitwerkingen bekijken" at bounding box center [690, 147] width 165 height 26
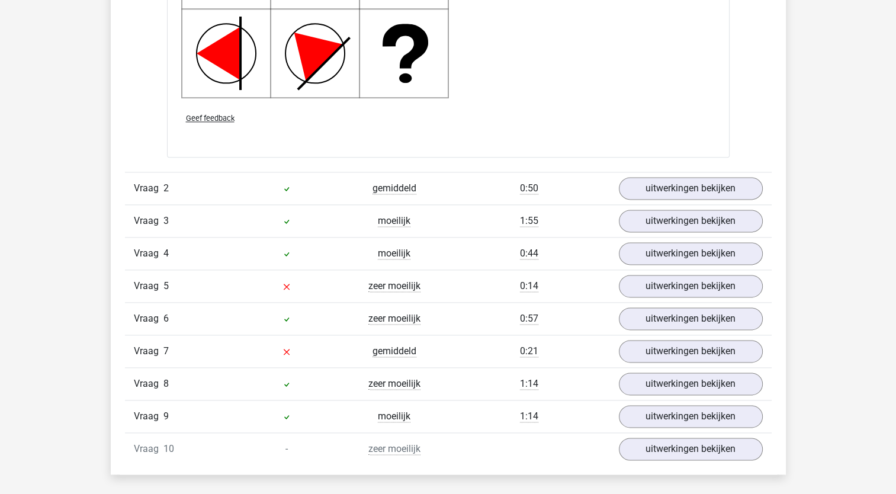
scroll to position [1518, 0]
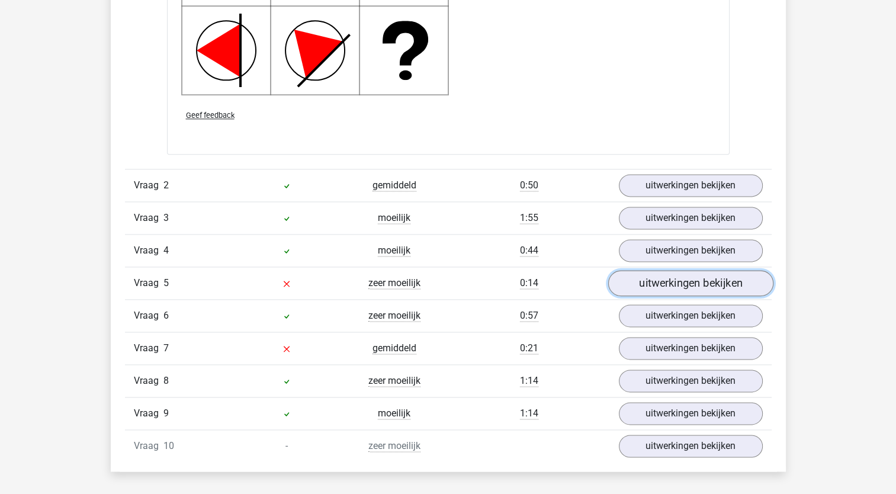
click at [653, 285] on link "uitwerkingen bekijken" at bounding box center [690, 283] width 165 height 26
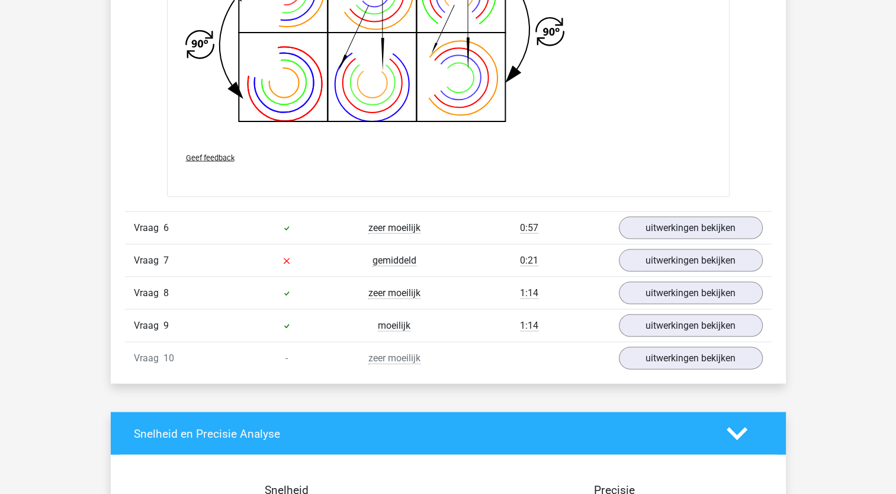
scroll to position [2442, 0]
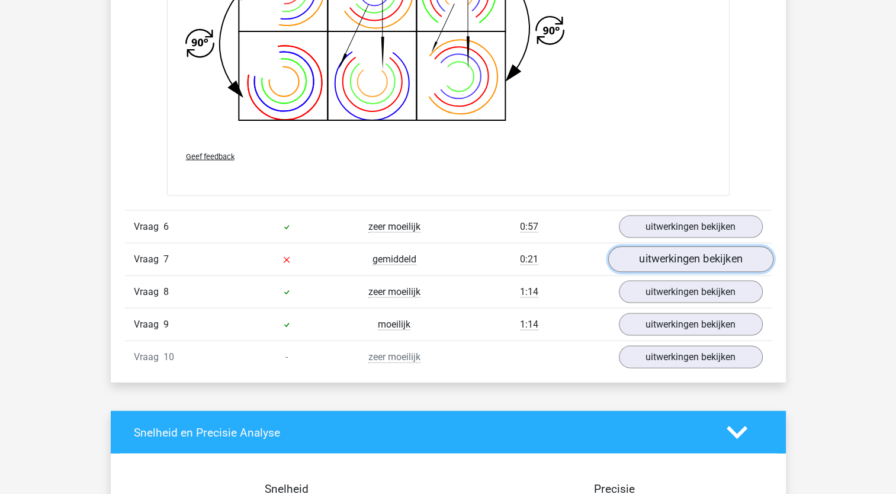
click at [651, 255] on link "uitwerkingen bekijken" at bounding box center [690, 260] width 165 height 26
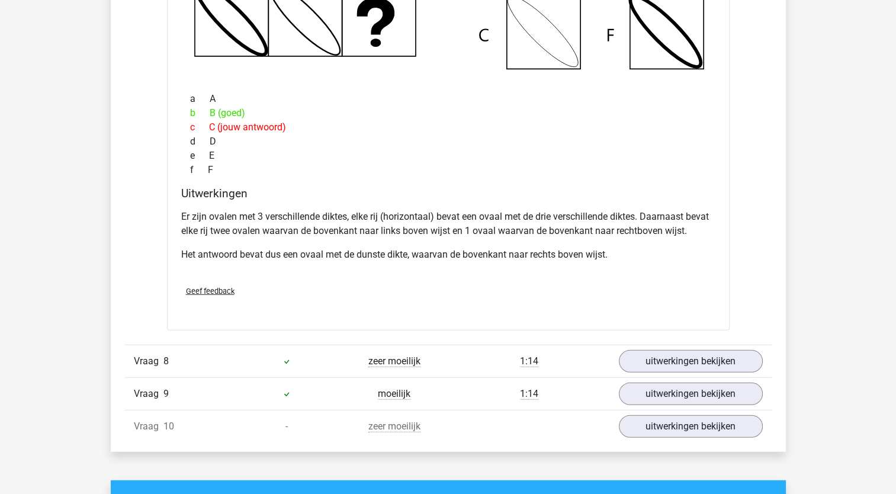
scroll to position [3063, 0]
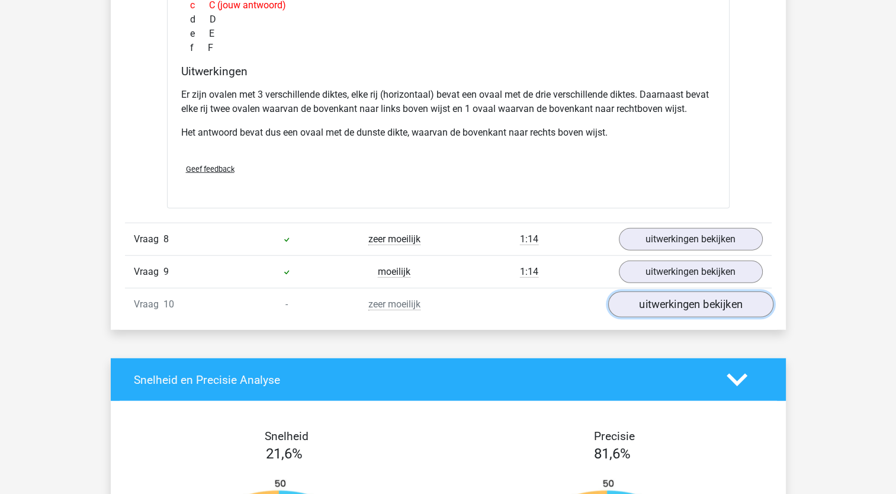
click at [664, 295] on link "uitwerkingen bekijken" at bounding box center [690, 304] width 165 height 26
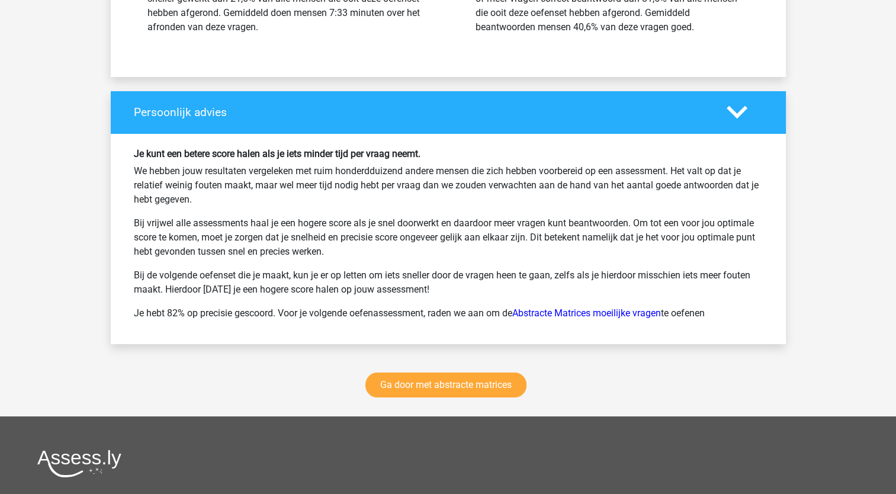
scroll to position [4320, 0]
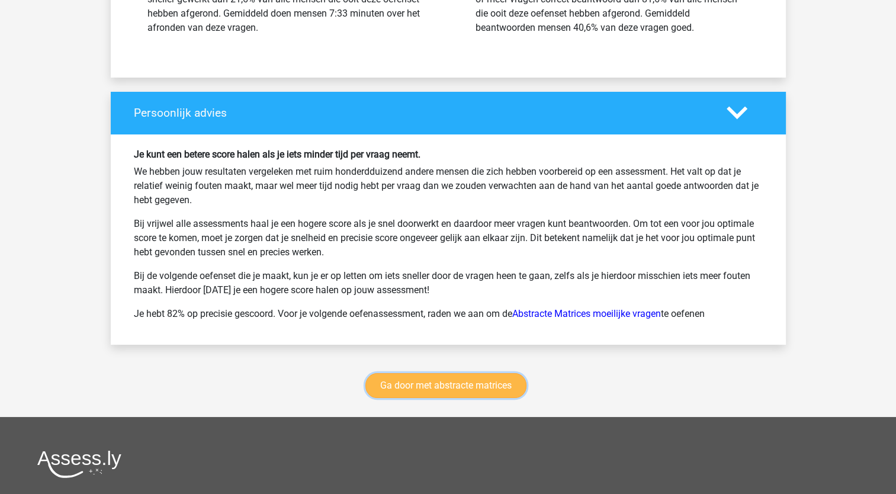
click at [450, 384] on link "Ga door met abstracte matrices" at bounding box center [445, 385] width 161 height 25
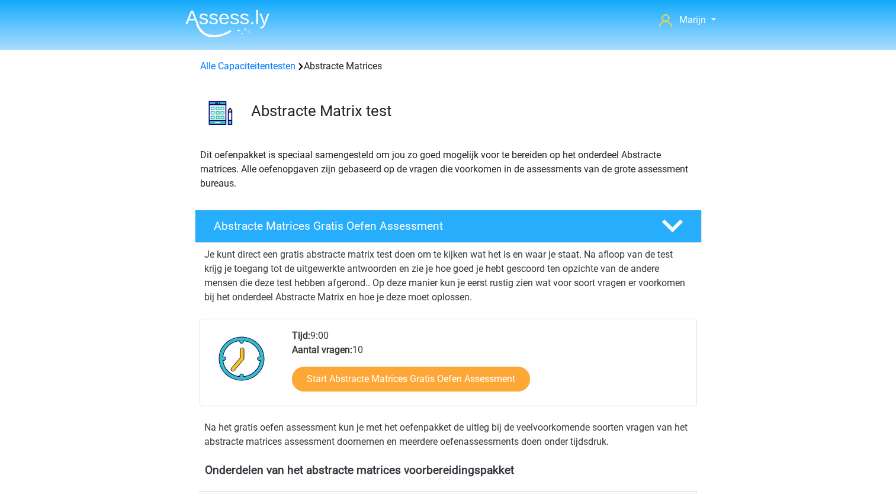
scroll to position [528, 0]
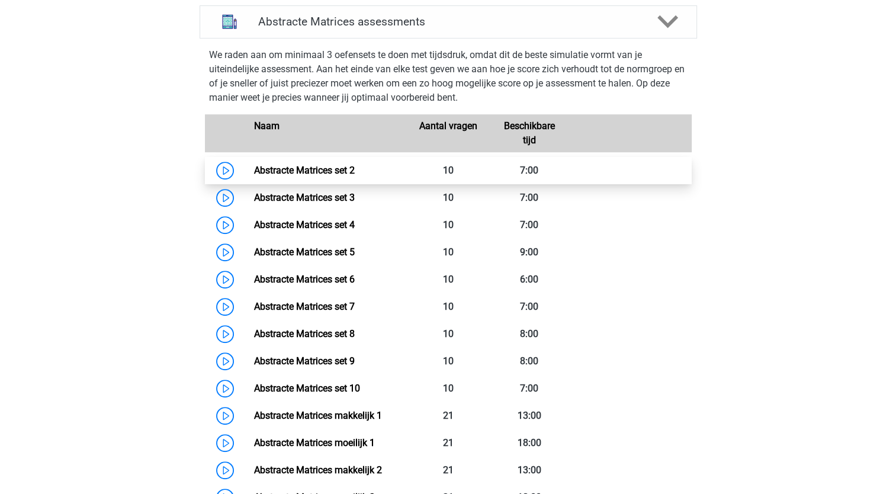
click at [338, 171] on link "Abstracte Matrices set 2" at bounding box center [304, 170] width 101 height 11
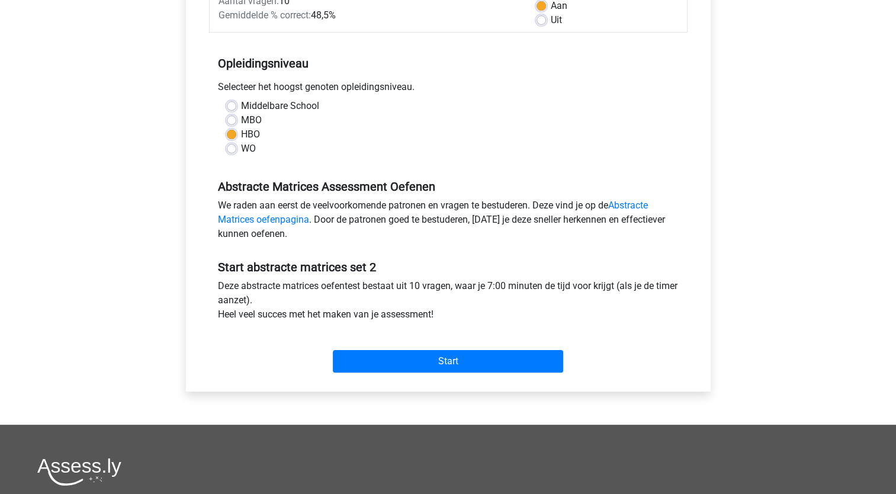
scroll to position [199, 0]
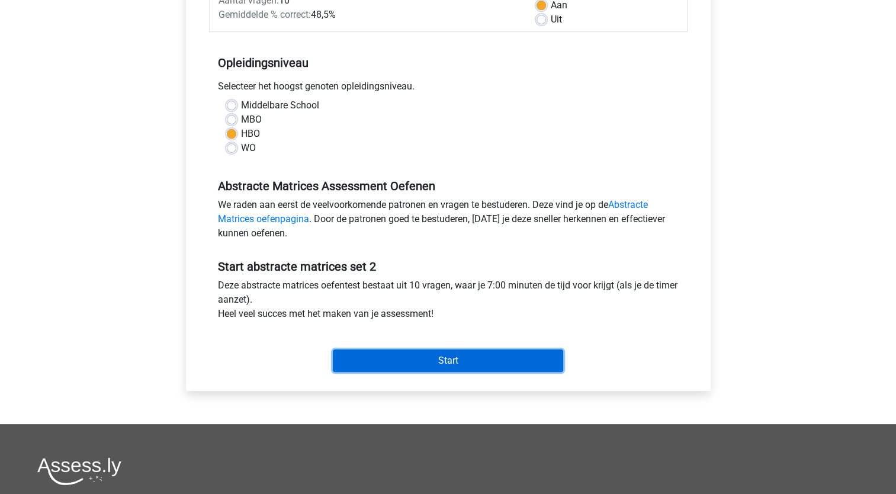
click at [437, 350] on input "Start" at bounding box center [448, 360] width 230 height 23
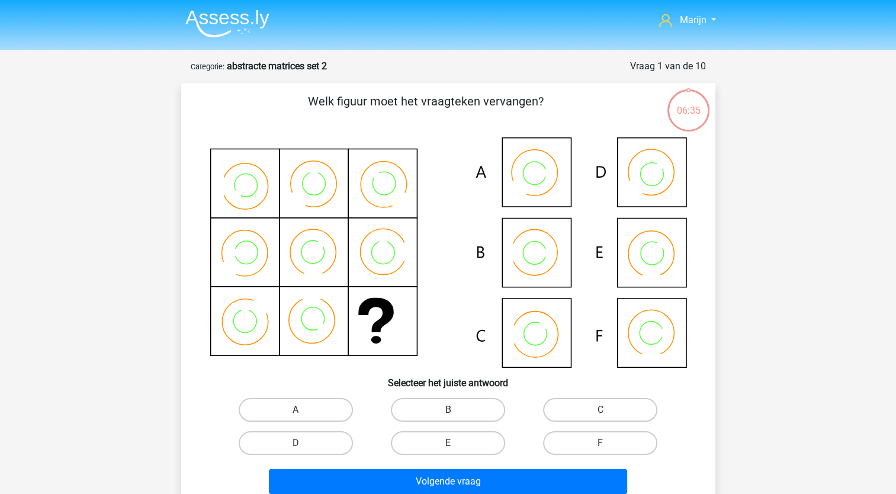
click at [470, 409] on label "B" at bounding box center [448, 410] width 114 height 24
click at [455, 410] on input "B" at bounding box center [452, 414] width 8 height 8
radio input "true"
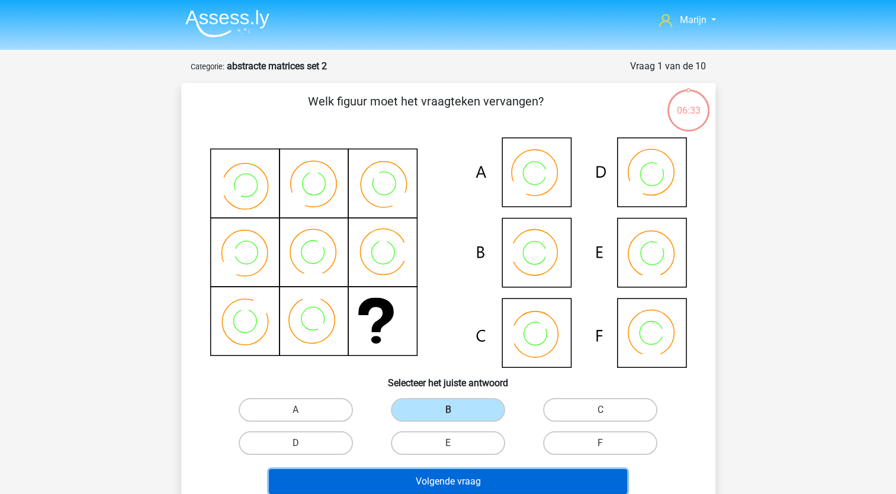
click at [514, 473] on button "Volgende vraag" at bounding box center [448, 481] width 358 height 25
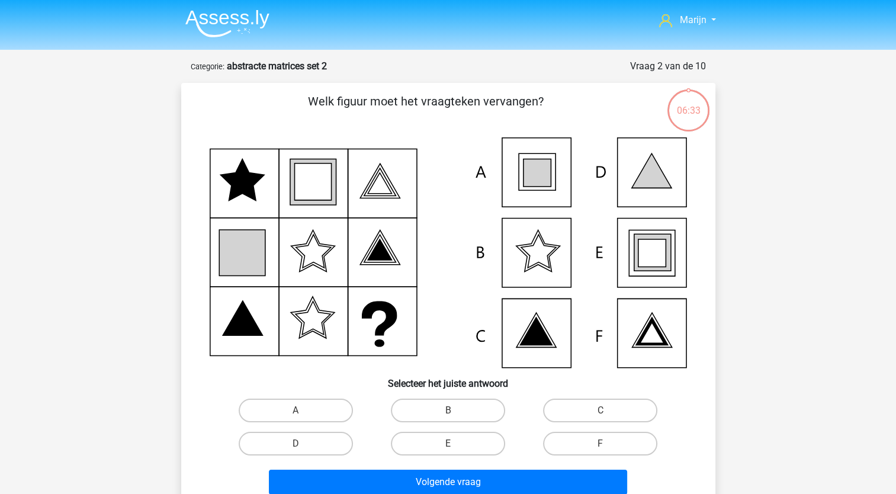
scroll to position [59, 0]
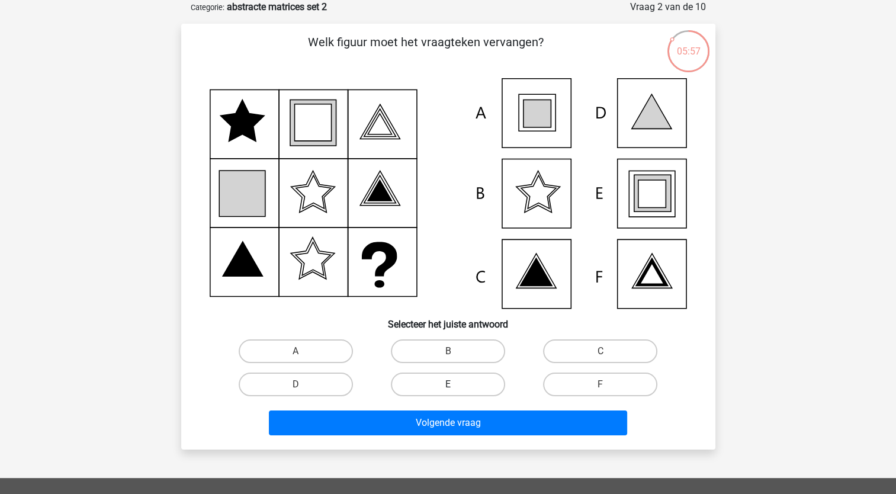
click at [482, 385] on label "E" at bounding box center [448, 384] width 114 height 24
click at [455, 385] on input "E" at bounding box center [452, 388] width 8 height 8
radio input "true"
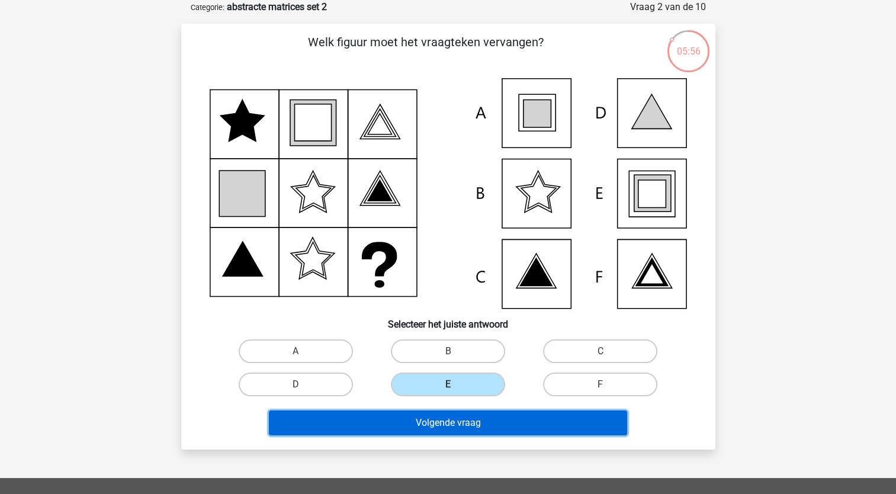
click at [491, 414] on button "Volgende vraag" at bounding box center [448, 422] width 358 height 25
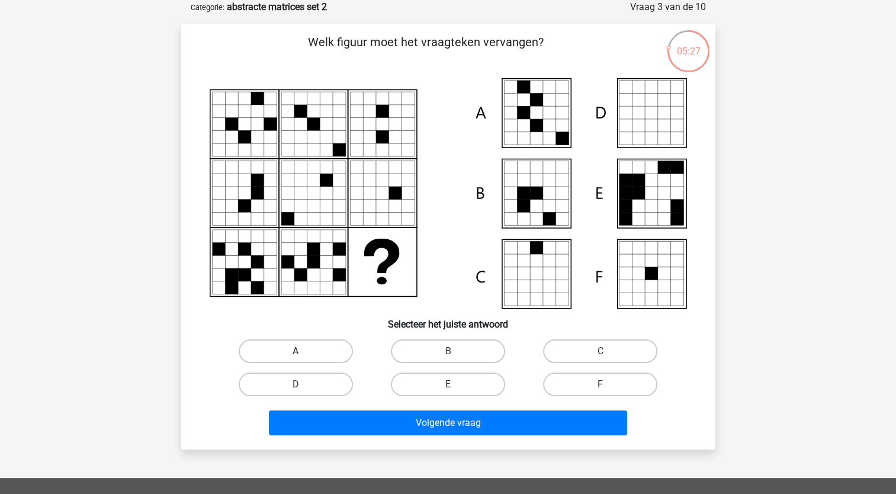
click at [277, 356] on label "A" at bounding box center [296, 351] width 114 height 24
click at [295, 356] on input "A" at bounding box center [299, 355] width 8 height 8
radio input "true"
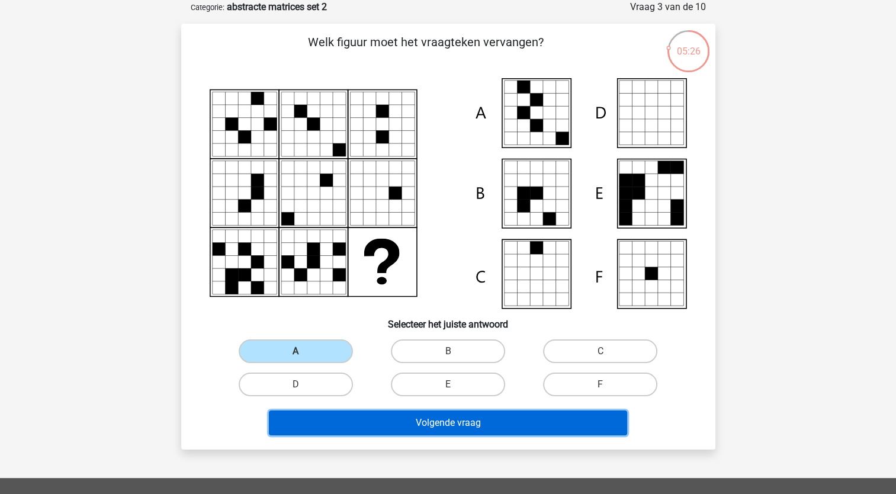
click at [423, 428] on button "Volgende vraag" at bounding box center [448, 422] width 358 height 25
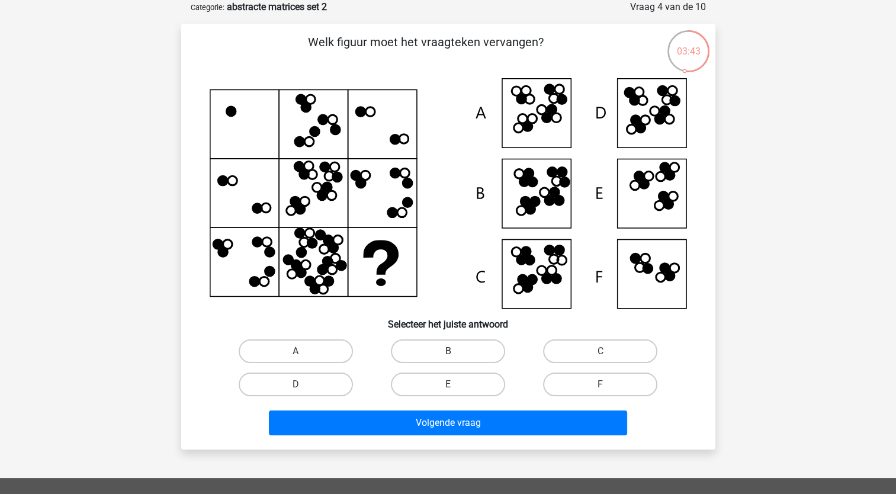
click at [438, 356] on label "B" at bounding box center [448, 351] width 114 height 24
click at [448, 356] on input "B" at bounding box center [452, 355] width 8 height 8
radio input "true"
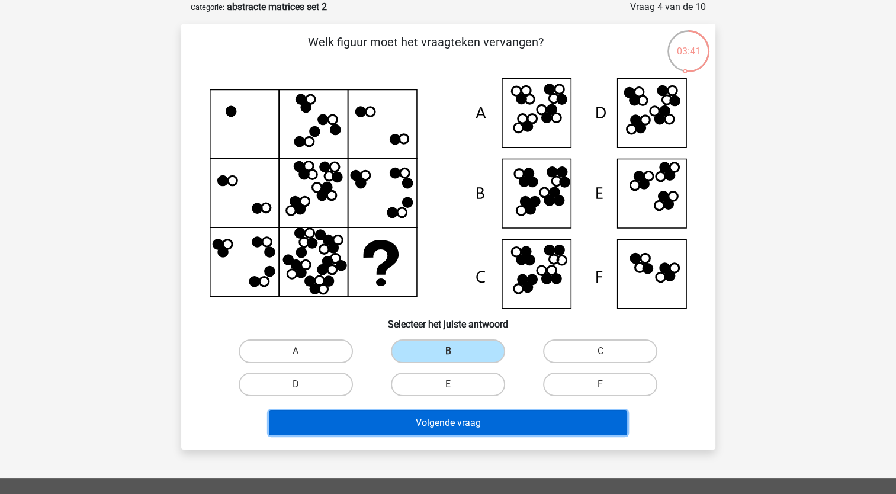
click at [505, 425] on button "Volgende vraag" at bounding box center [448, 422] width 358 height 25
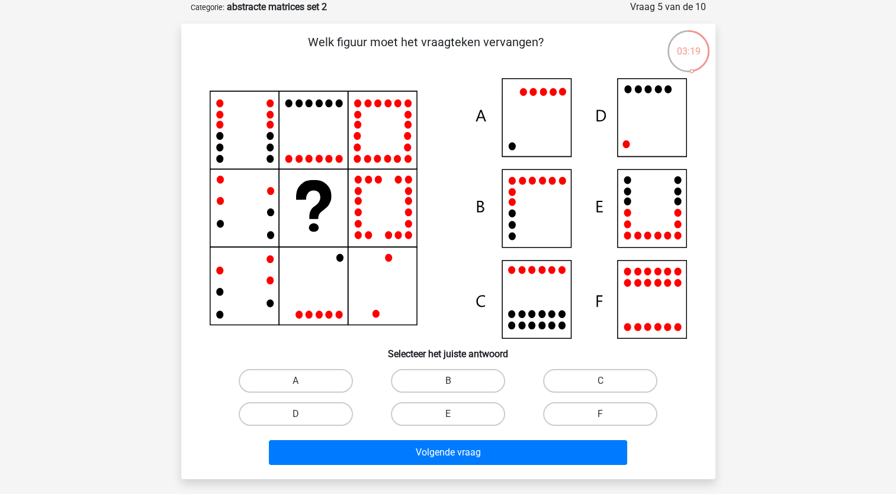
click at [625, 146] on icon at bounding box center [625, 144] width 7 height 8
click at [333, 412] on label "D" at bounding box center [296, 414] width 114 height 24
click at [303, 414] on input "D" at bounding box center [299, 418] width 8 height 8
radio input "true"
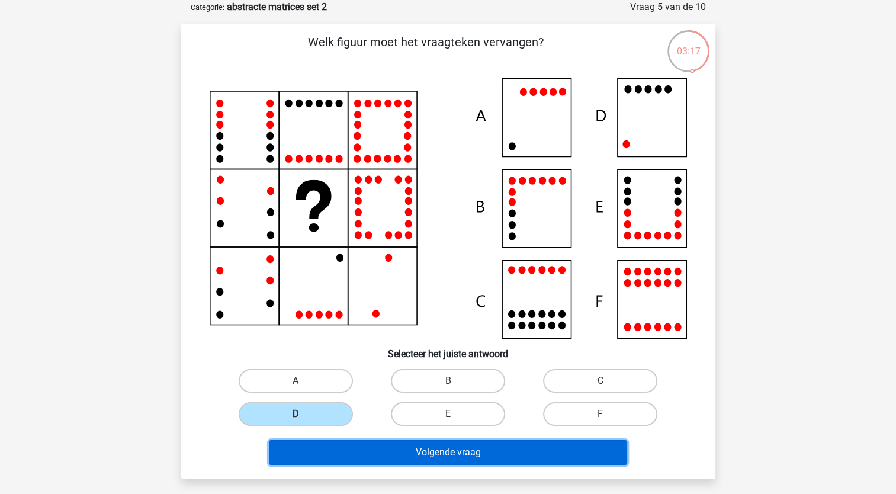
click at [407, 451] on button "Volgende vraag" at bounding box center [448, 452] width 358 height 25
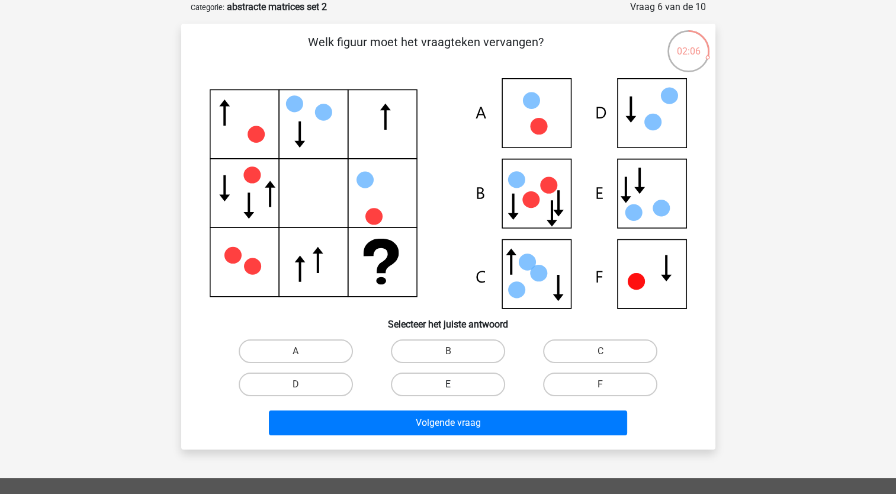
click at [465, 375] on label "E" at bounding box center [448, 384] width 114 height 24
click at [455, 384] on input "E" at bounding box center [452, 388] width 8 height 8
radio input "true"
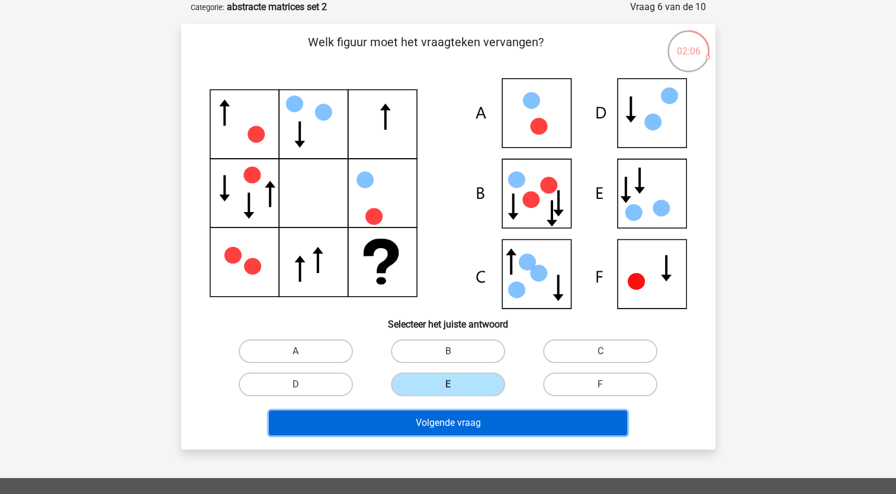
click at [474, 422] on button "Volgende vraag" at bounding box center [448, 422] width 358 height 25
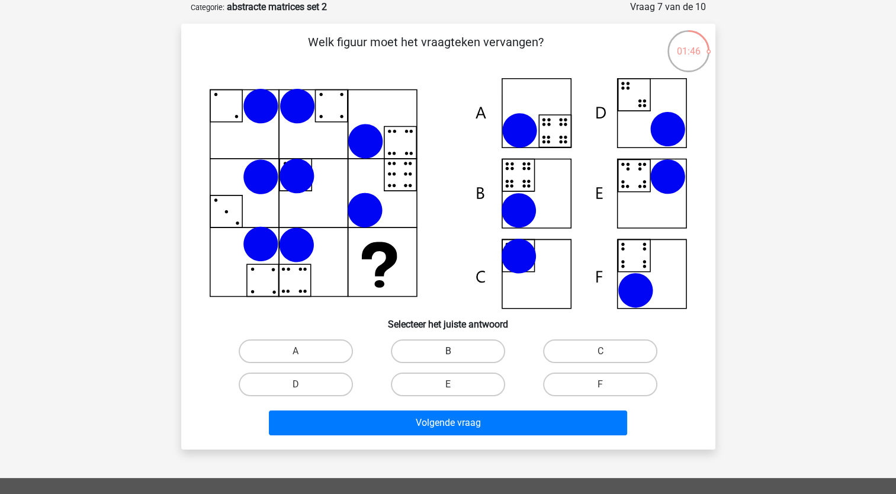
click at [451, 348] on label "B" at bounding box center [448, 351] width 114 height 24
click at [451, 351] on input "B" at bounding box center [452, 355] width 8 height 8
radio input "true"
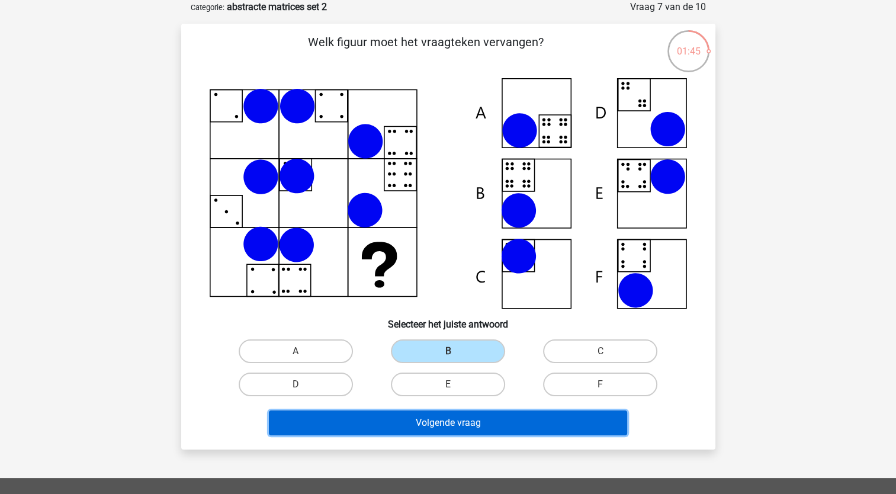
click at [476, 428] on button "Volgende vraag" at bounding box center [448, 422] width 358 height 25
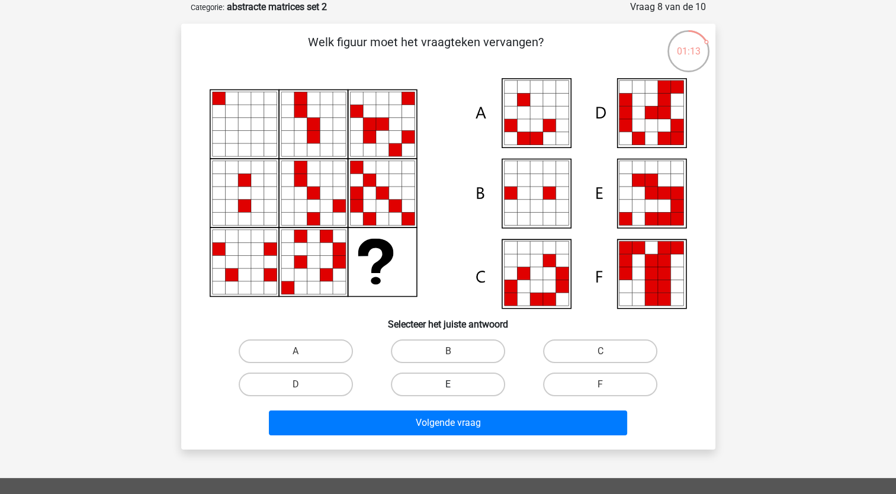
click at [467, 387] on label "E" at bounding box center [448, 384] width 114 height 24
click at [455, 387] on input "E" at bounding box center [452, 388] width 8 height 8
radio input "true"
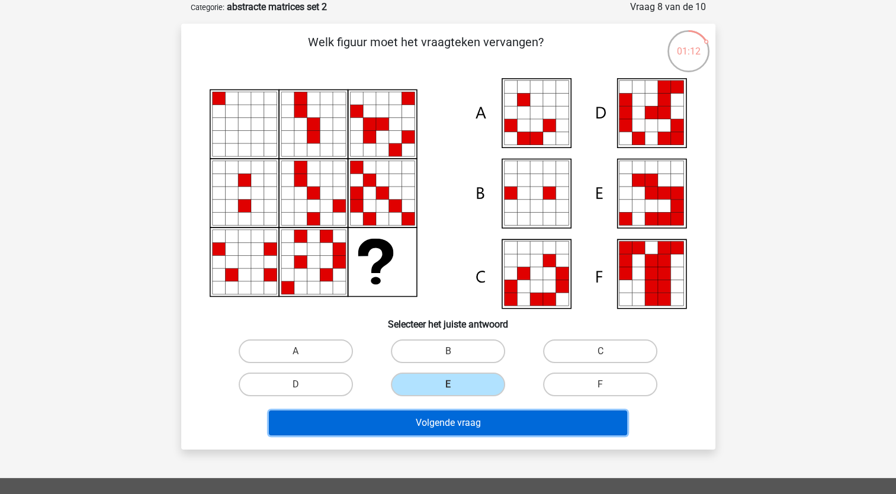
click at [473, 422] on button "Volgende vraag" at bounding box center [448, 422] width 358 height 25
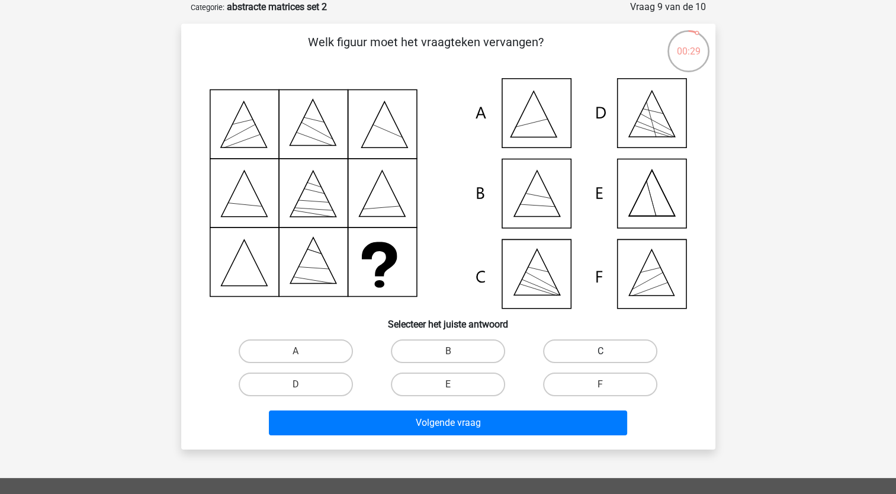
click at [568, 352] on label "C" at bounding box center [600, 351] width 114 height 24
click at [600, 352] on input "C" at bounding box center [604, 355] width 8 height 8
radio input "true"
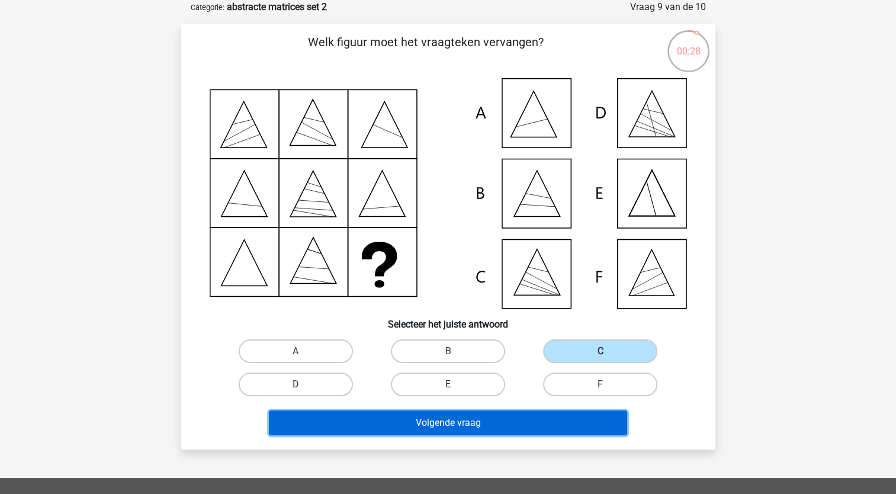
click at [505, 418] on button "Volgende vraag" at bounding box center [448, 422] width 358 height 25
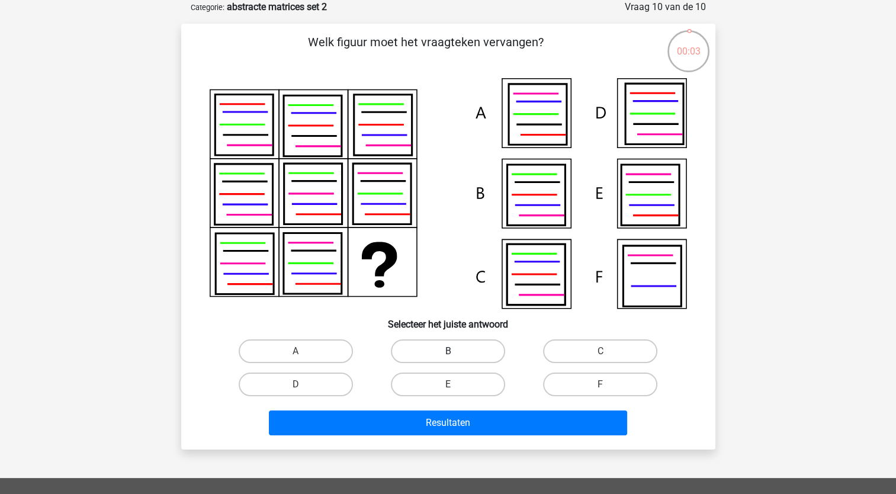
click at [420, 353] on label "B" at bounding box center [448, 351] width 114 height 24
click at [448, 353] on input "B" at bounding box center [452, 355] width 8 height 8
radio input "true"
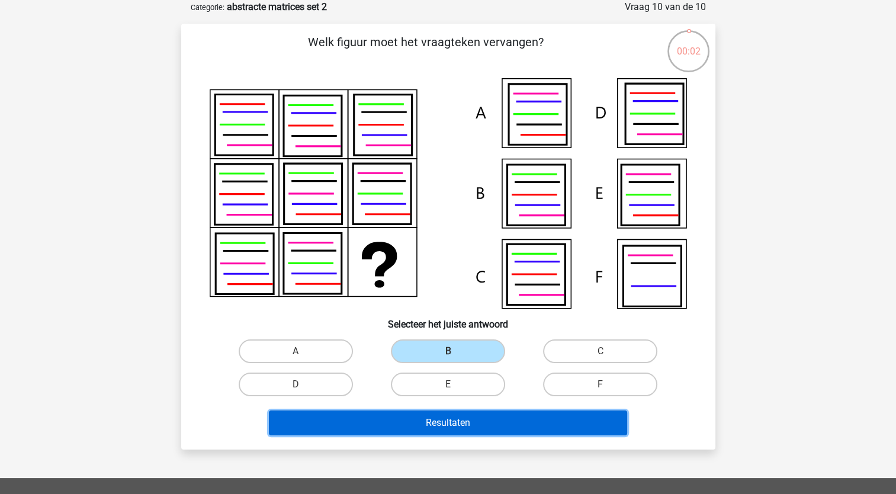
click at [457, 423] on button "Resultaten" at bounding box center [448, 422] width 358 height 25
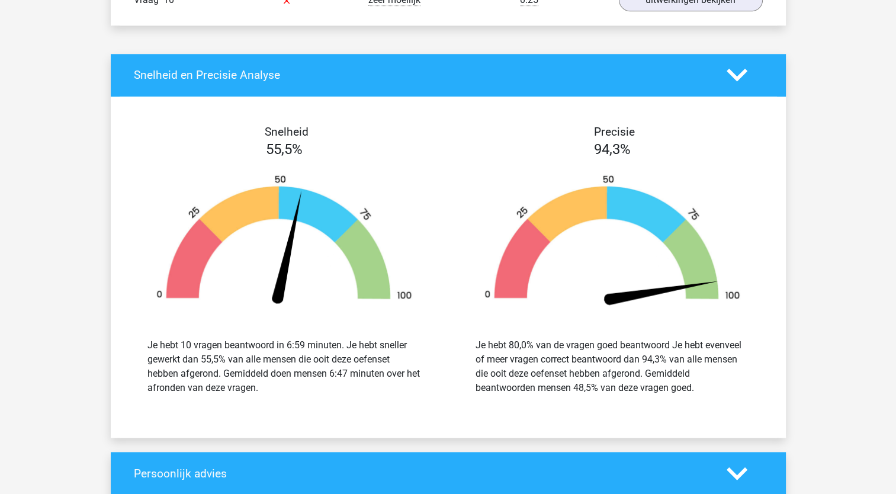
scroll to position [1125, 0]
